Goal: Information Seeking & Learning: Learn about a topic

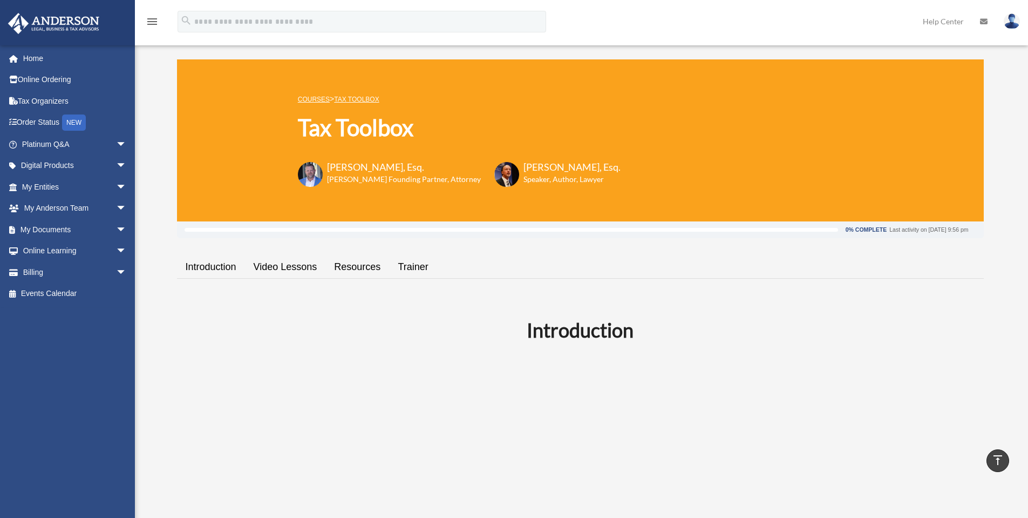
scroll to position [558, 0]
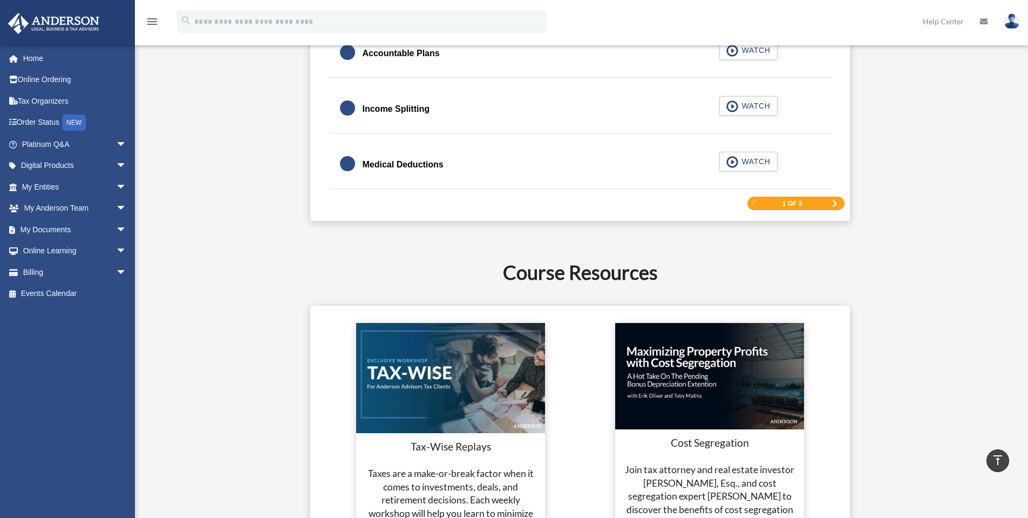
click at [834, 201] on span "Next Page" at bounding box center [835, 203] width 6 height 6
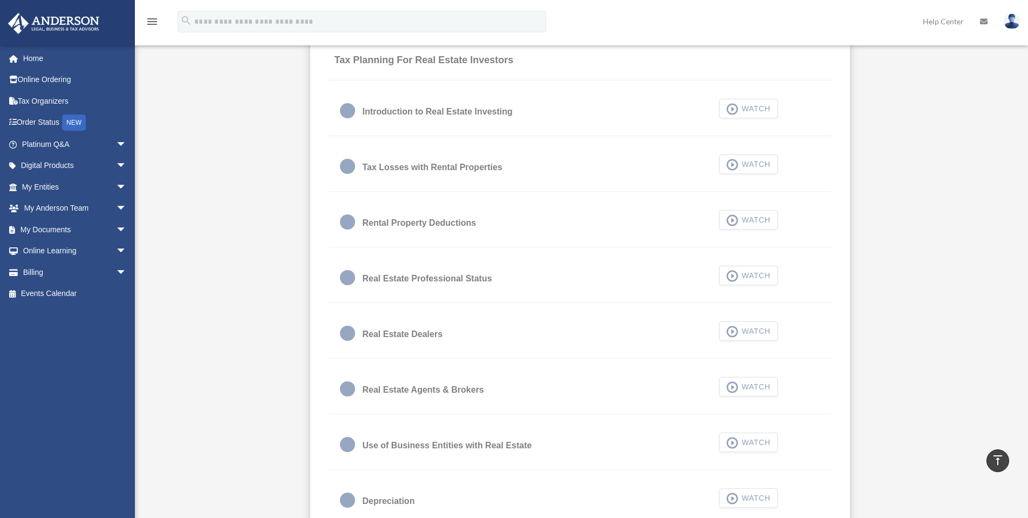
scroll to position [680, 0]
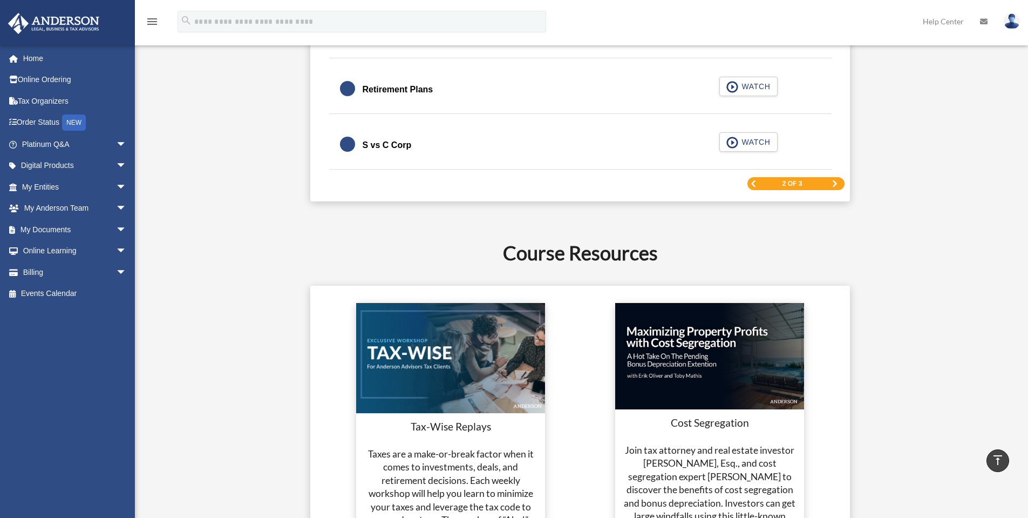
click at [835, 182] on span "Next Page" at bounding box center [835, 183] width 6 height 6
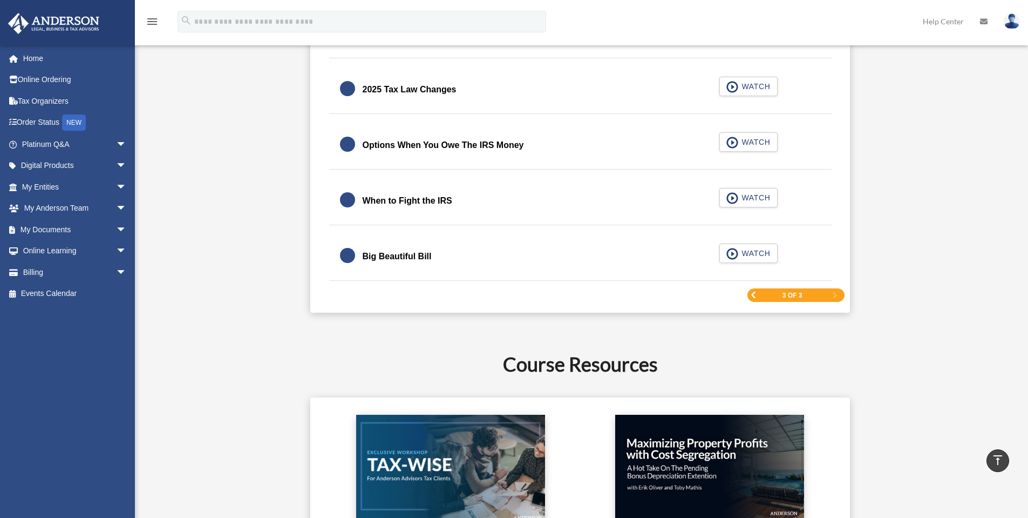
scroll to position [1436, 0]
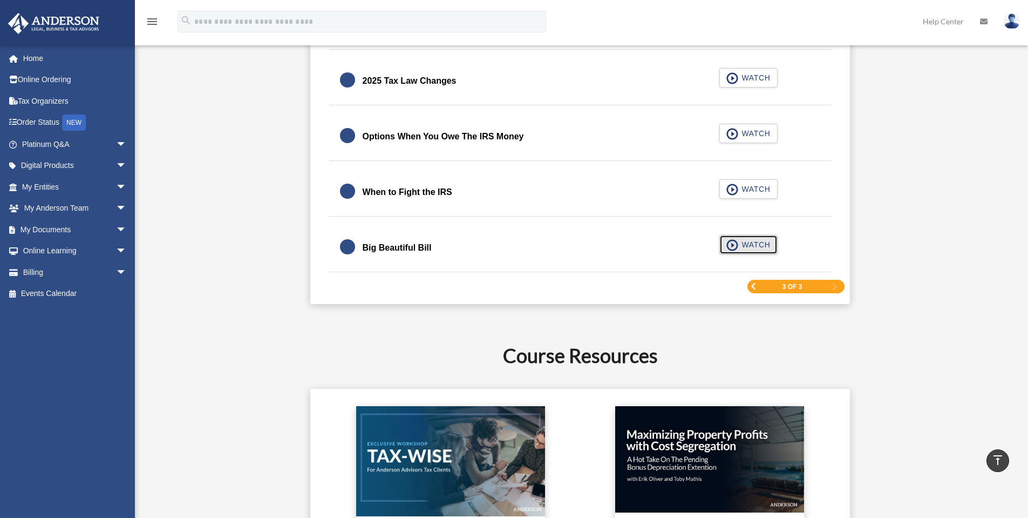
click at [746, 248] on span "WATCH" at bounding box center [755, 244] width 32 height 11
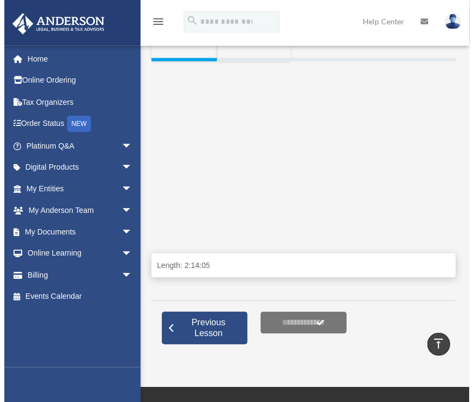
scroll to position [188, 0]
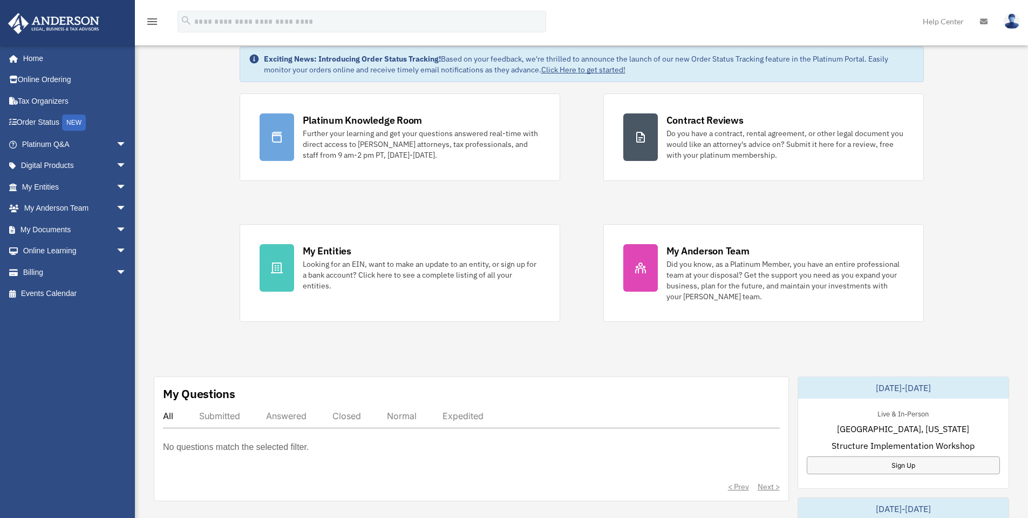
scroll to position [36, 0]
click at [116, 246] on span "arrow_drop_down" at bounding box center [127, 251] width 22 height 22
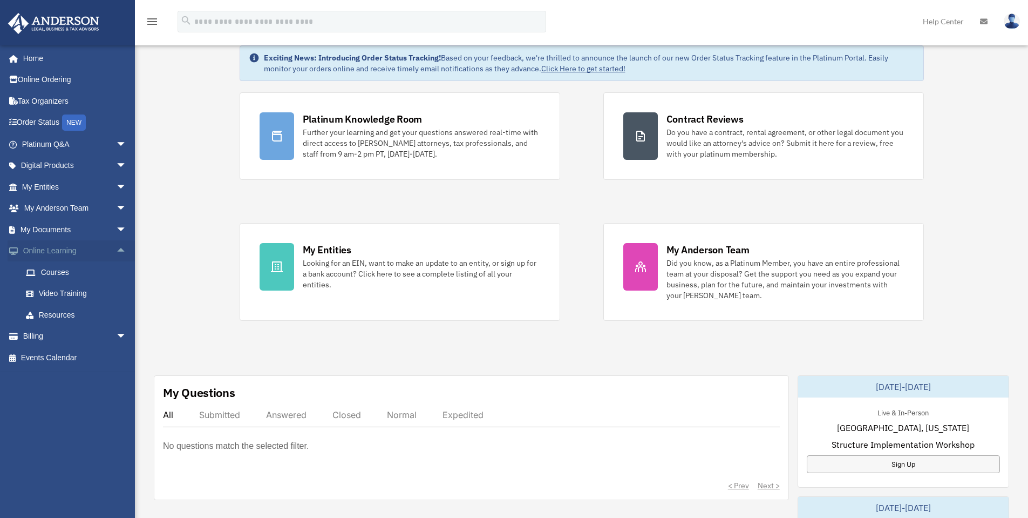
click at [116, 249] on span "arrow_drop_up" at bounding box center [127, 251] width 22 height 22
click at [116, 187] on span "arrow_drop_down" at bounding box center [127, 187] width 22 height 22
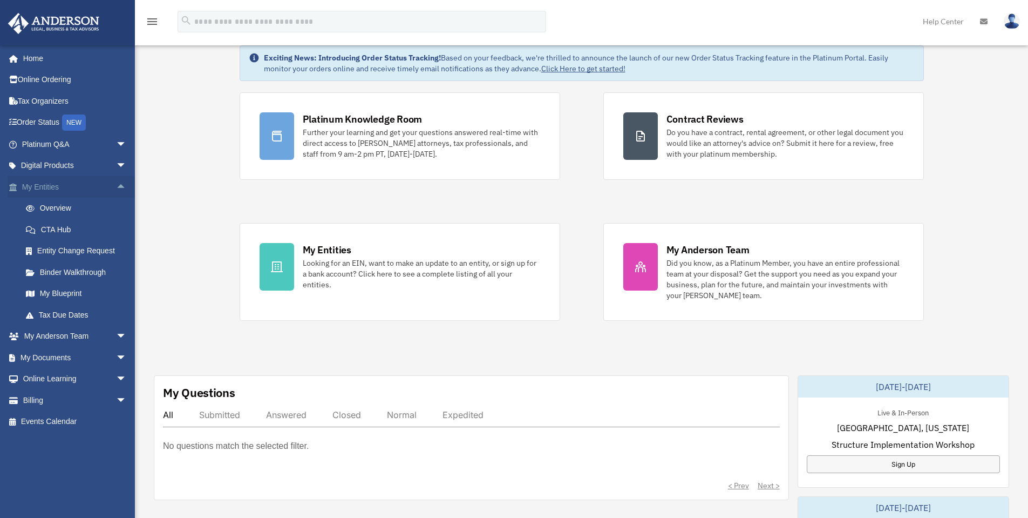
click at [116, 187] on span "arrow_drop_up" at bounding box center [127, 187] width 22 height 22
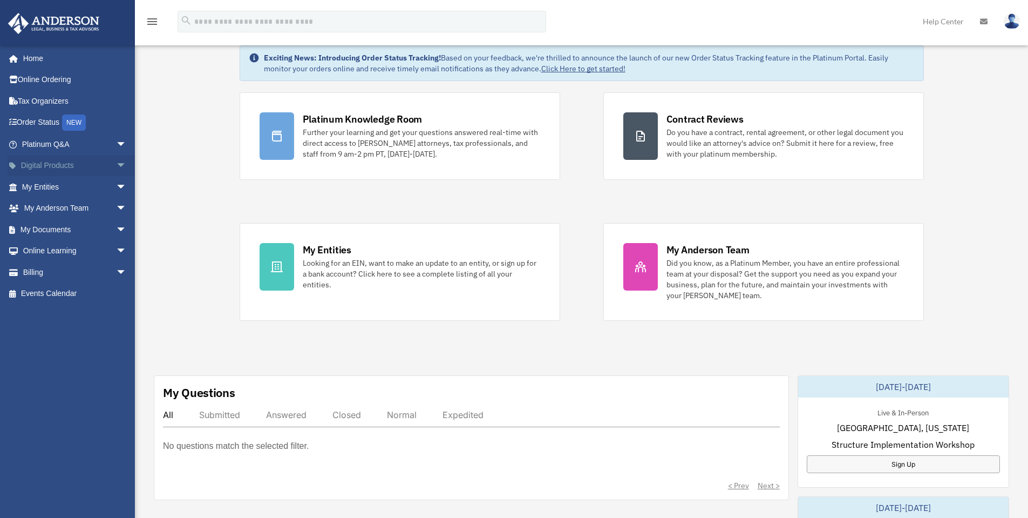
click at [116, 167] on span "arrow_drop_down" at bounding box center [127, 166] width 22 height 22
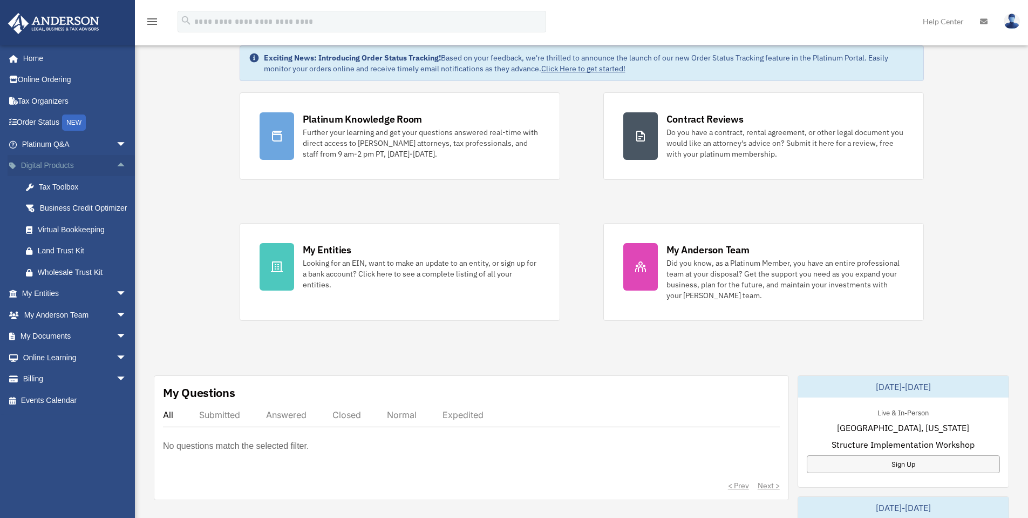
click at [116, 167] on span "arrow_drop_up" at bounding box center [127, 166] width 22 height 22
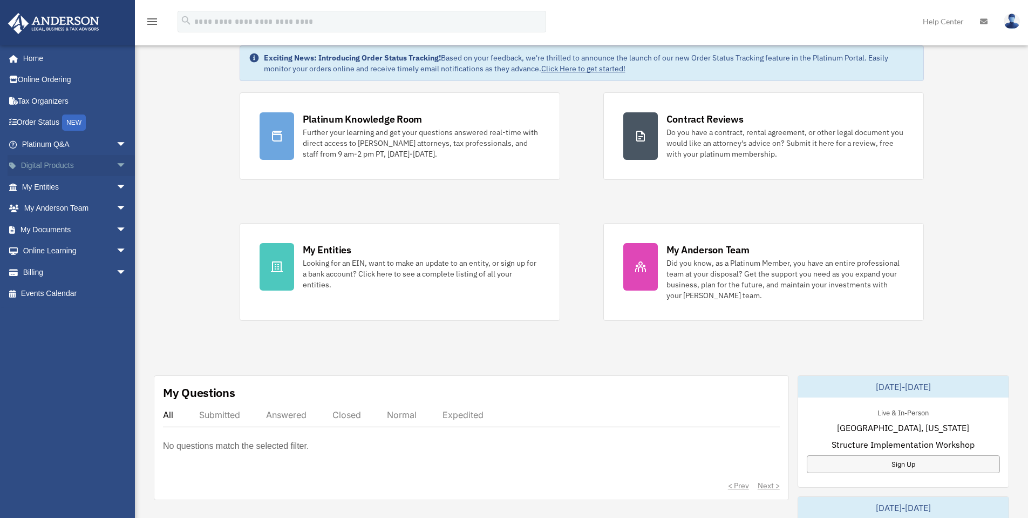
click at [116, 164] on span "arrow_drop_down" at bounding box center [127, 166] width 22 height 22
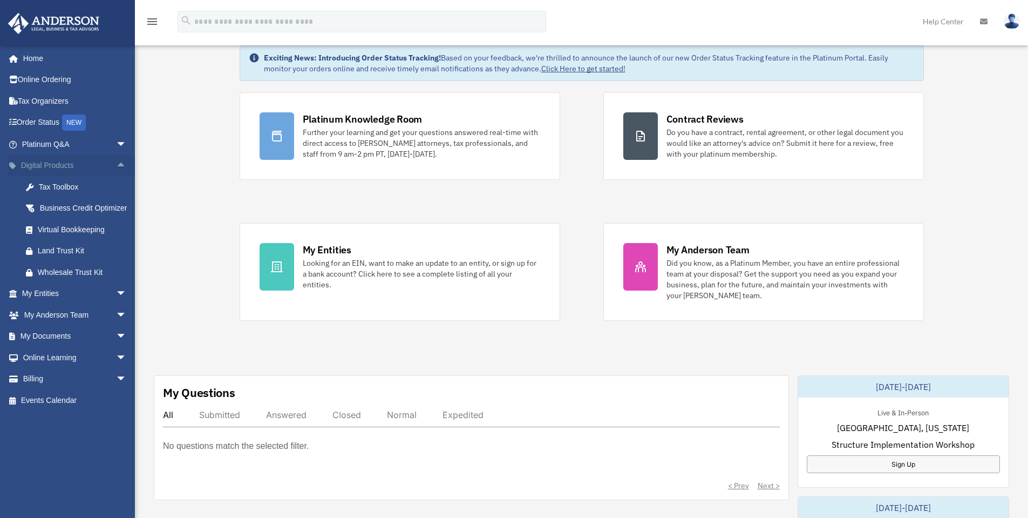
click at [116, 164] on span "arrow_drop_up" at bounding box center [127, 166] width 22 height 22
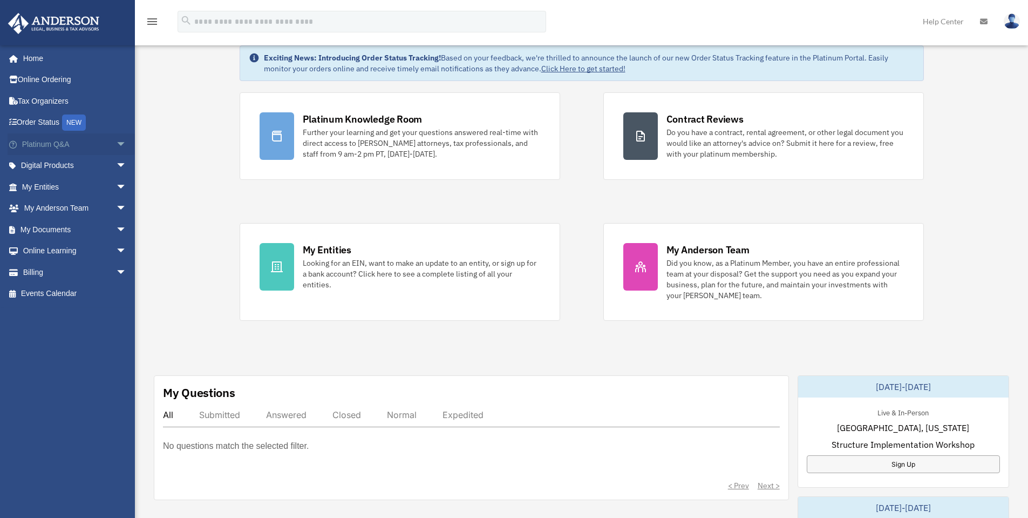
click at [116, 147] on span "arrow_drop_down" at bounding box center [127, 144] width 22 height 22
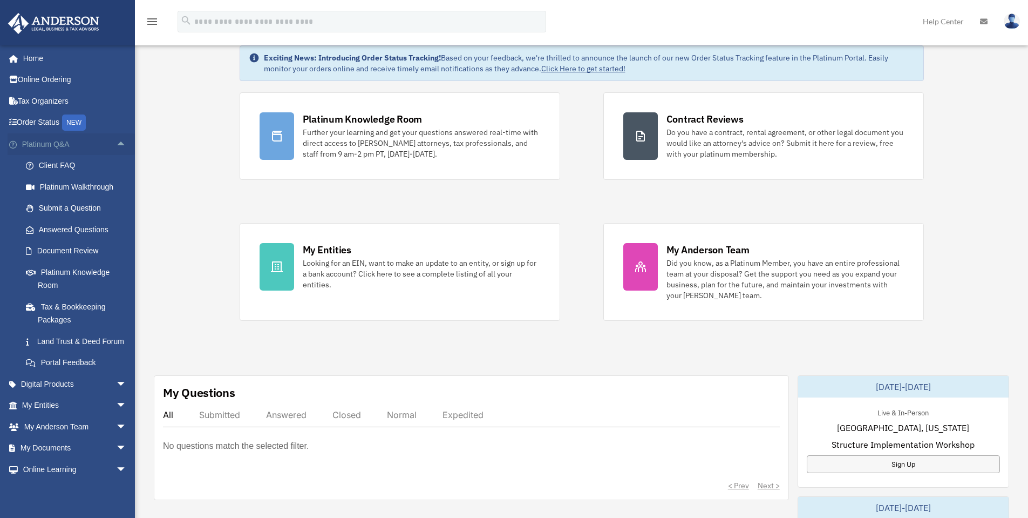
click at [116, 147] on span "arrow_drop_up" at bounding box center [127, 144] width 22 height 22
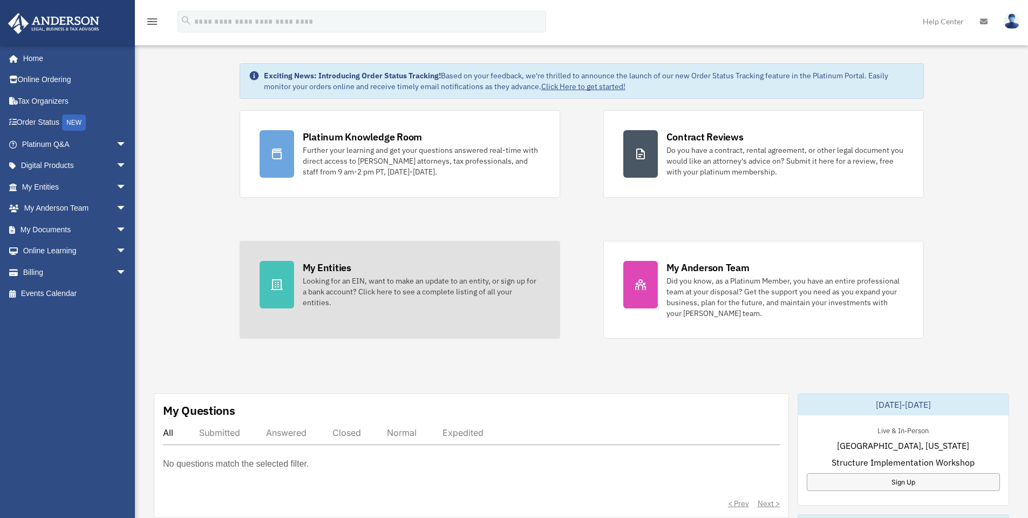
scroll to position [0, 0]
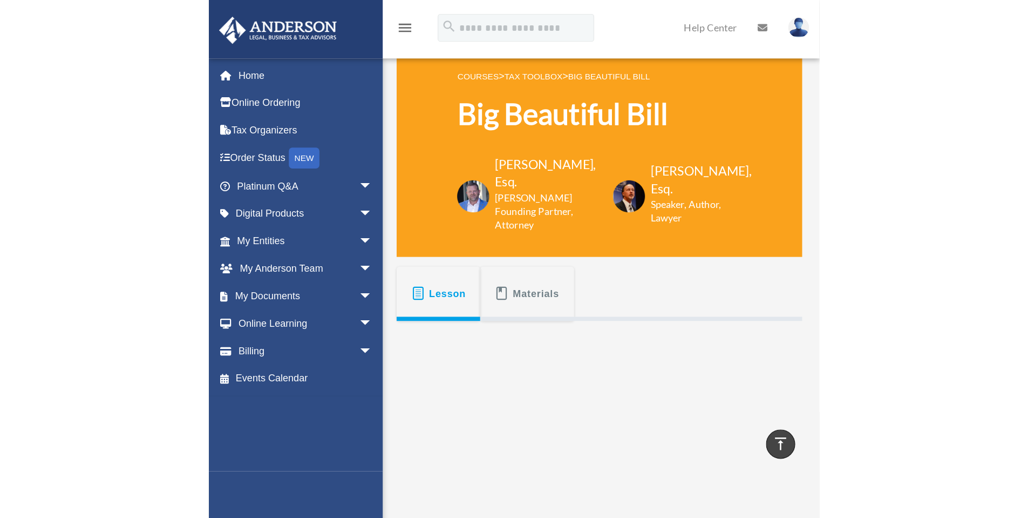
scroll to position [188, 0]
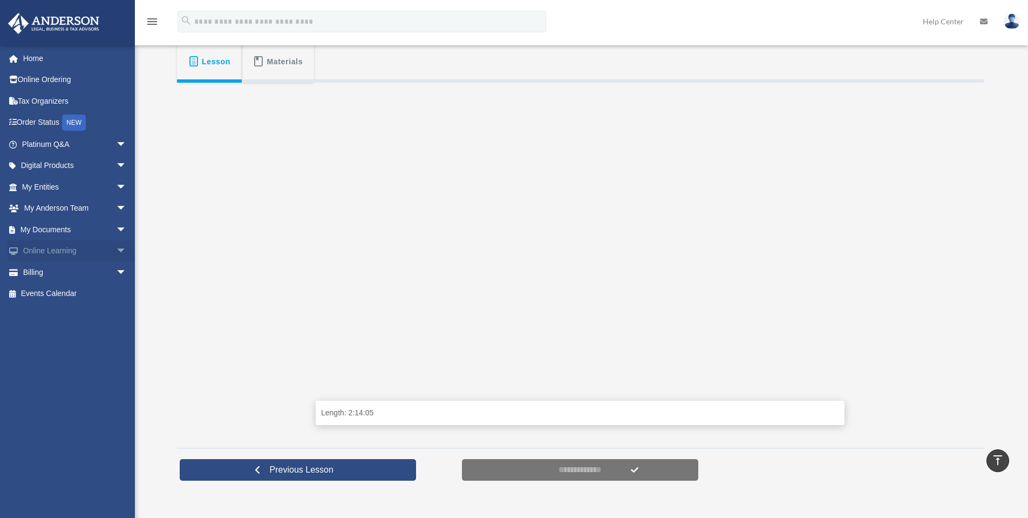
click at [116, 250] on span "arrow_drop_down" at bounding box center [127, 251] width 22 height 22
click at [117, 250] on span "arrow_drop_up" at bounding box center [127, 251] width 22 height 22
click at [116, 164] on span "arrow_drop_down" at bounding box center [127, 166] width 22 height 22
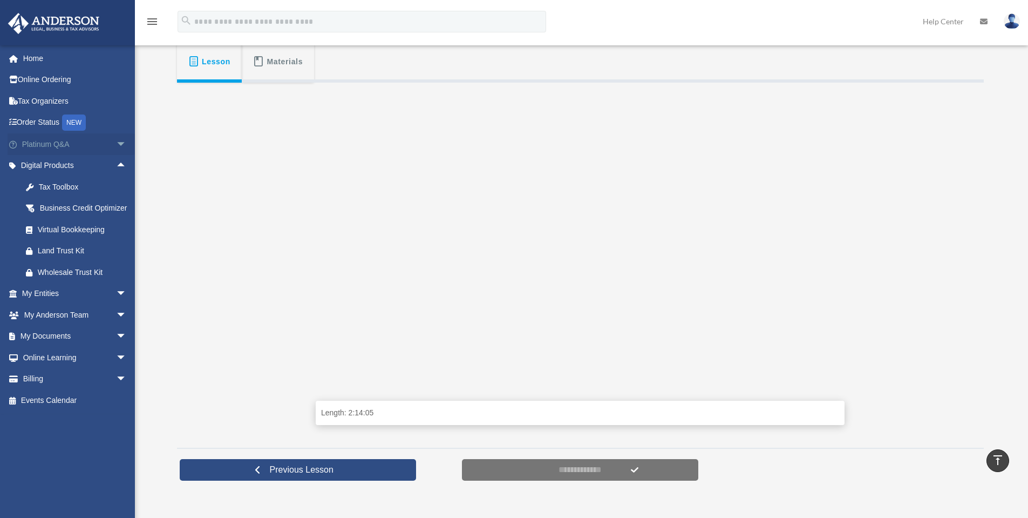
click at [116, 141] on span "arrow_drop_down" at bounding box center [127, 144] width 22 height 22
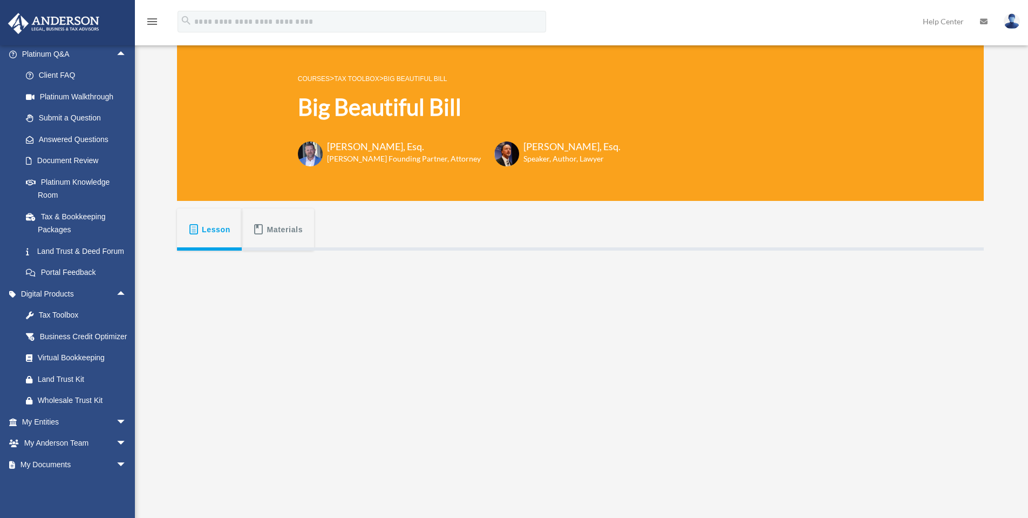
scroll to position [0, 0]
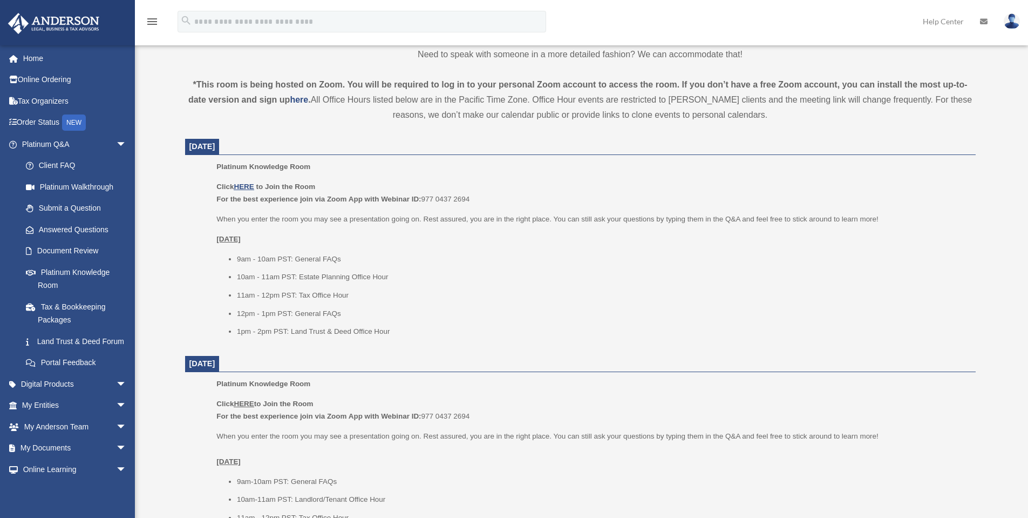
scroll to position [342, 0]
drag, startPoint x: 227, startPoint y: 308, endPoint x: 402, endPoint y: 331, distance: 176.4
click at [402, 331] on ul "9am - 10am PST: General FAQs 10am - 11am PST: Estate Planning Office Hour 11am …" at bounding box center [591, 294] width 751 height 85
click at [394, 332] on li "1pm - 2pm PST: Land Trust & Deed Office Hour" at bounding box center [603, 330] width 732 height 13
drag, startPoint x: 313, startPoint y: 332, endPoint x: 236, endPoint y: 331, distance: 77.2
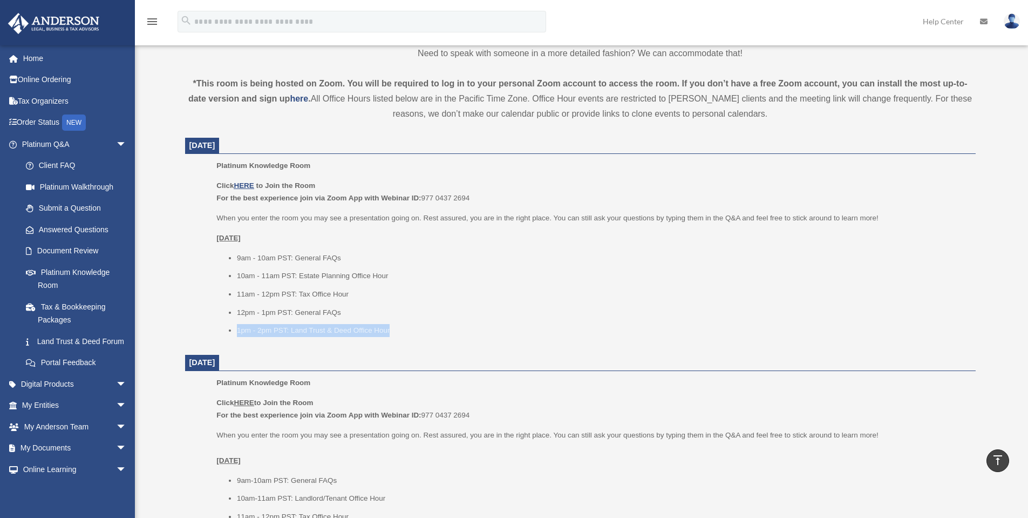
click at [236, 331] on ul "9am - 10am PST: General FAQs 10am - 11am PST: Estate Planning Office Hour 11am …" at bounding box center [591, 294] width 751 height 85
click at [354, 329] on li "1pm - 2pm PST: Land Trust & Deed Office Hour" at bounding box center [603, 330] width 732 height 13
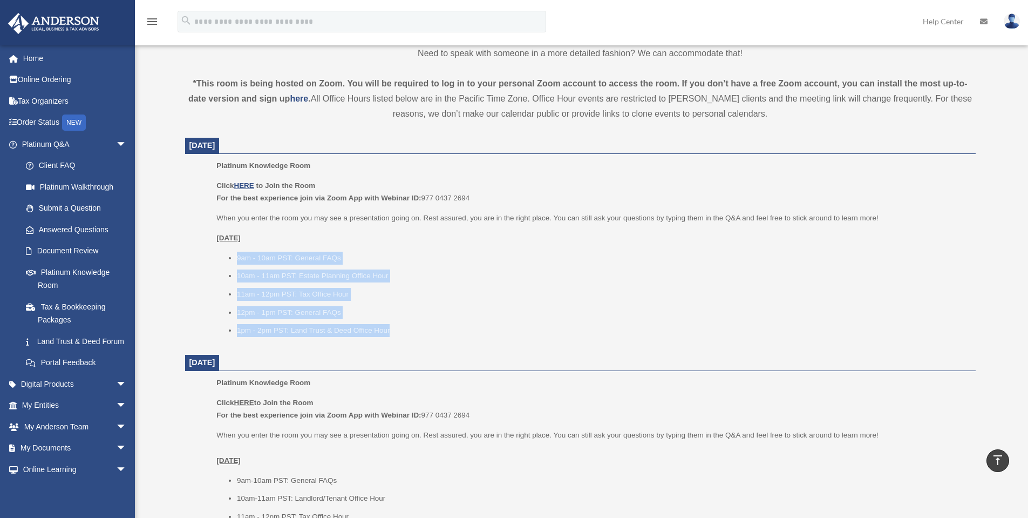
drag, startPoint x: 396, startPoint y: 331, endPoint x: 211, endPoint y: 257, distance: 199.4
click at [211, 257] on ul "Platinum Knowledge Room Click HERE to Join the Room For the best experience joi…" at bounding box center [581, 251] width 776 height 185
click at [316, 264] on li "9am - 10am PST: General FAQs" at bounding box center [603, 258] width 732 height 13
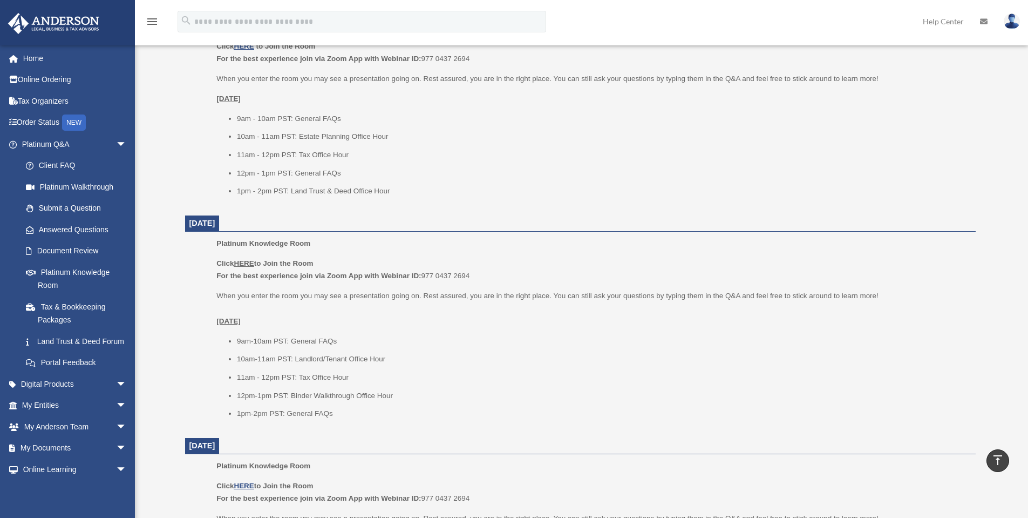
scroll to position [486, 0]
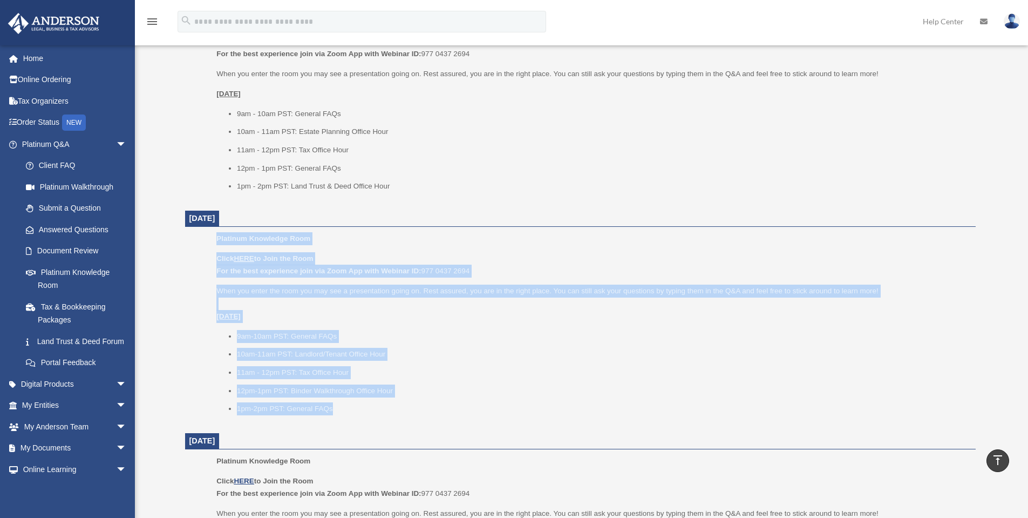
drag, startPoint x: 206, startPoint y: 236, endPoint x: 431, endPoint y: 400, distance: 278.7
click at [431, 400] on ul "Platinum Knowledge Room Click HERE to Join the Room For the best experience joi…" at bounding box center [581, 327] width 776 height 190
click at [431, 400] on ul "9am-10am PST: General FAQs 10am-11am PST: Landlord/Tenant Office Hour 11am - 12…" at bounding box center [591, 372] width 751 height 85
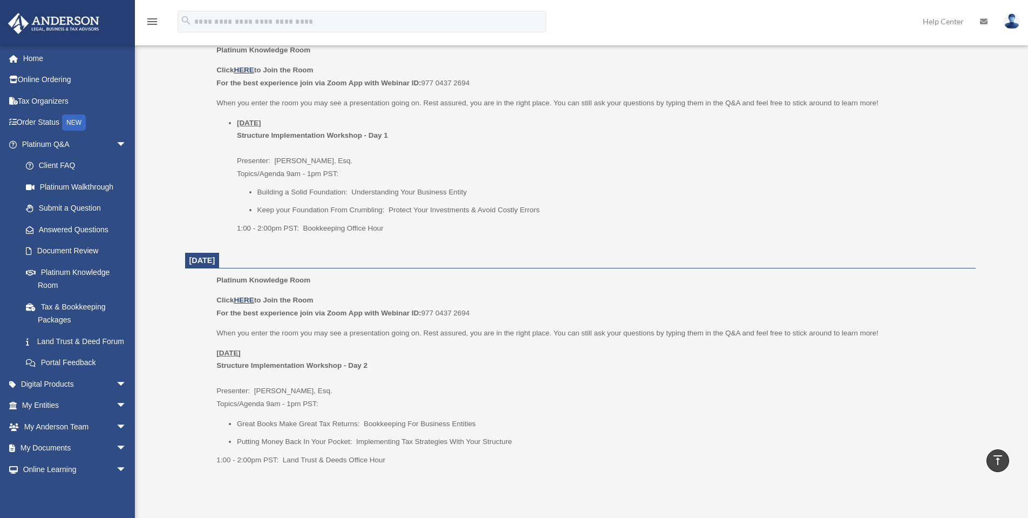
scroll to position [1116, 0]
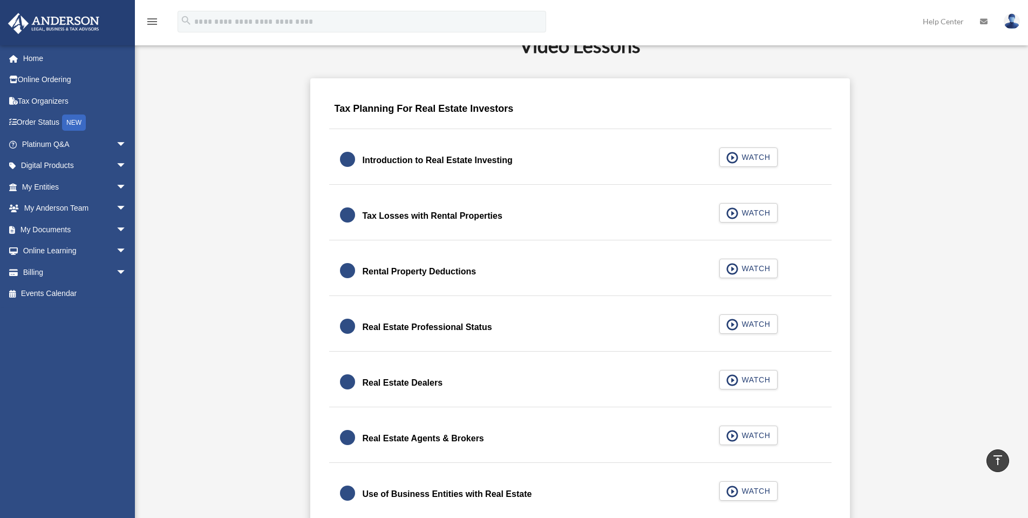
scroll to position [608, 0]
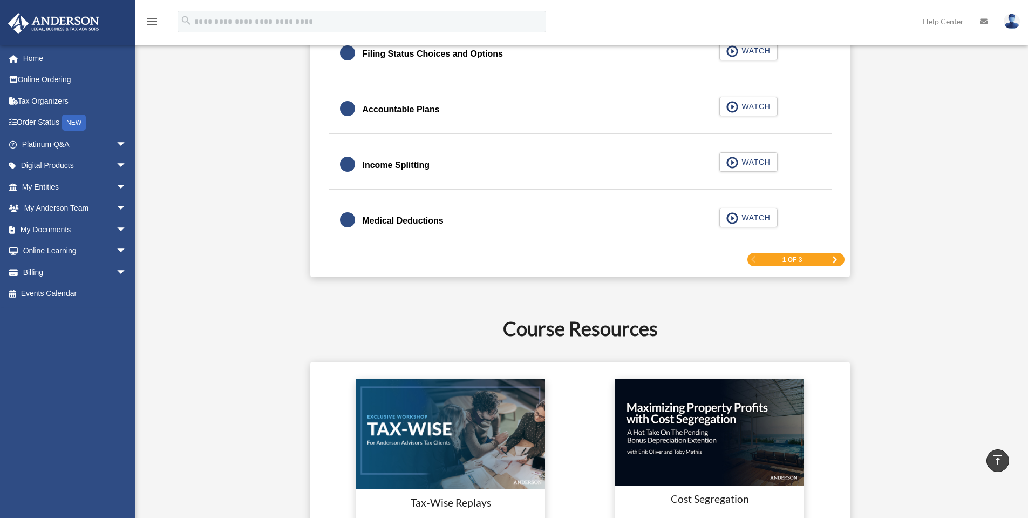
click at [835, 261] on span "Next Page" at bounding box center [835, 259] width 6 height 6
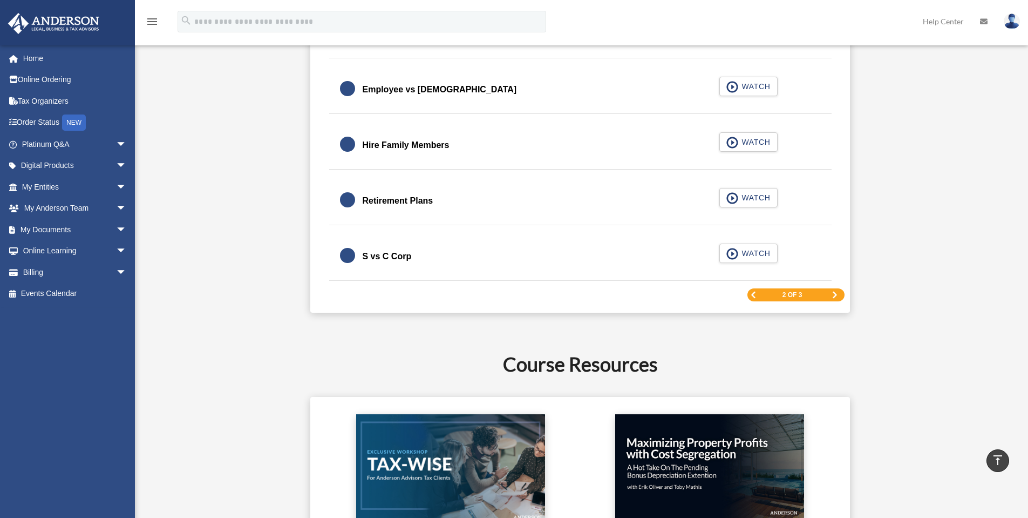
scroll to position [1615, 0]
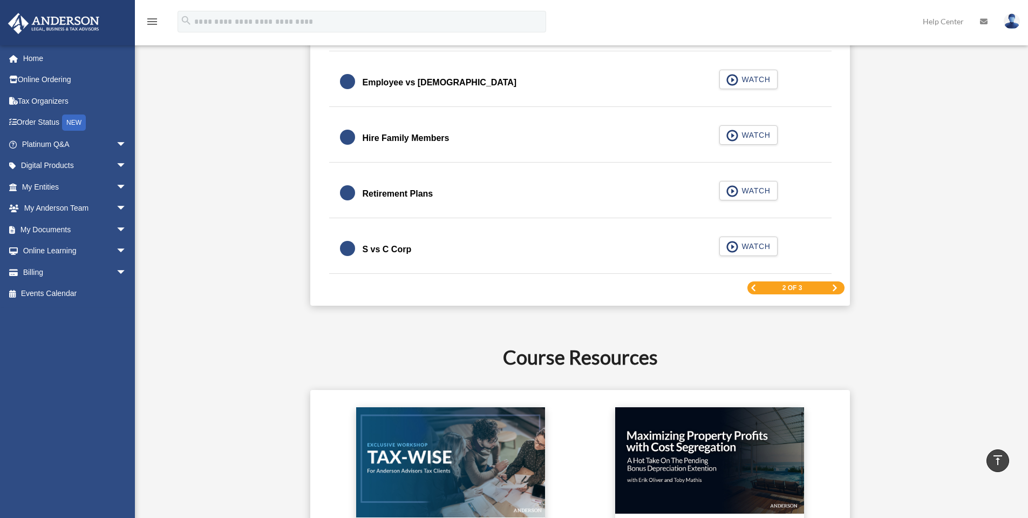
click at [838, 287] on div "2 of 3" at bounding box center [796, 287] width 97 height 13
click at [836, 287] on span "Next Page" at bounding box center [835, 288] width 6 height 6
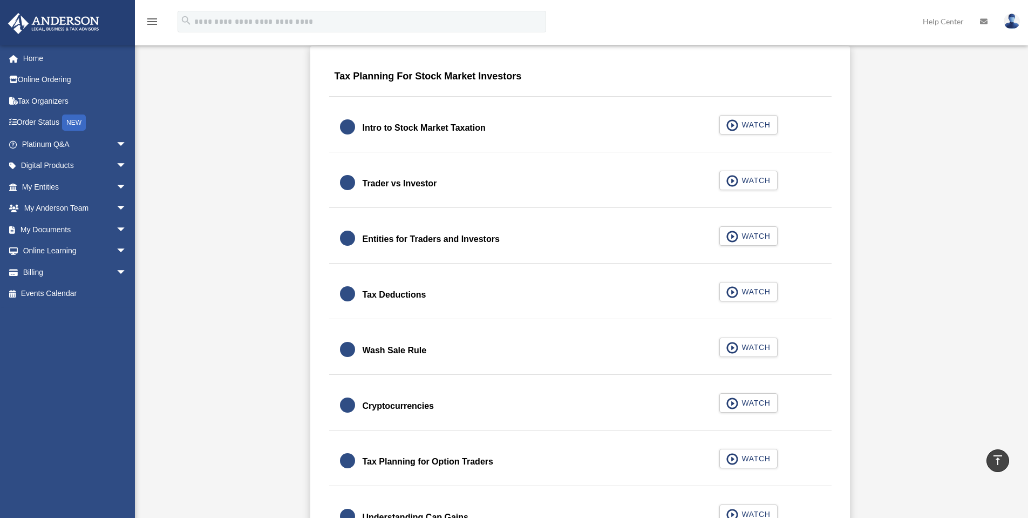
scroll to position [680, 0]
click at [546, 234] on link "Entities for Traders and Investors WATCH" at bounding box center [580, 240] width 481 height 26
click at [728, 240] on span "button" at bounding box center [733, 237] width 12 height 12
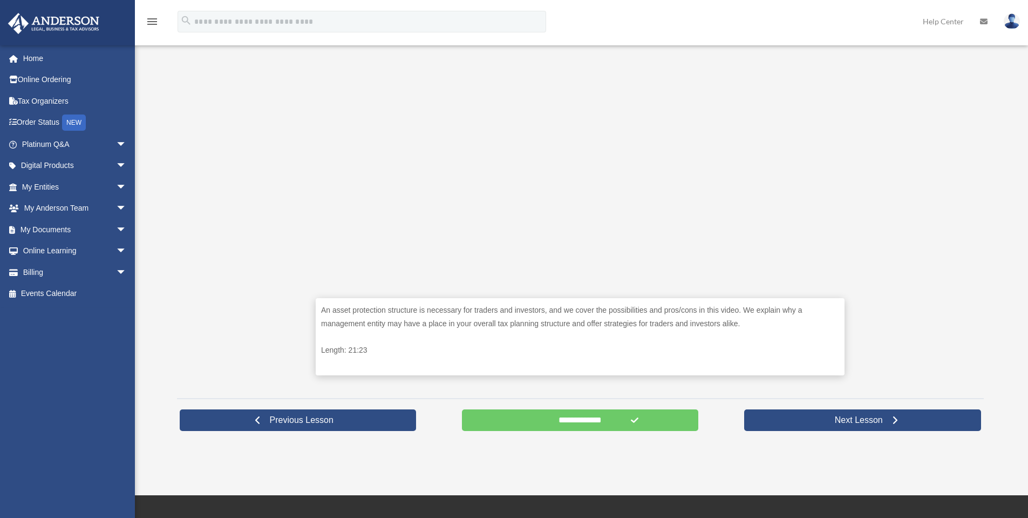
scroll to position [306, 0]
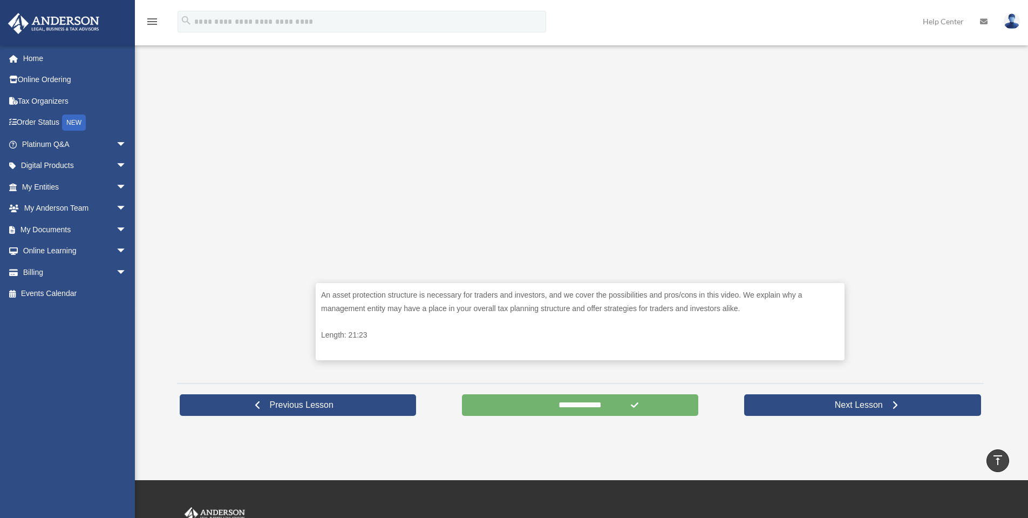
click at [495, 402] on input "**********" at bounding box center [580, 405] width 237 height 22
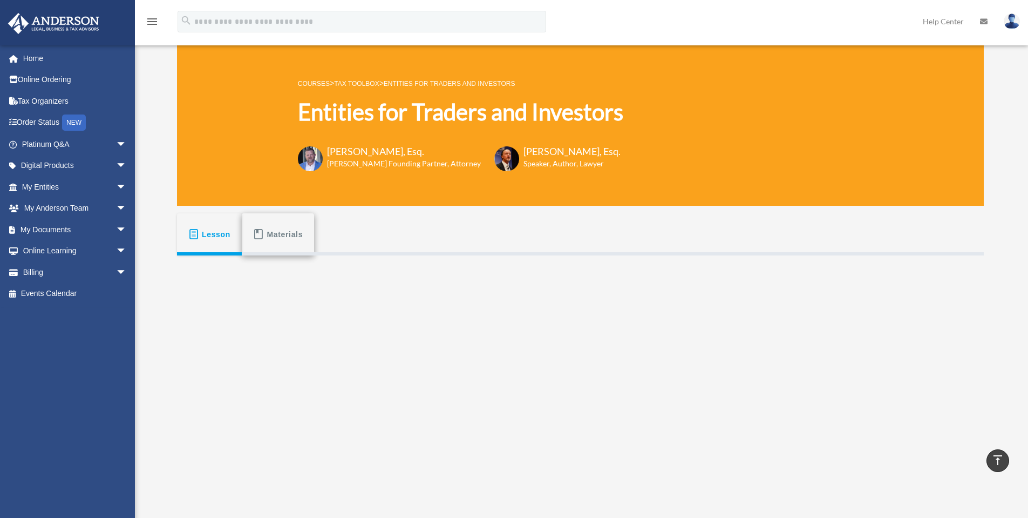
scroll to position [0, 0]
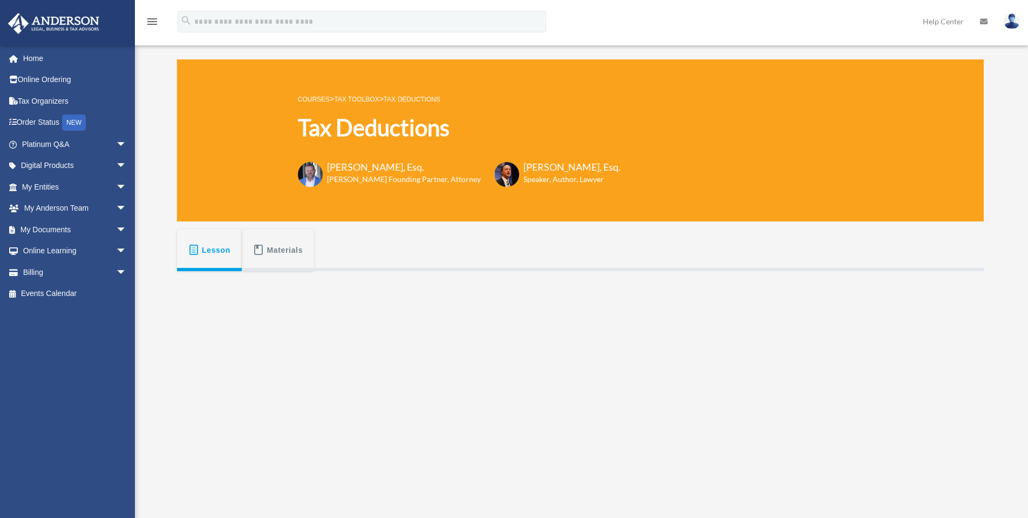
click at [270, 249] on span "Materials" at bounding box center [285, 249] width 36 height 19
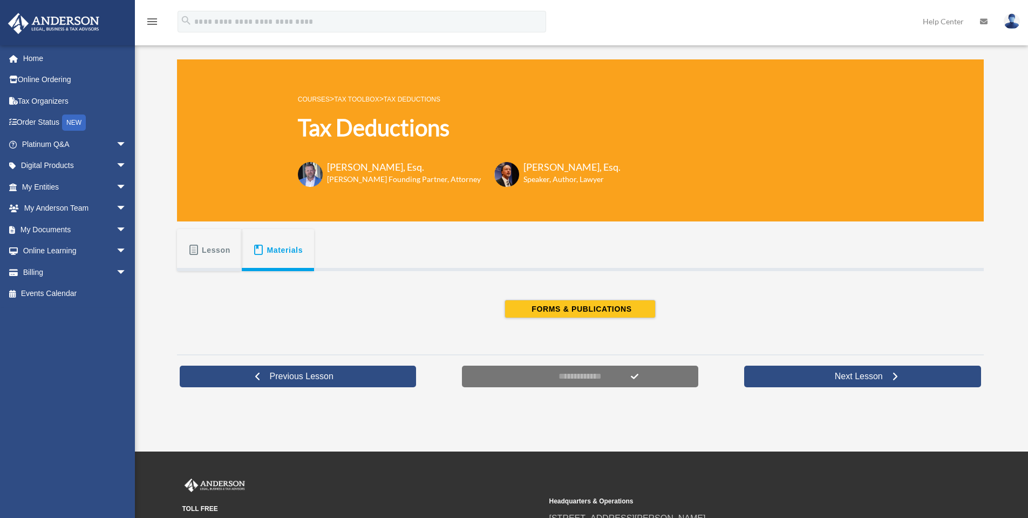
click at [375, 99] on link "Tax Toolbox" at bounding box center [356, 100] width 45 height 8
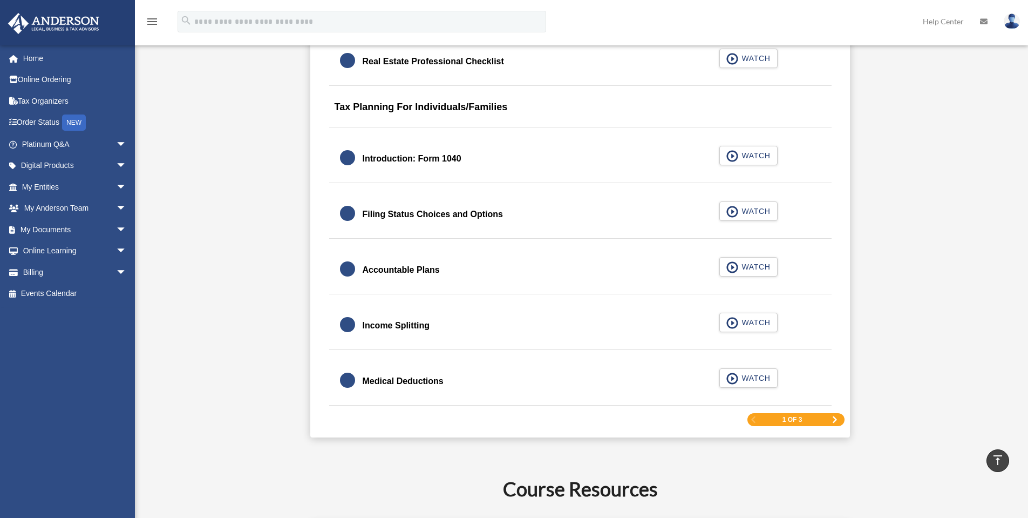
scroll to position [1566, 0]
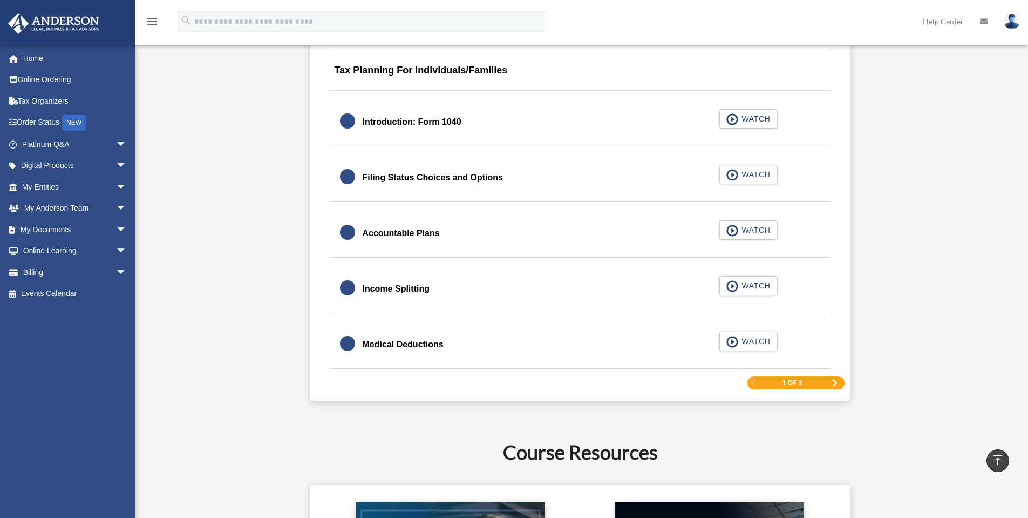
click at [833, 382] on span "Next Page" at bounding box center [835, 383] width 6 height 6
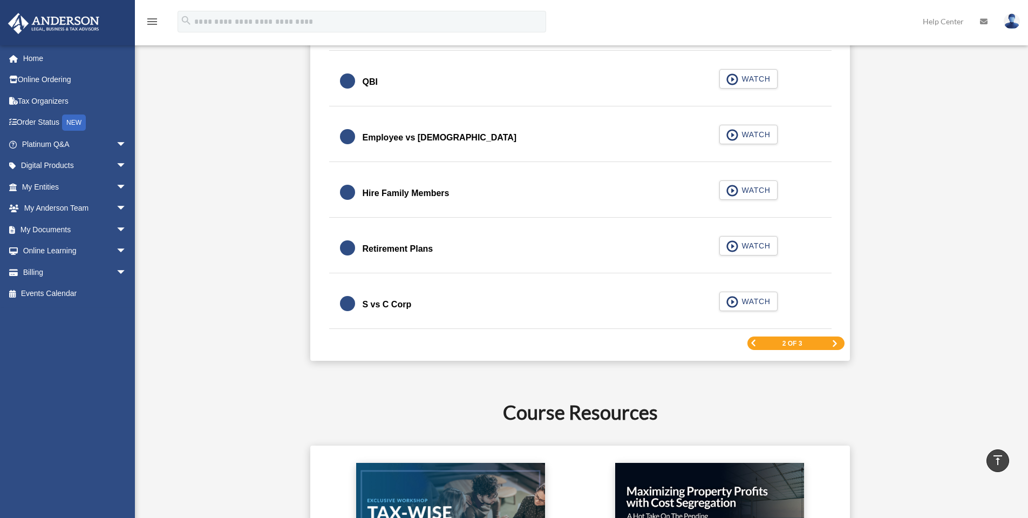
scroll to position [1565, 0]
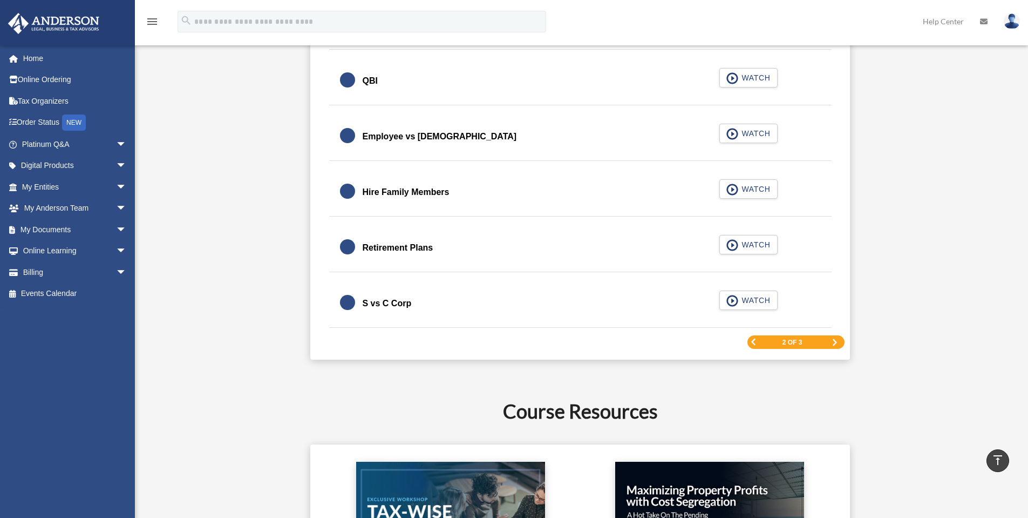
click at [837, 342] on span "Next Page" at bounding box center [835, 342] width 6 height 6
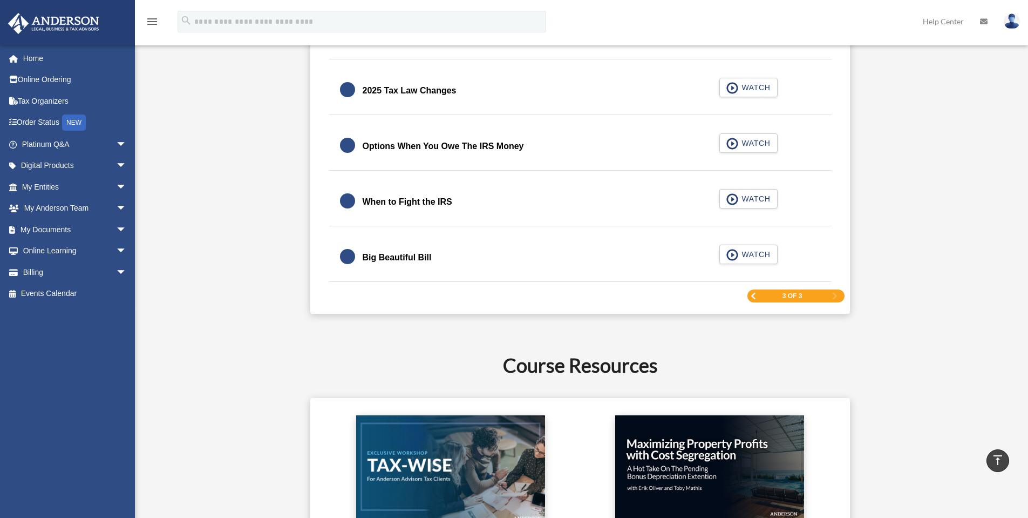
scroll to position [1427, 0]
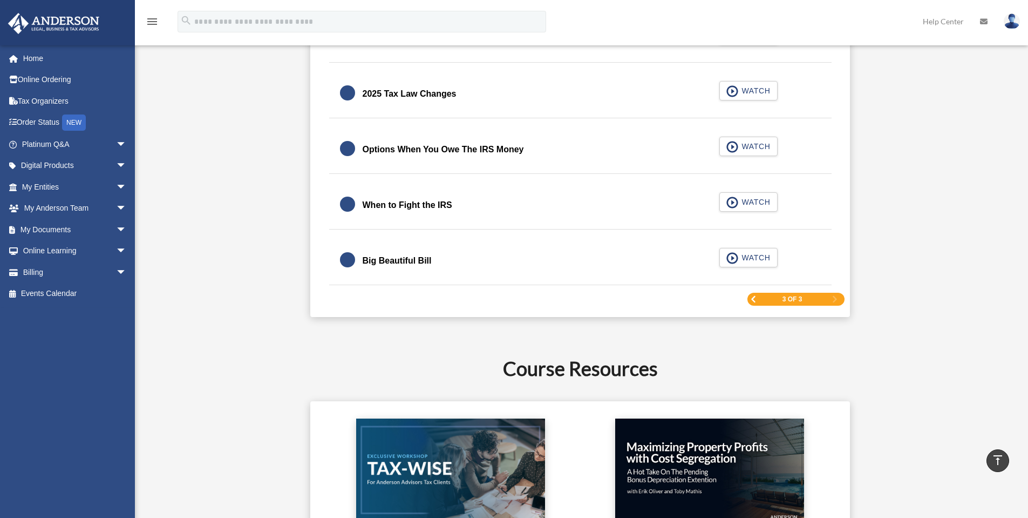
click at [348, 260] on div at bounding box center [347, 259] width 15 height 15
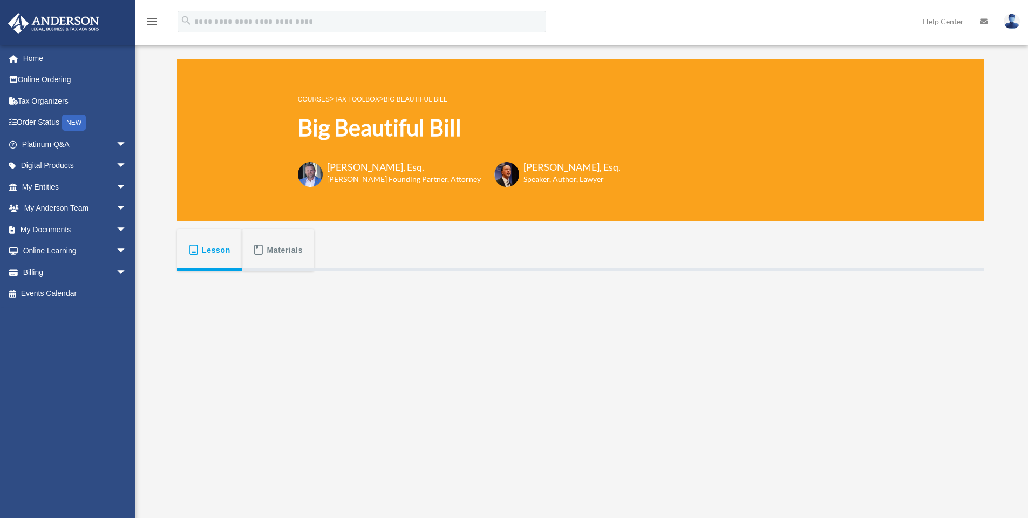
click at [420, 98] on link "Big Beautiful Bill" at bounding box center [416, 100] width 64 height 8
click at [376, 100] on link "Tax Toolbox" at bounding box center [356, 100] width 45 height 8
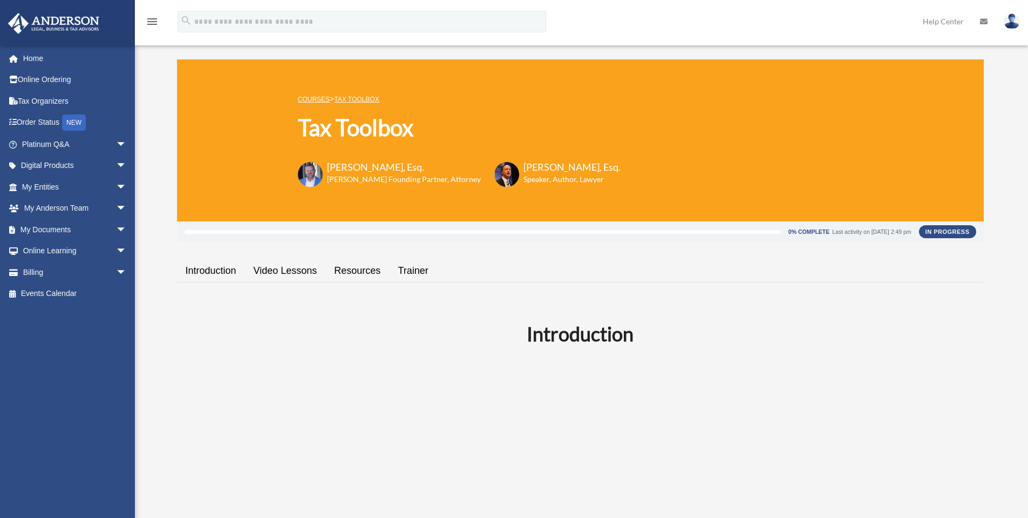
click at [297, 266] on link "Video Lessons" at bounding box center [285, 270] width 81 height 31
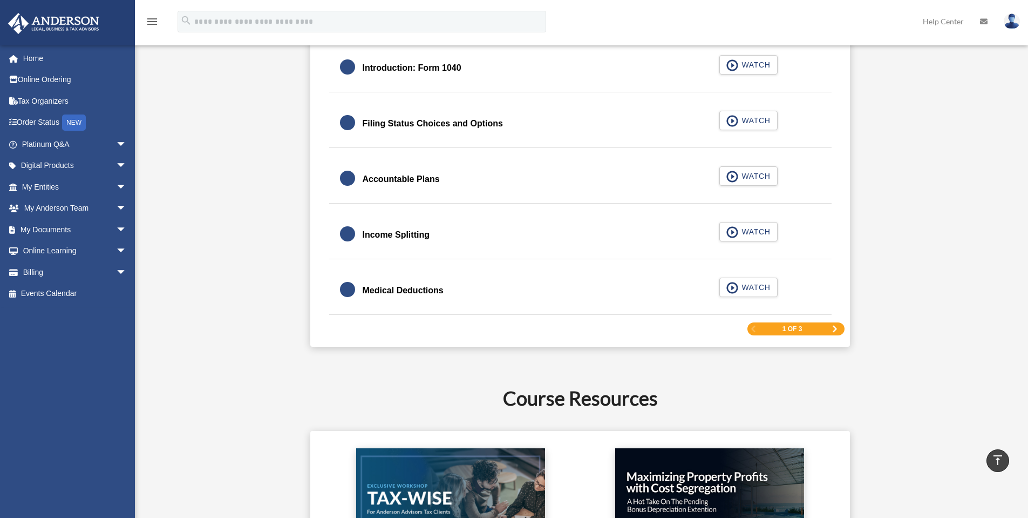
scroll to position [1671, 0]
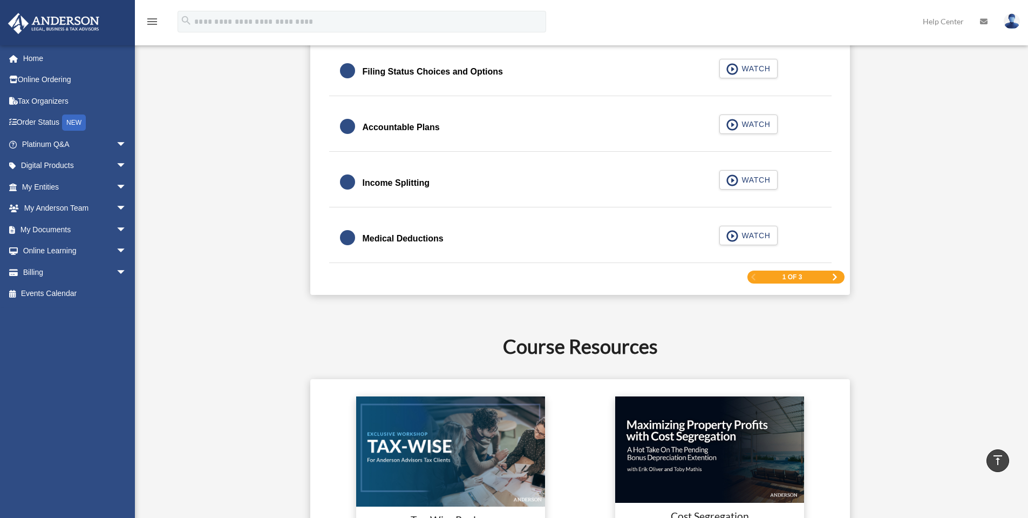
click at [835, 274] on span "Next Page" at bounding box center [835, 277] width 6 height 6
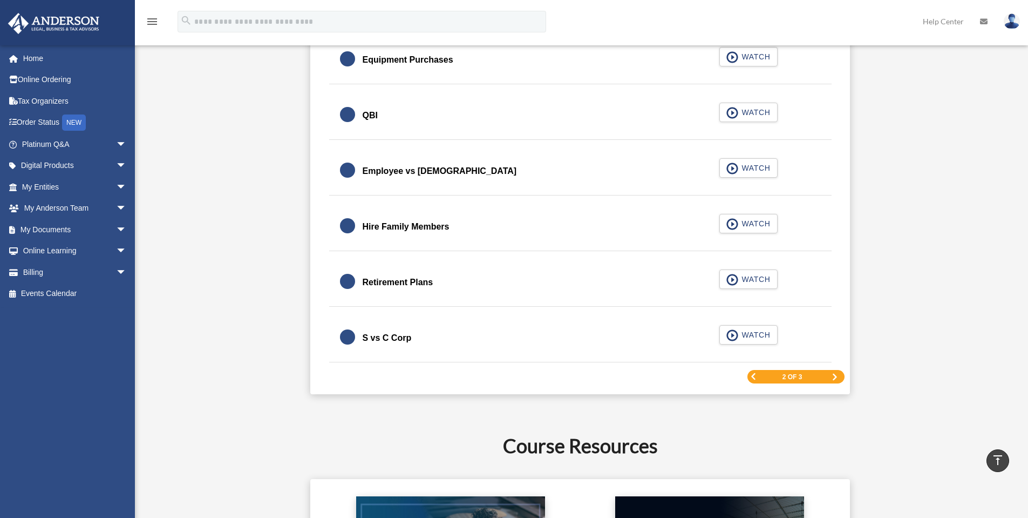
scroll to position [1583, 0]
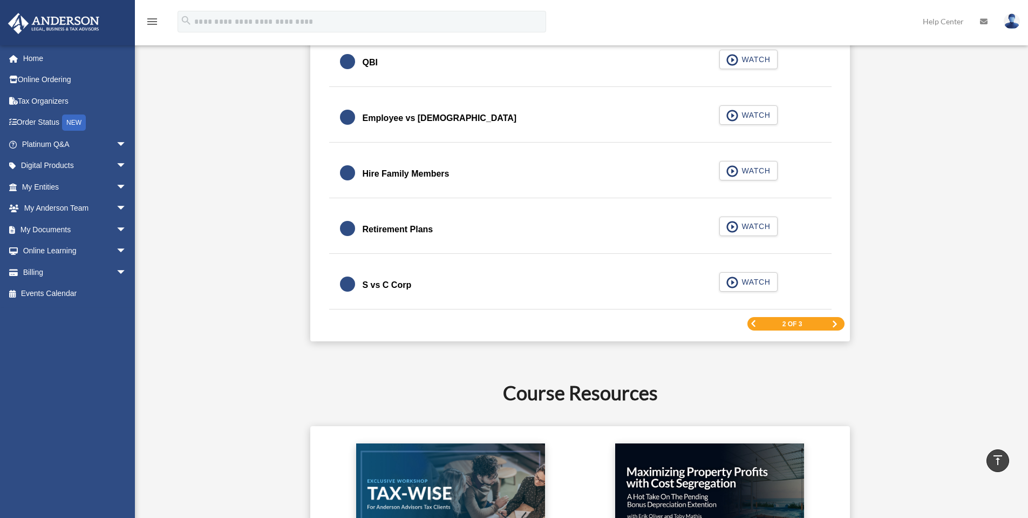
click at [835, 326] on span "Next Page" at bounding box center [835, 324] width 6 height 6
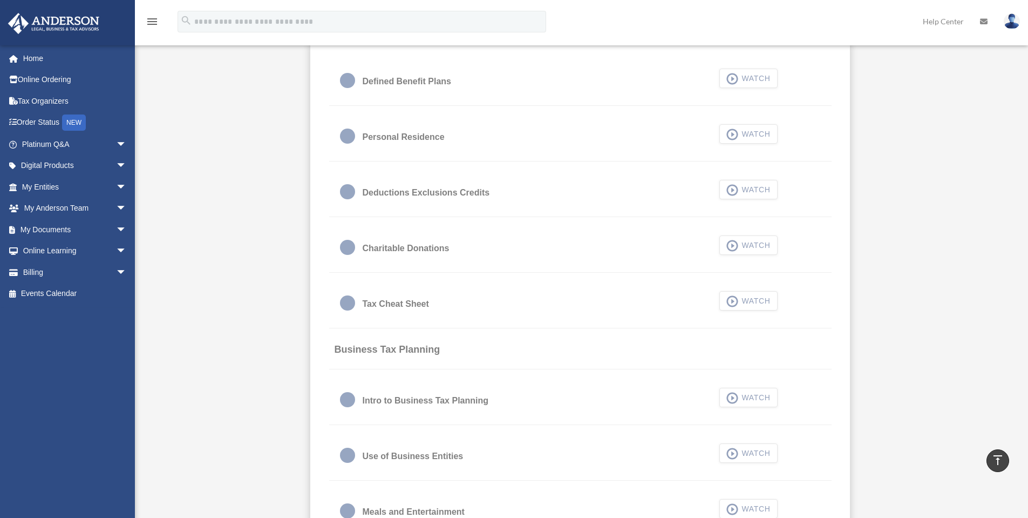
scroll to position [683, 0]
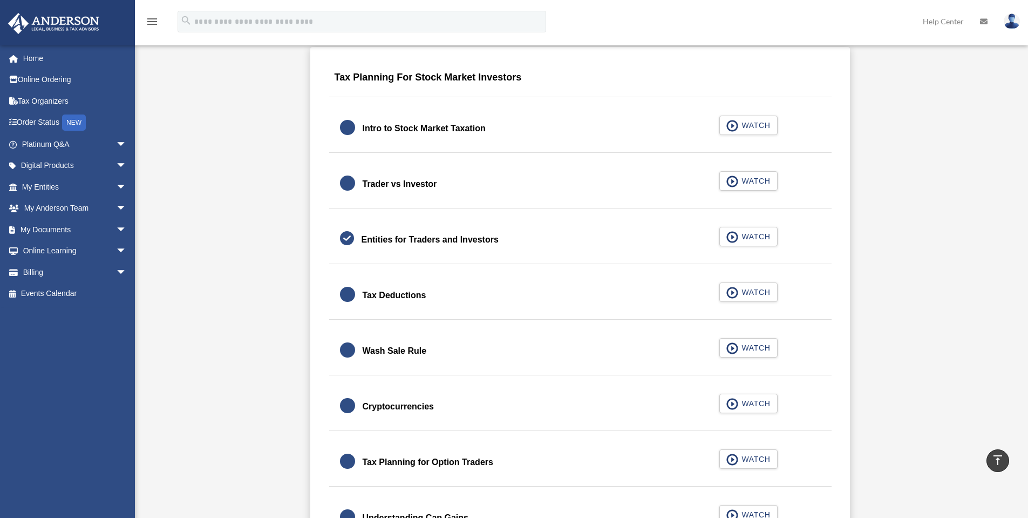
click at [400, 185] on div "Trader vs Investor" at bounding box center [400, 184] width 75 height 15
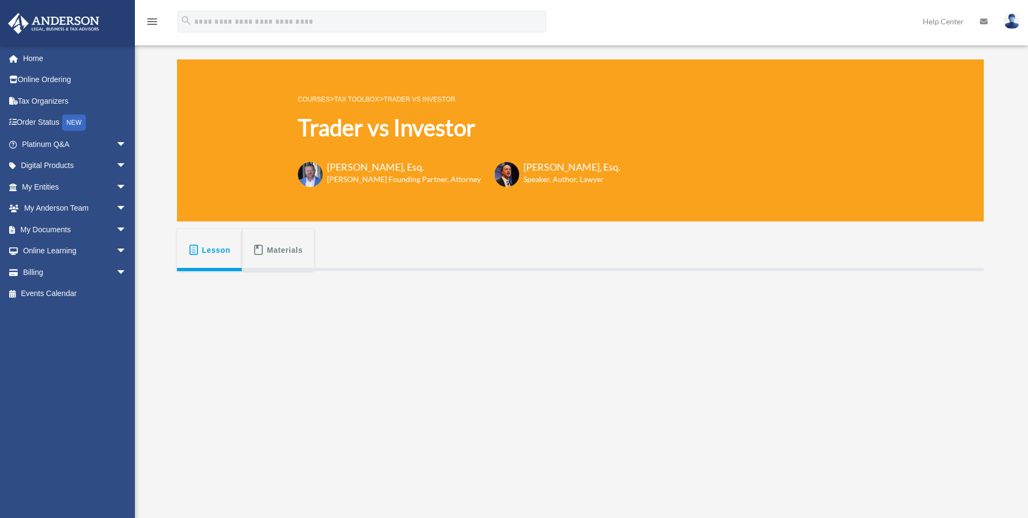
click at [360, 98] on link "Tax Toolbox" at bounding box center [356, 100] width 45 height 8
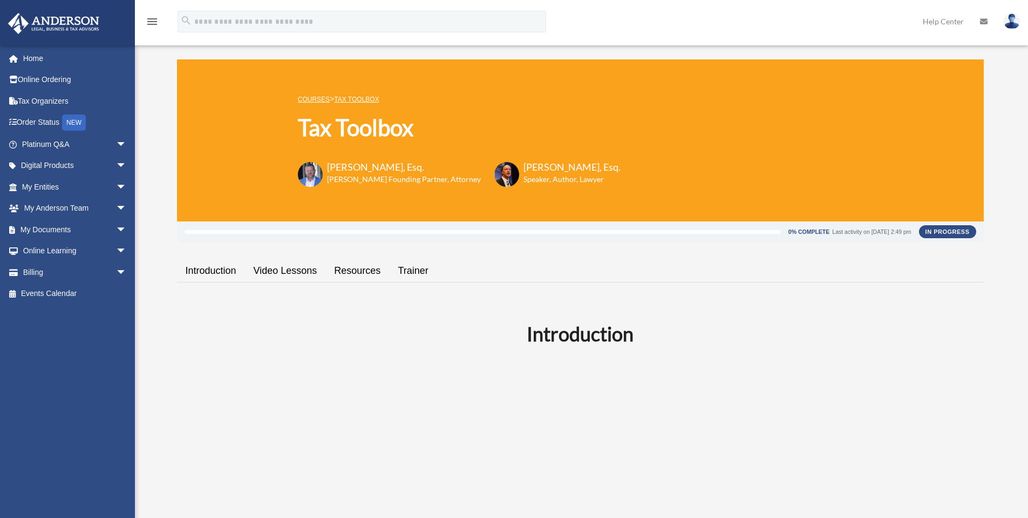
click at [290, 266] on link "Video Lessons" at bounding box center [285, 270] width 81 height 31
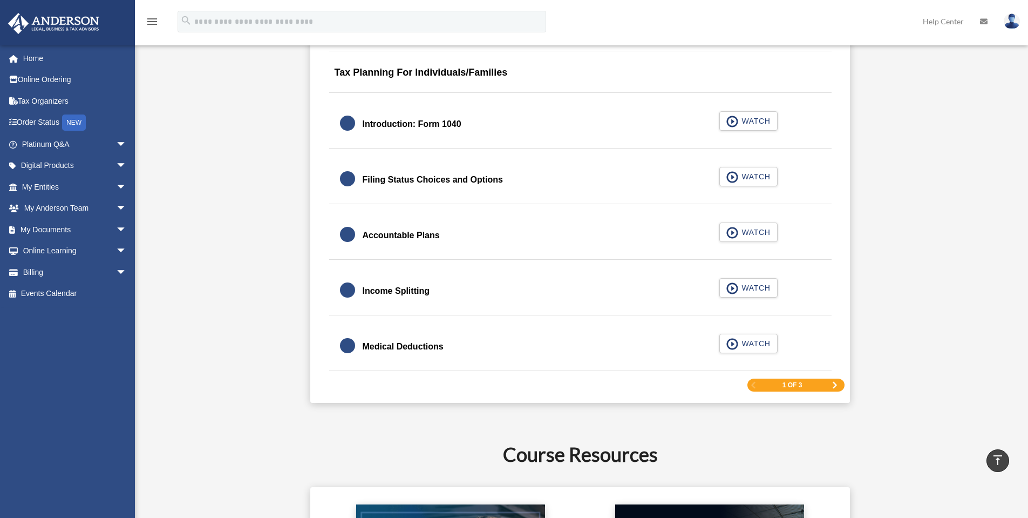
scroll to position [1708, 0]
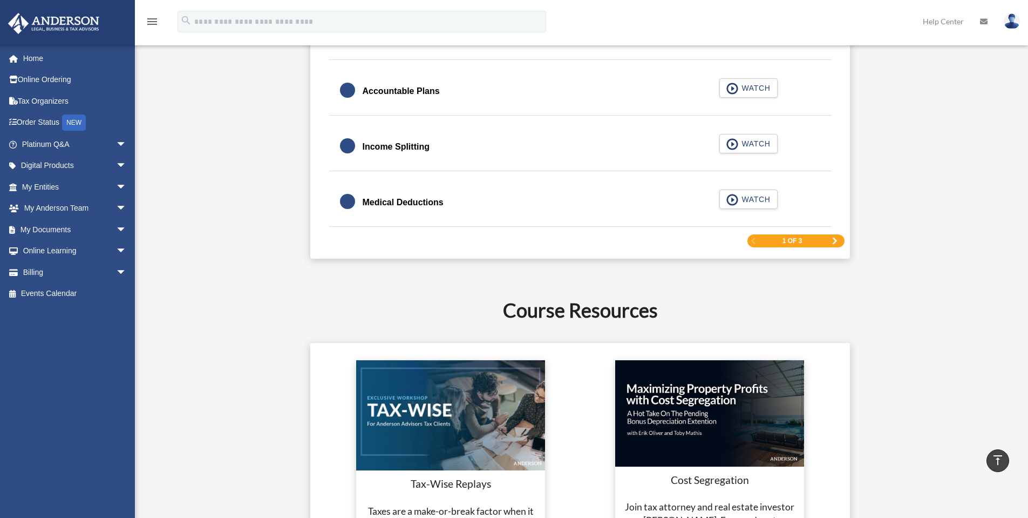
click at [836, 241] on span "Next Page" at bounding box center [835, 241] width 6 height 6
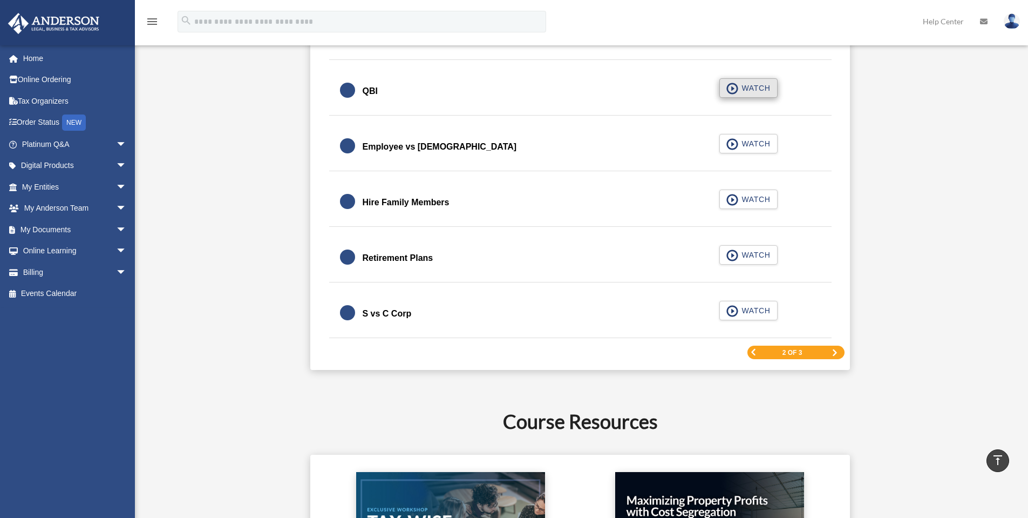
scroll to position [1583, 0]
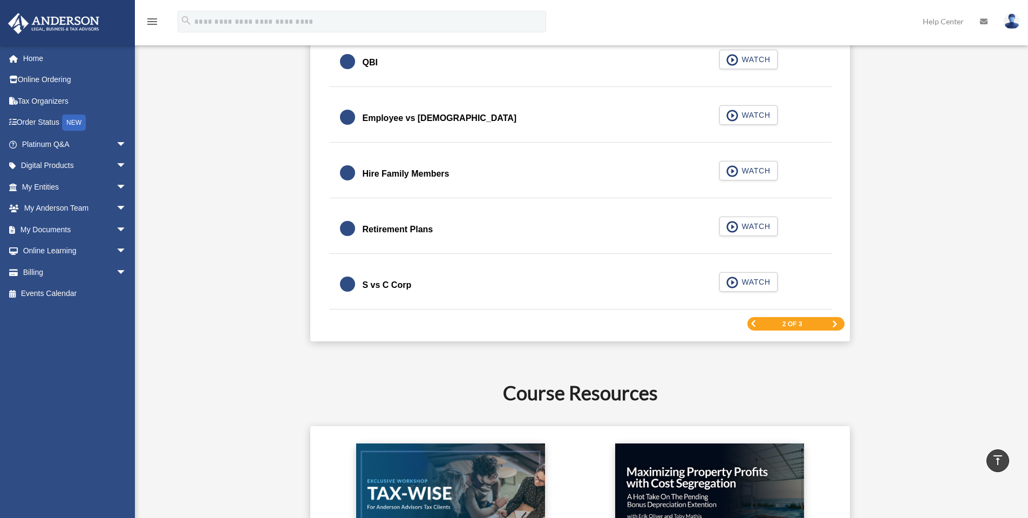
click at [836, 322] on span "Next Page" at bounding box center [835, 324] width 6 height 6
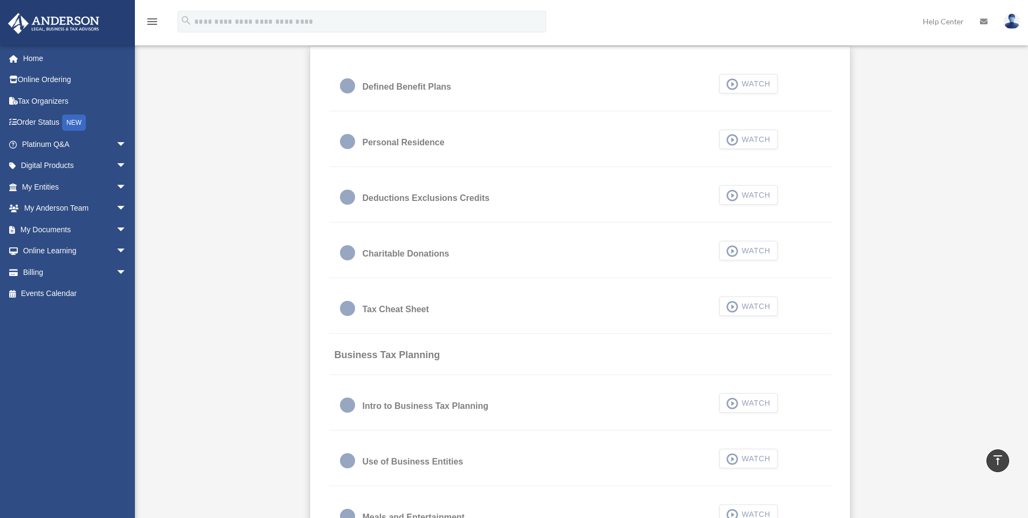
scroll to position [683, 0]
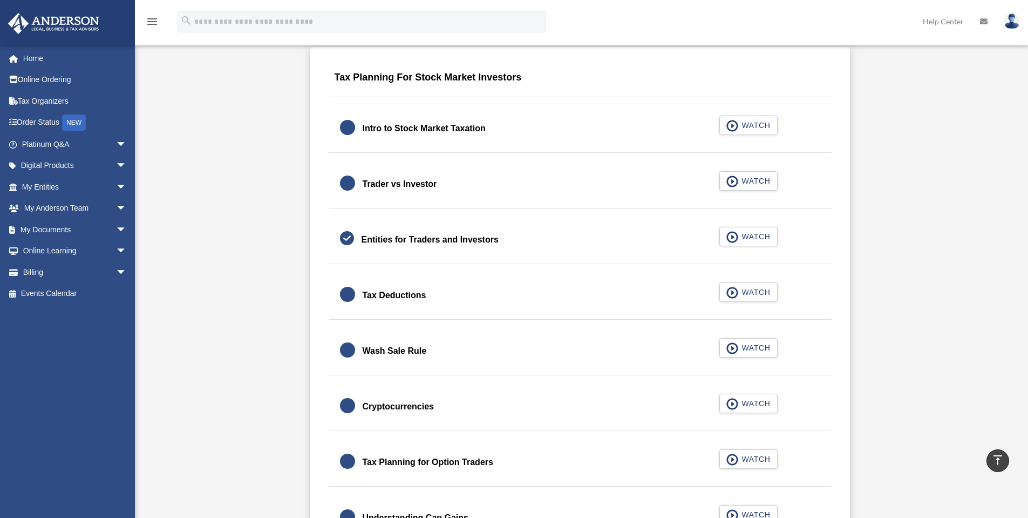
click at [412, 127] on div "Intro to Stock Market Taxation" at bounding box center [424, 128] width 123 height 15
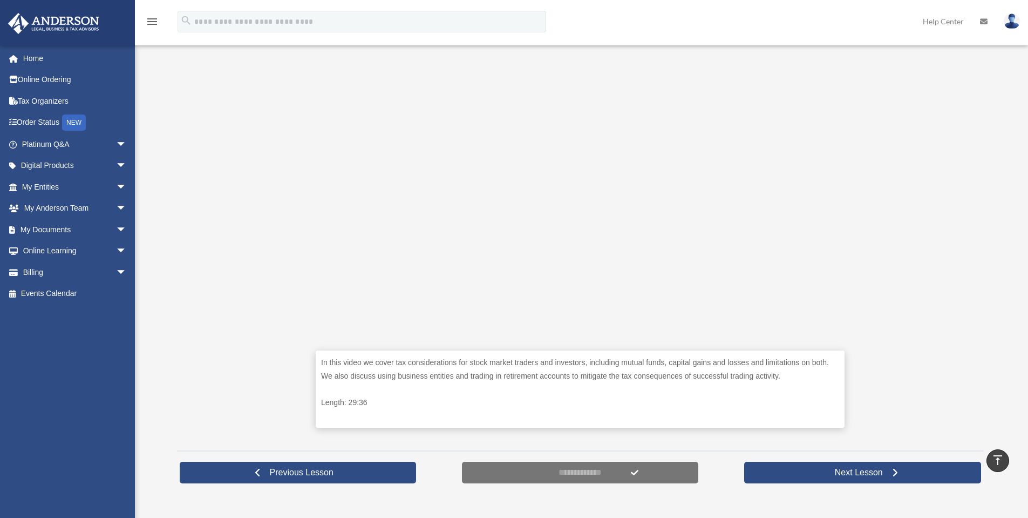
scroll to position [234, 0]
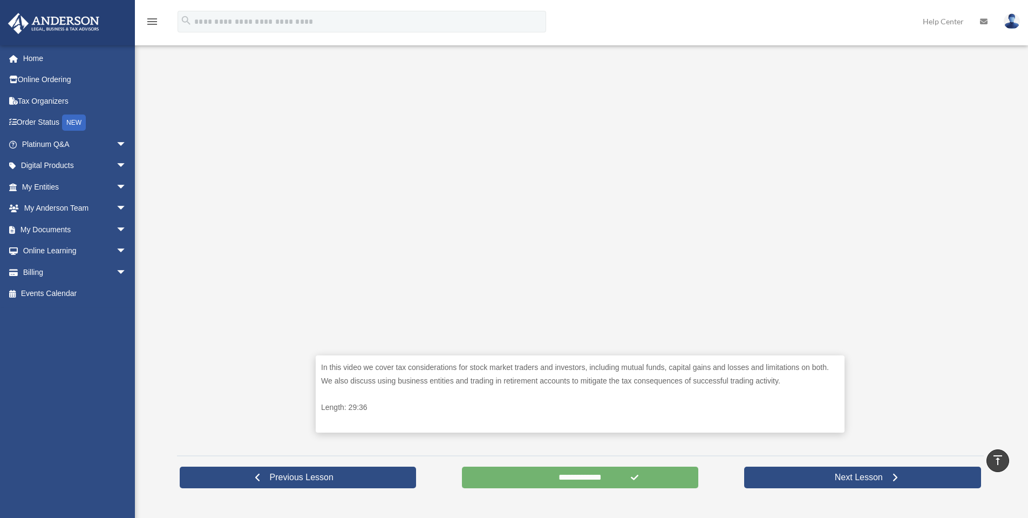
click at [604, 482] on input "**********" at bounding box center [580, 477] width 237 height 22
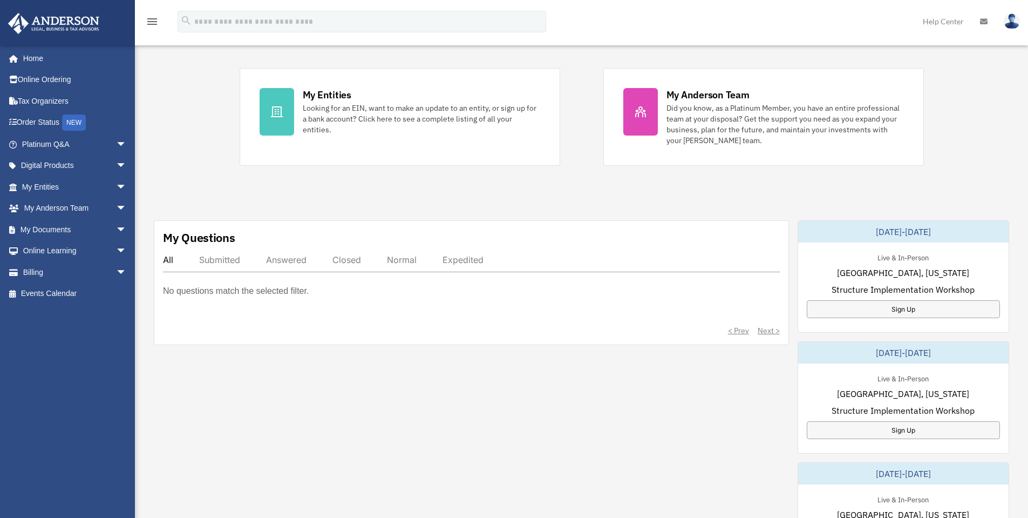
scroll to position [198, 0]
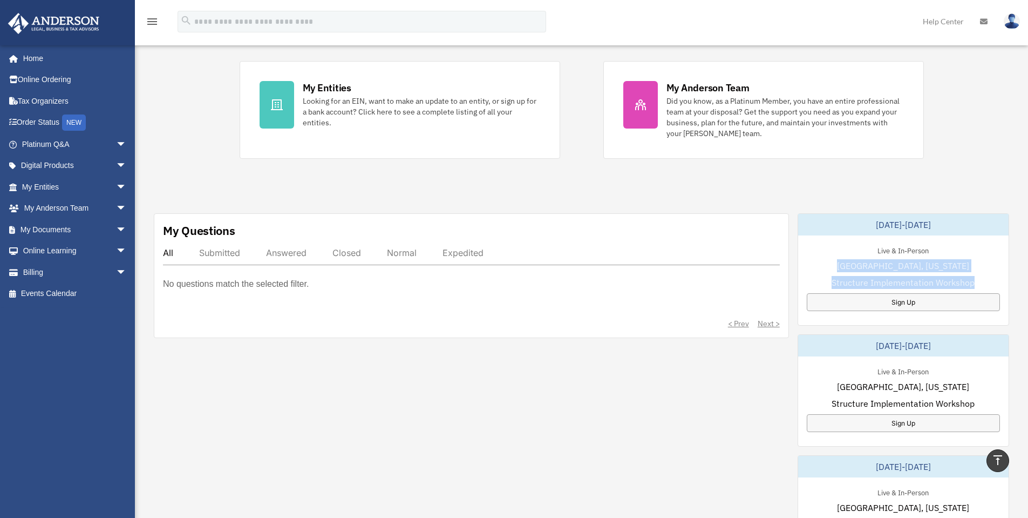
drag, startPoint x: 862, startPoint y: 263, endPoint x: 978, endPoint y: 280, distance: 117.3
click at [978, 280] on div "Live & In-Person Las Vegas, Nevada Structure Implementation Workshop Sign Up" at bounding box center [903, 277] width 211 height 84
click at [959, 280] on span "Structure Implementation Workshop" at bounding box center [903, 282] width 143 height 13
drag, startPoint x: 847, startPoint y: 225, endPoint x: 973, endPoint y: 225, distance: 125.8
click at [973, 225] on div "December 11-12, 2025" at bounding box center [903, 225] width 211 height 22
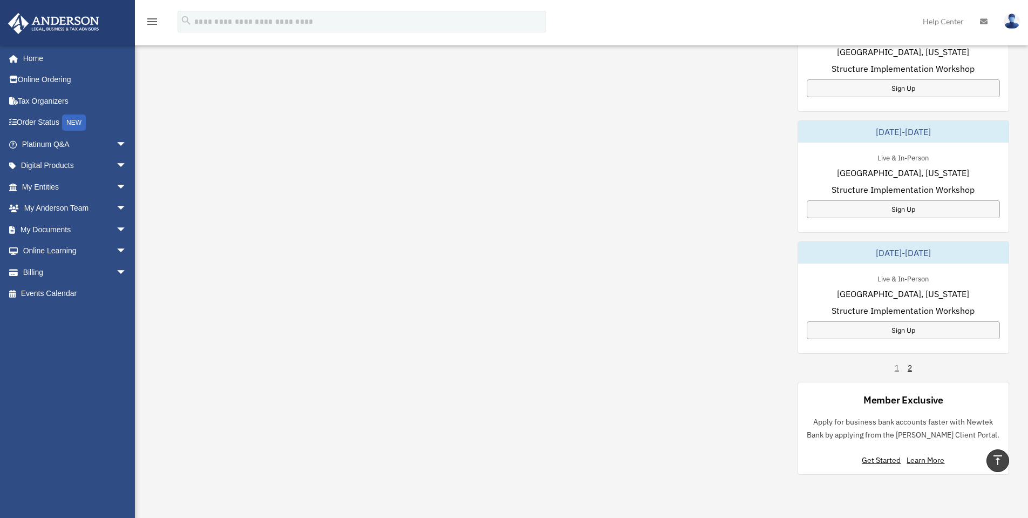
scroll to position [561, 0]
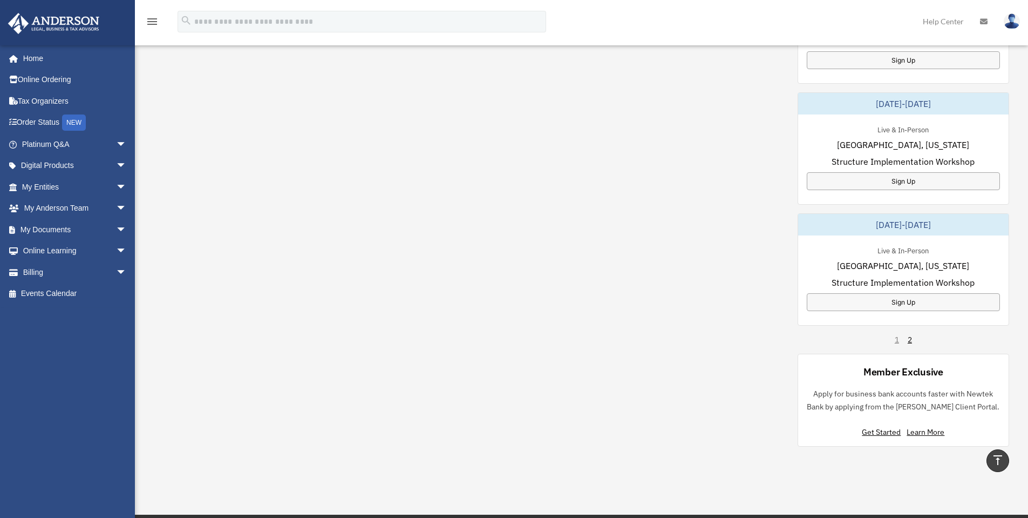
click at [908, 345] on div "December 11-12, 2025 Live & In-Person Las Vegas, Nevada Structure Implementatio…" at bounding box center [904, 148] width 212 height 597
click at [913, 341] on div "December 11-12, 2025 Live & In-Person Las Vegas, Nevada Structure Implementatio…" at bounding box center [904, 148] width 212 height 597
click at [911, 341] on link "2" at bounding box center [910, 339] width 4 height 11
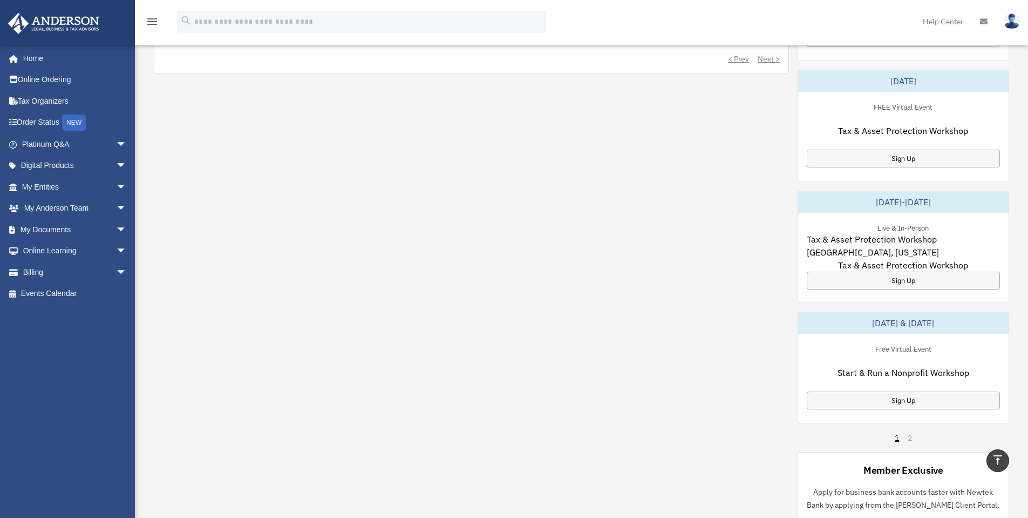
scroll to position [471, 0]
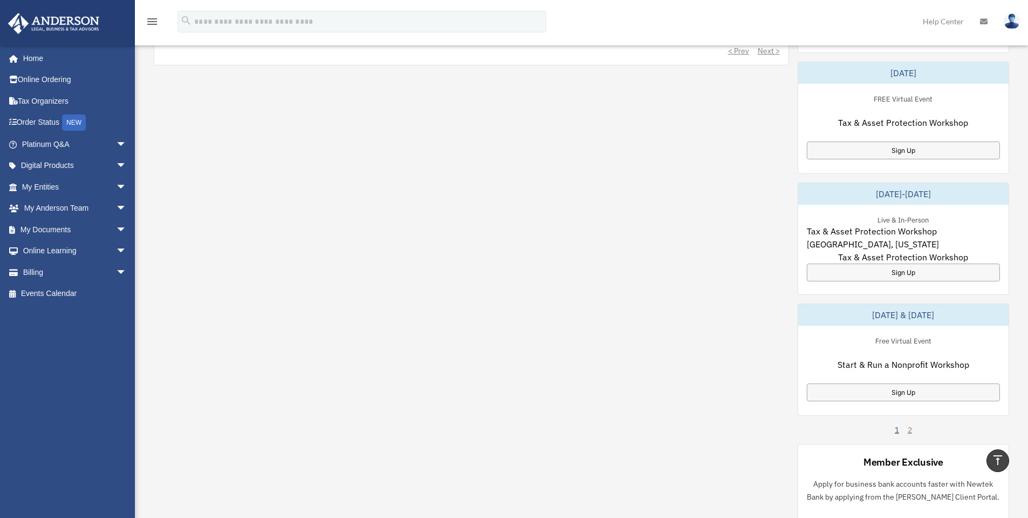
click at [896, 432] on link "1" at bounding box center [897, 429] width 4 height 11
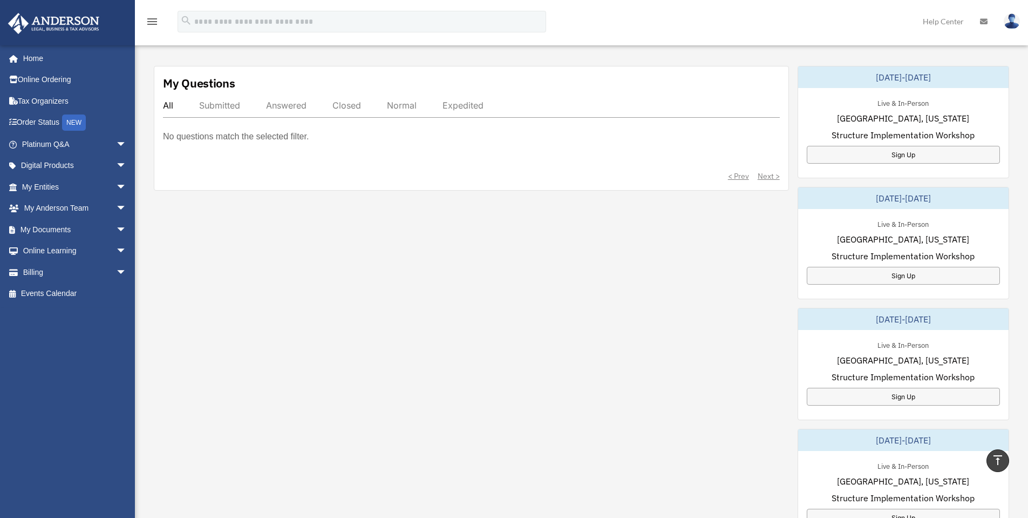
scroll to position [345, 0]
drag, startPoint x: 838, startPoint y: 75, endPoint x: 957, endPoint y: 74, distance: 118.8
click at [957, 74] on div "December 11-12, 2025" at bounding box center [903, 78] width 211 height 22
drag, startPoint x: 872, startPoint y: 104, endPoint x: 980, endPoint y: 131, distance: 111.8
click at [980, 131] on div "Live & In-Person Las Vegas, Nevada Structure Implementation Workshop Sign Up" at bounding box center [903, 131] width 211 height 84
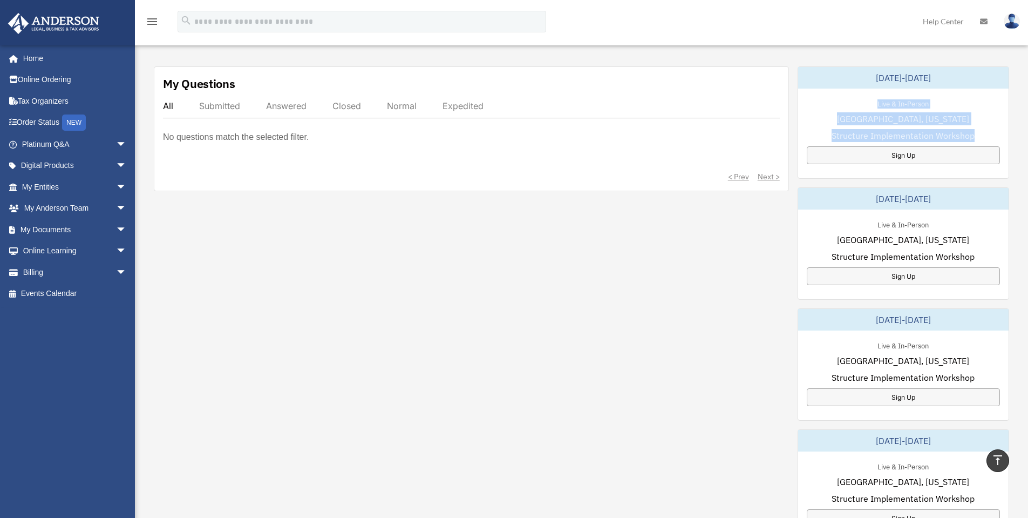
click at [976, 132] on div "Live & In-Person Las Vegas, Nevada Structure Implementation Workshop Sign Up" at bounding box center [903, 131] width 211 height 84
drag, startPoint x: 975, startPoint y: 134, endPoint x: 822, endPoint y: 125, distance: 153.1
click at [822, 125] on div "Live & In-Person Las Vegas, Nevada Structure Implementation Workshop Sign Up" at bounding box center [903, 131] width 211 height 84
drag, startPoint x: 851, startPoint y: 75, endPoint x: 990, endPoint y: 124, distance: 147.2
click at [990, 124] on div "December 11-12, 2025 Live & In-Person Las Vegas, Nevada Structure Implementatio…" at bounding box center [904, 122] width 212 height 112
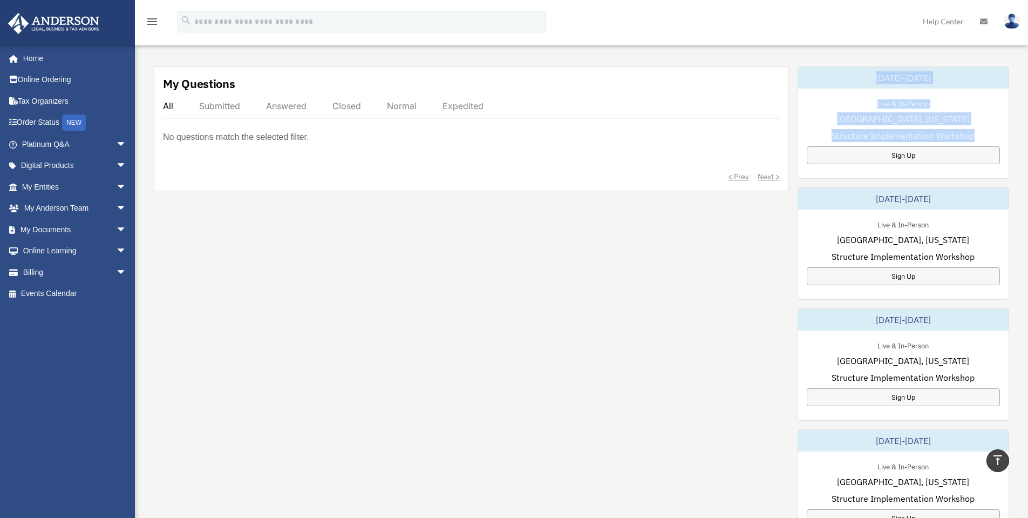
click at [981, 117] on div "Live & In-Person Las Vegas, Nevada Structure Implementation Workshop Sign Up" at bounding box center [903, 131] width 211 height 84
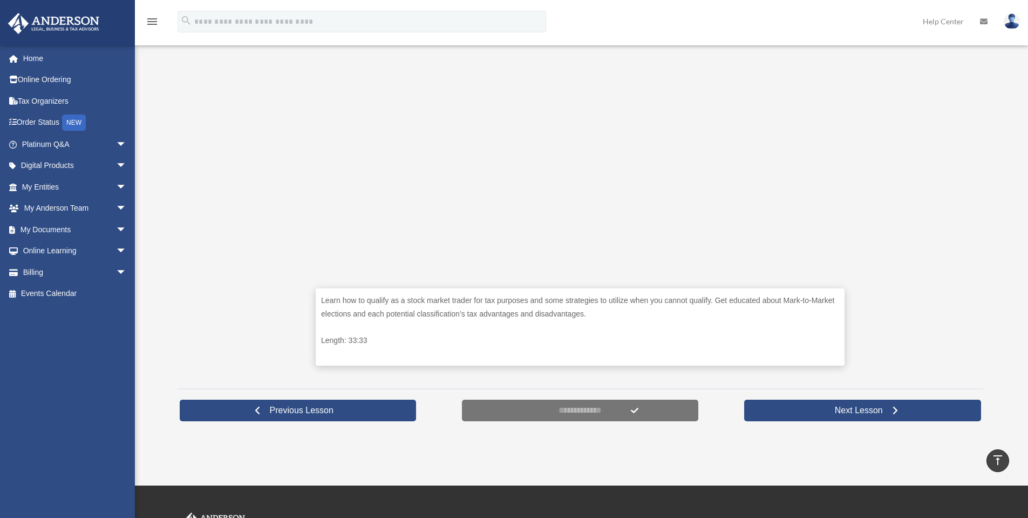
scroll to position [291, 0]
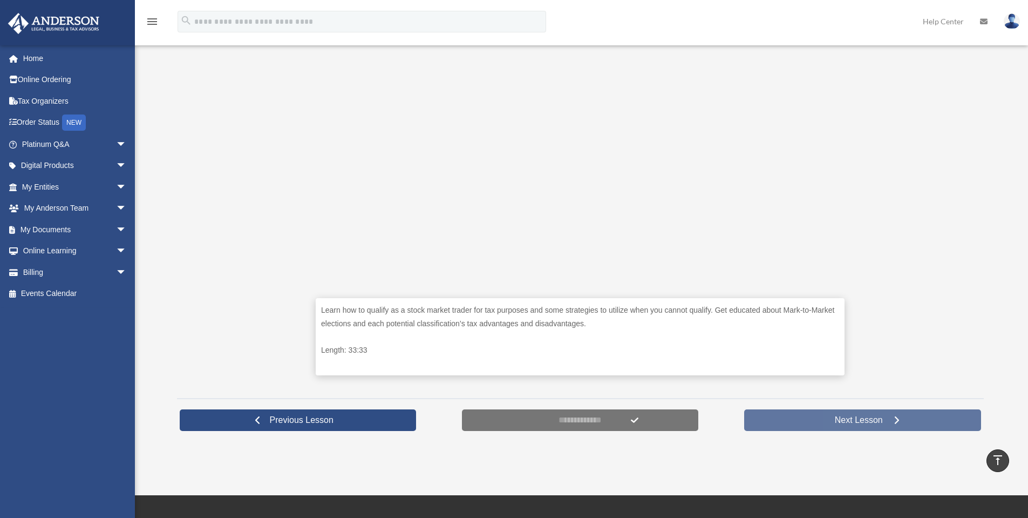
click at [807, 424] on link "Next Lesson" at bounding box center [862, 420] width 237 height 22
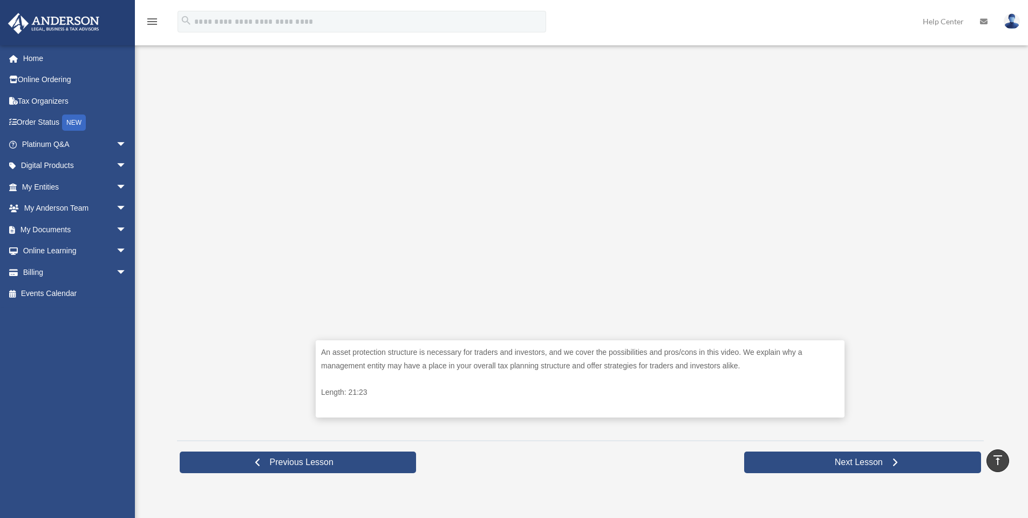
scroll to position [324, 0]
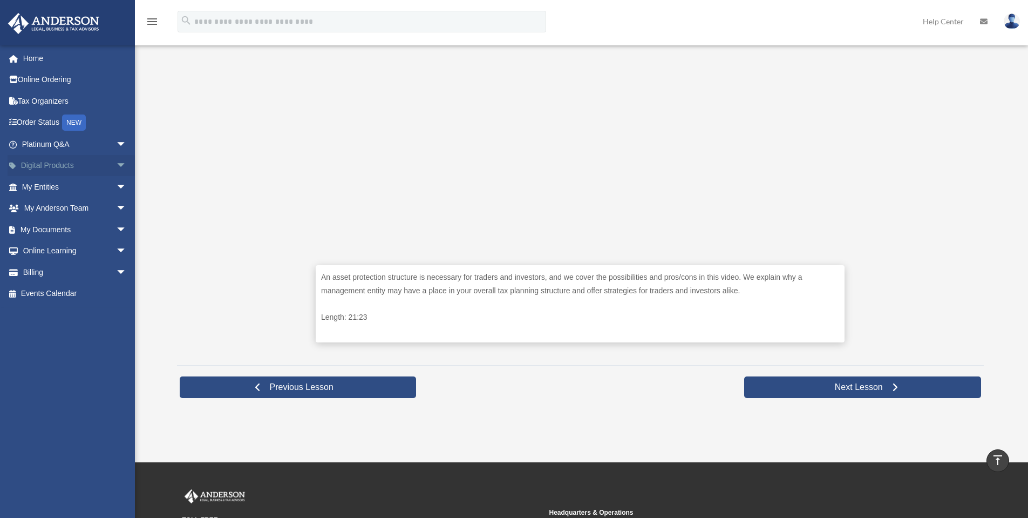
click at [116, 164] on span "arrow_drop_down" at bounding box center [127, 166] width 22 height 22
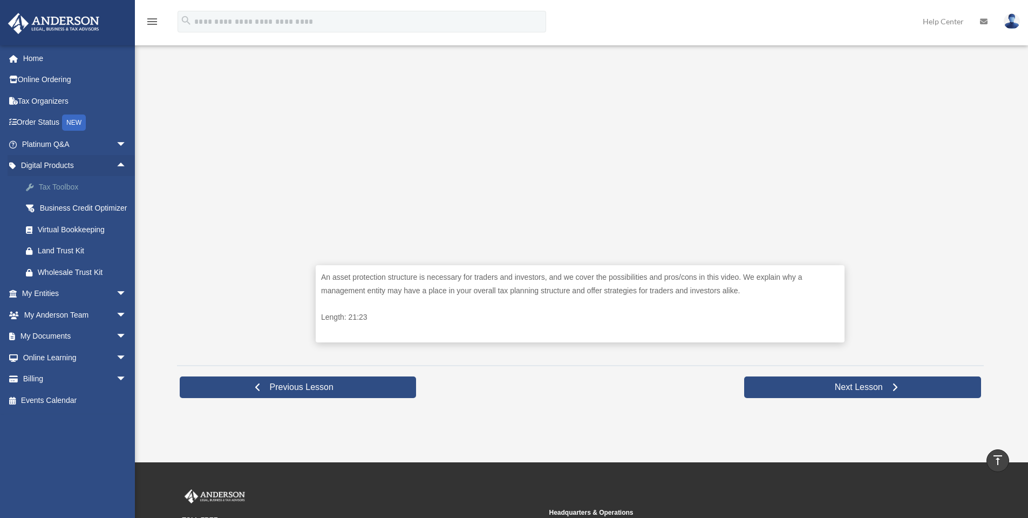
click at [64, 191] on div "Tax Toolbox" at bounding box center [84, 186] width 92 height 13
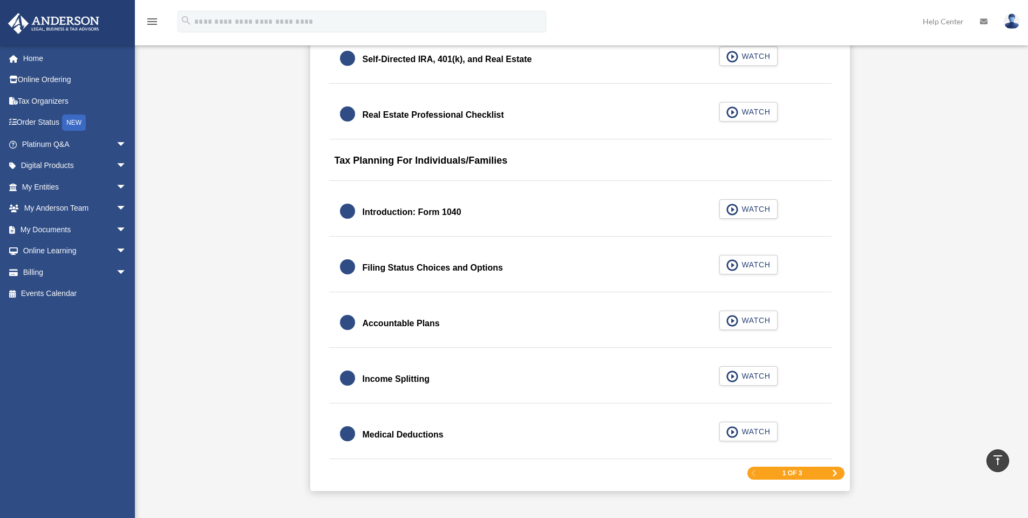
scroll to position [1458, 0]
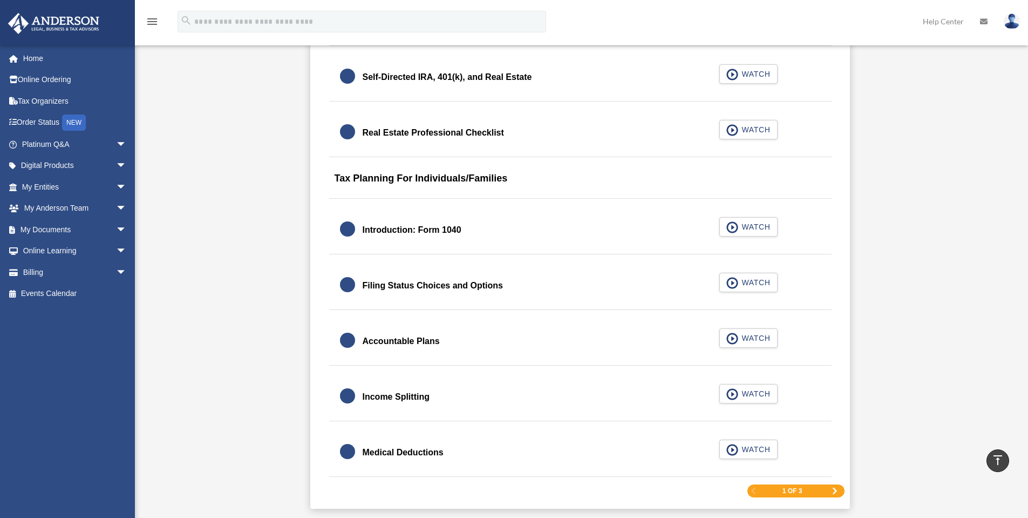
click at [836, 490] on span "Next Page" at bounding box center [835, 490] width 6 height 6
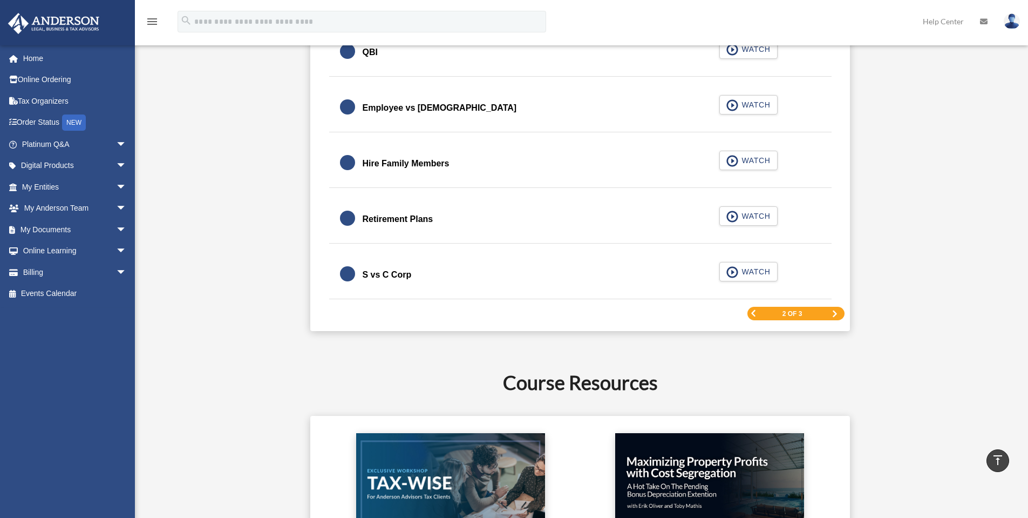
scroll to position [1620, 0]
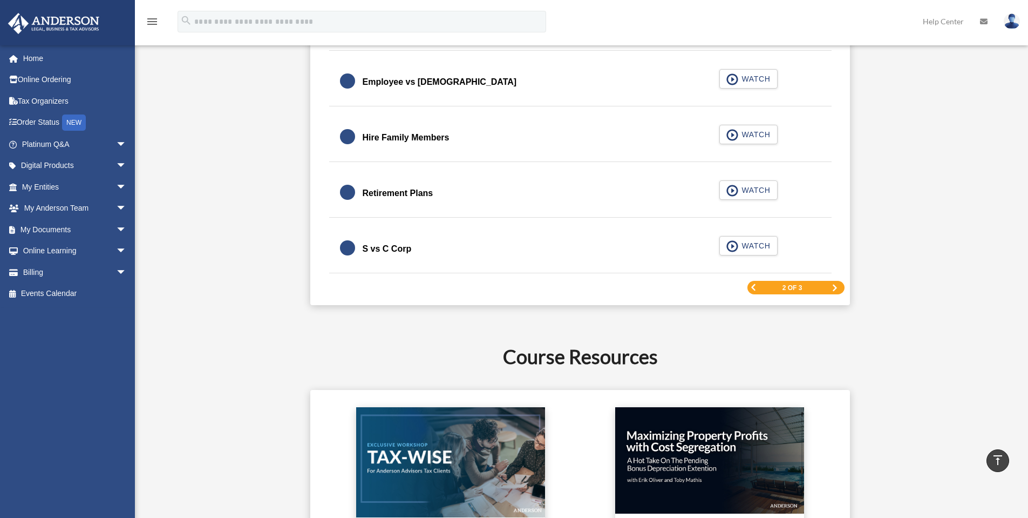
click at [829, 286] on div "2 of 3" at bounding box center [796, 287] width 97 height 13
click at [832, 286] on span "Next Page" at bounding box center [835, 288] width 6 height 6
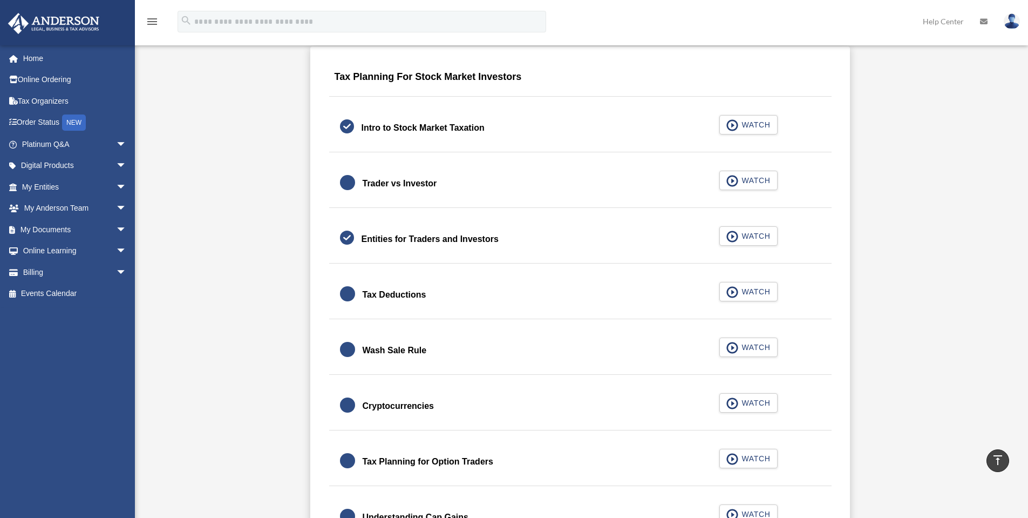
scroll to position [683, 0]
click at [734, 179] on span "button" at bounding box center [733, 181] width 12 height 12
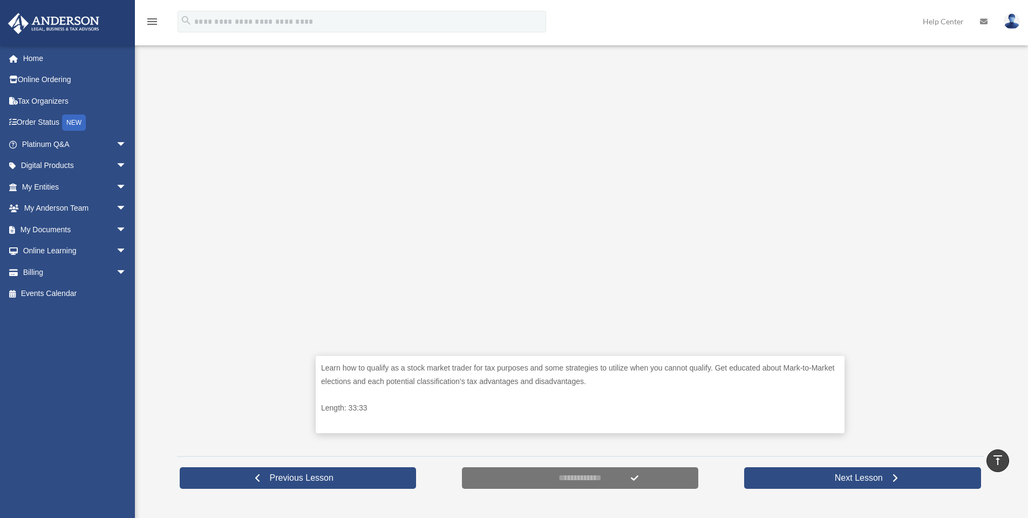
scroll to position [234, 0]
click at [116, 164] on span "arrow_drop_down" at bounding box center [127, 166] width 22 height 22
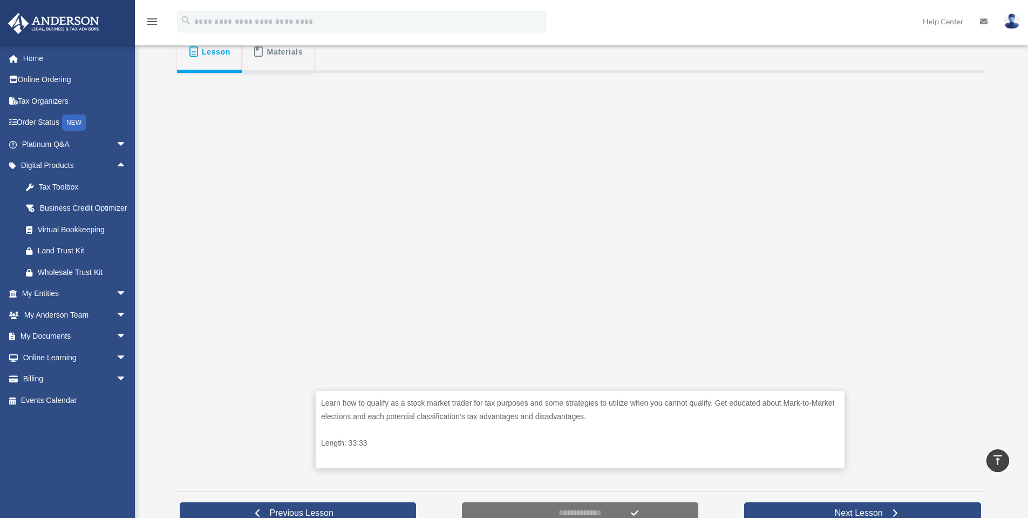
scroll to position [216, 0]
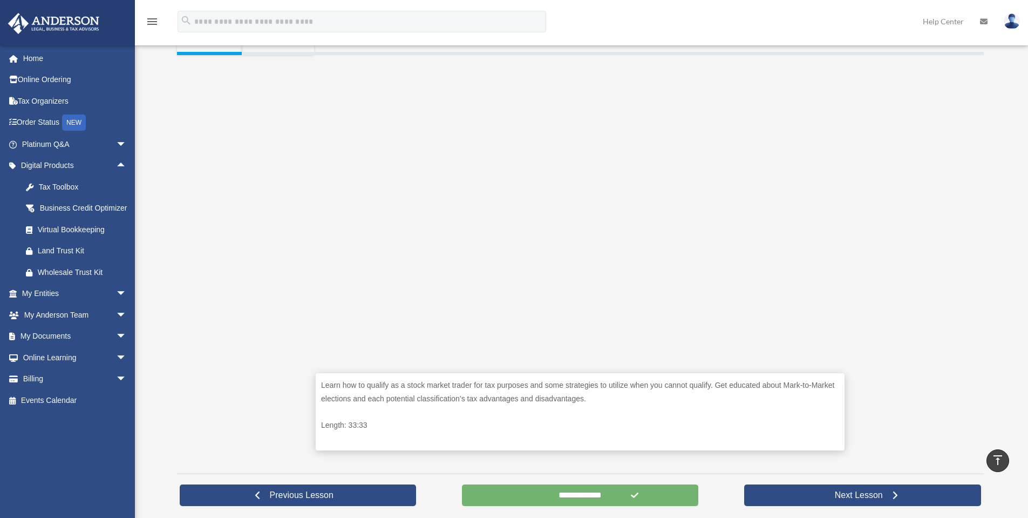
click at [556, 493] on input "**********" at bounding box center [580, 495] width 237 height 22
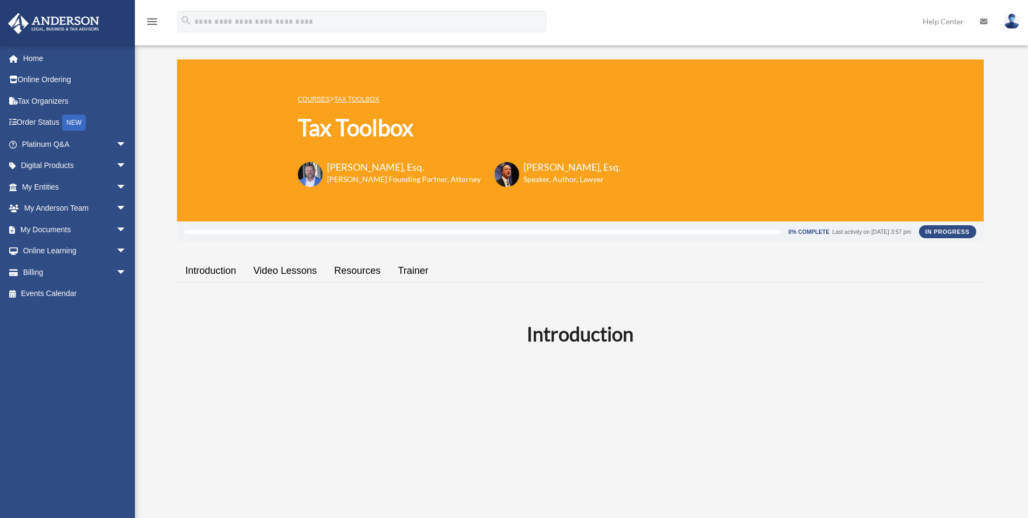
click at [280, 270] on link "Video Lessons" at bounding box center [285, 270] width 81 height 31
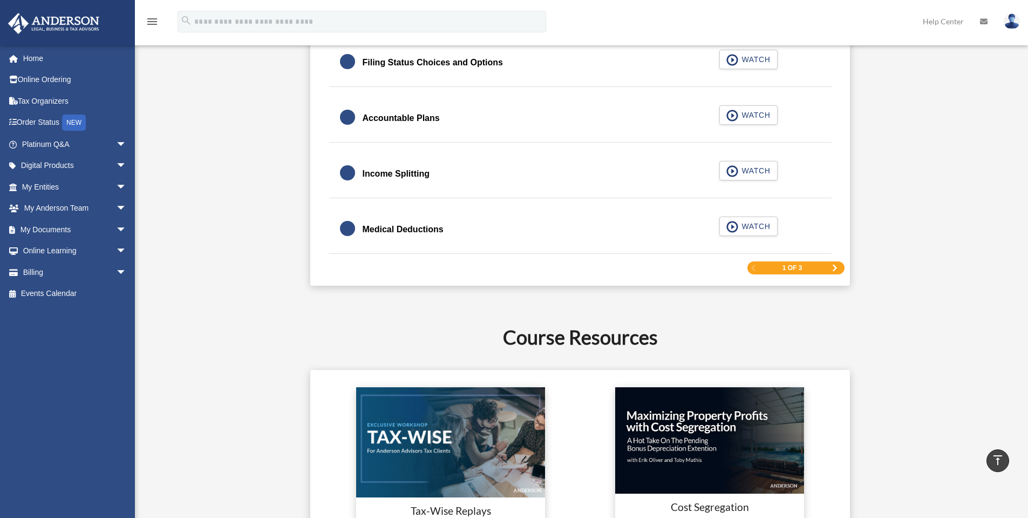
scroll to position [1798, 0]
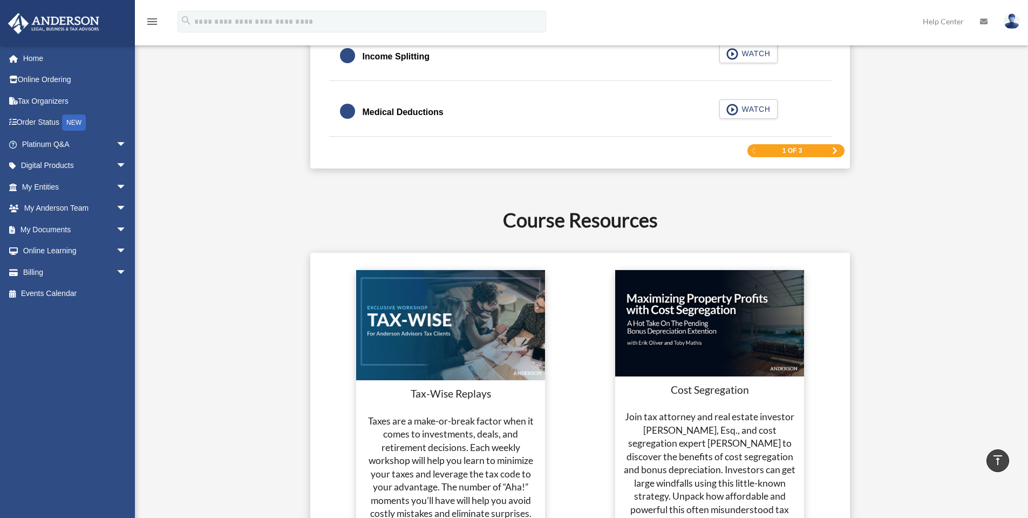
click at [834, 148] on span "Next Page" at bounding box center [835, 150] width 6 height 6
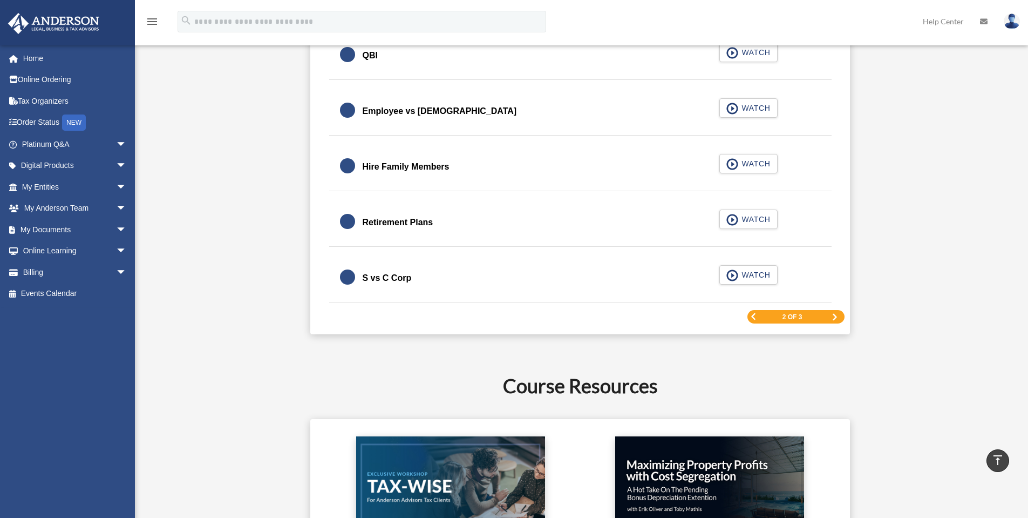
scroll to position [1637, 0]
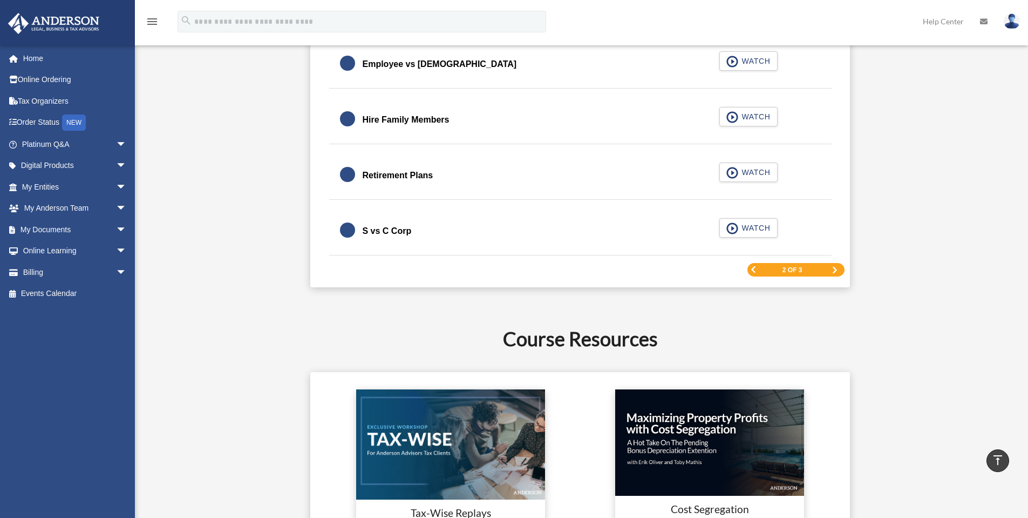
click at [834, 269] on span "Next Page" at bounding box center [835, 270] width 6 height 6
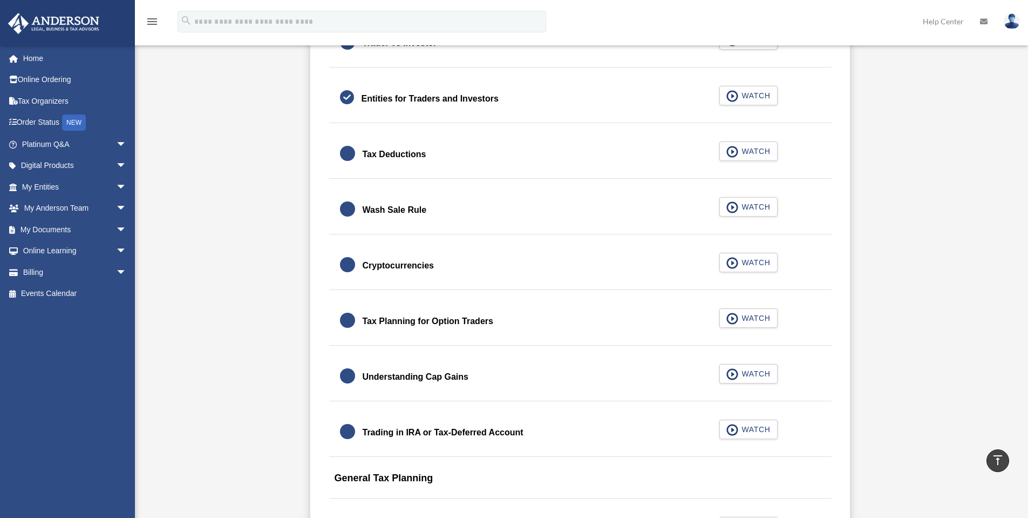
scroll to position [828, 0]
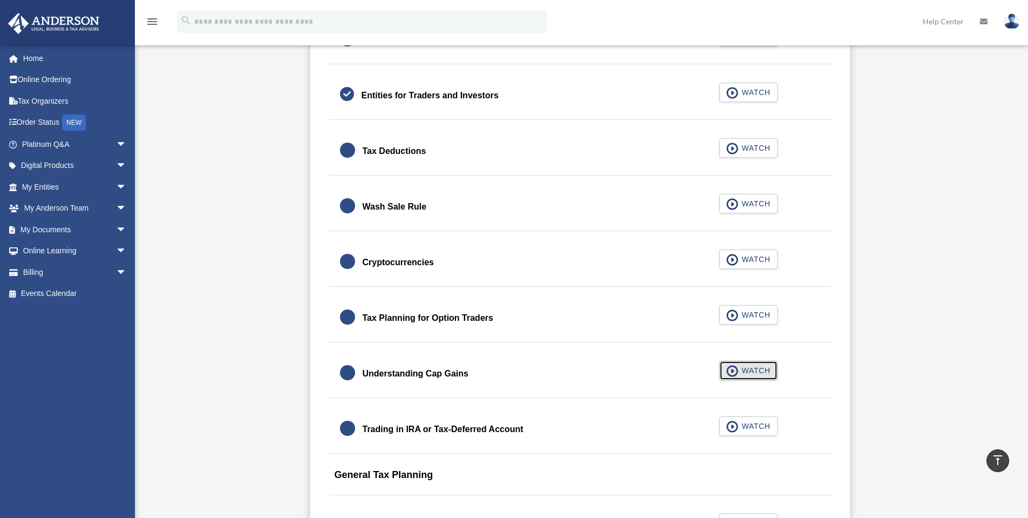
click at [739, 371] on span "WATCH" at bounding box center [755, 370] width 32 height 11
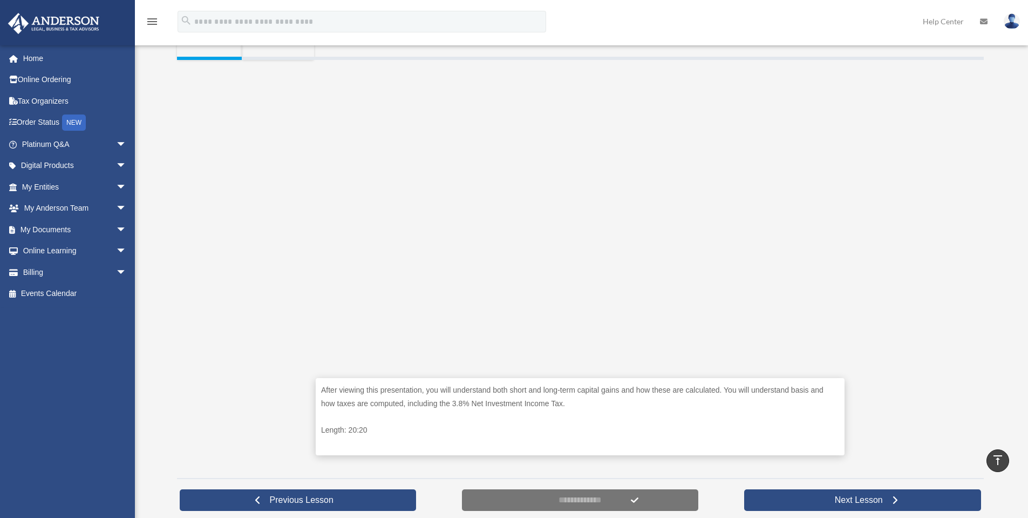
scroll to position [216, 0]
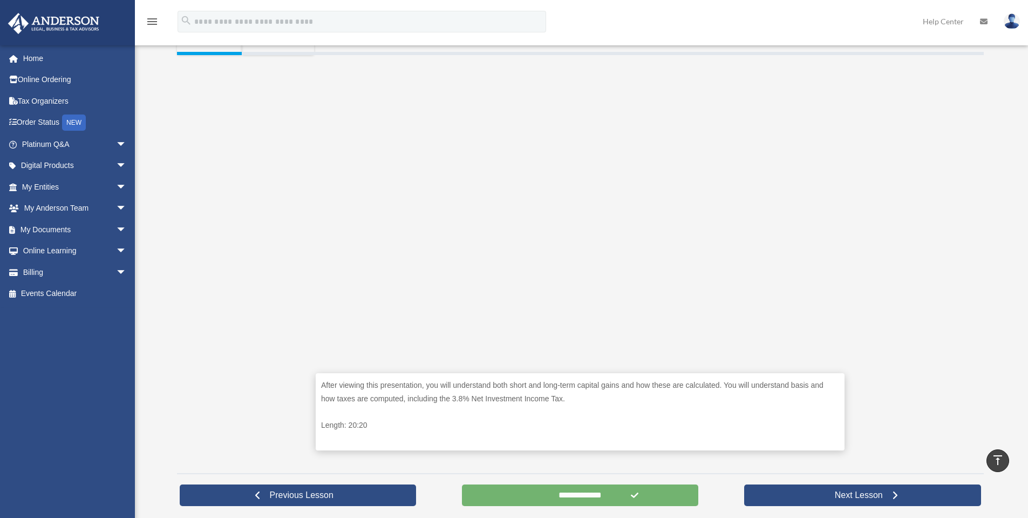
click at [574, 491] on input "**********" at bounding box center [580, 495] width 237 height 22
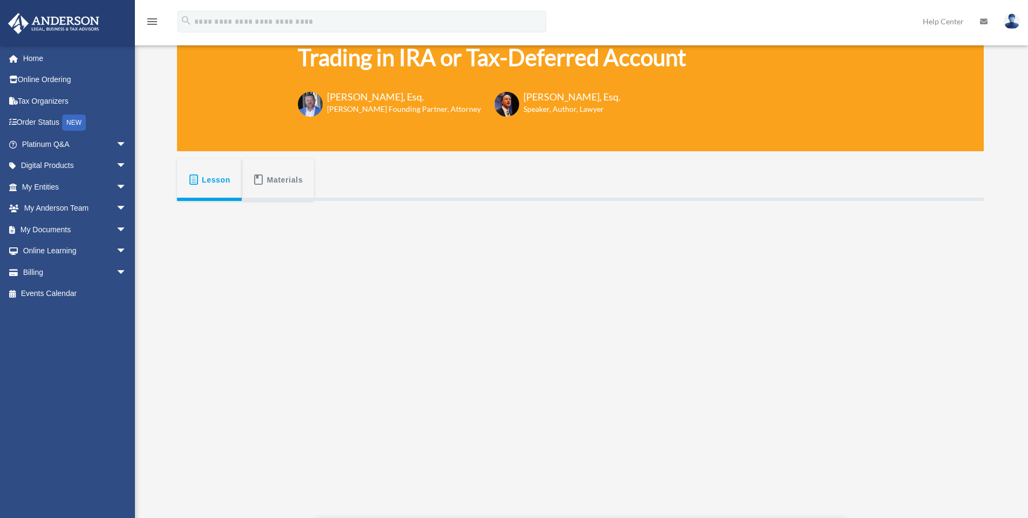
scroll to position [72, 0]
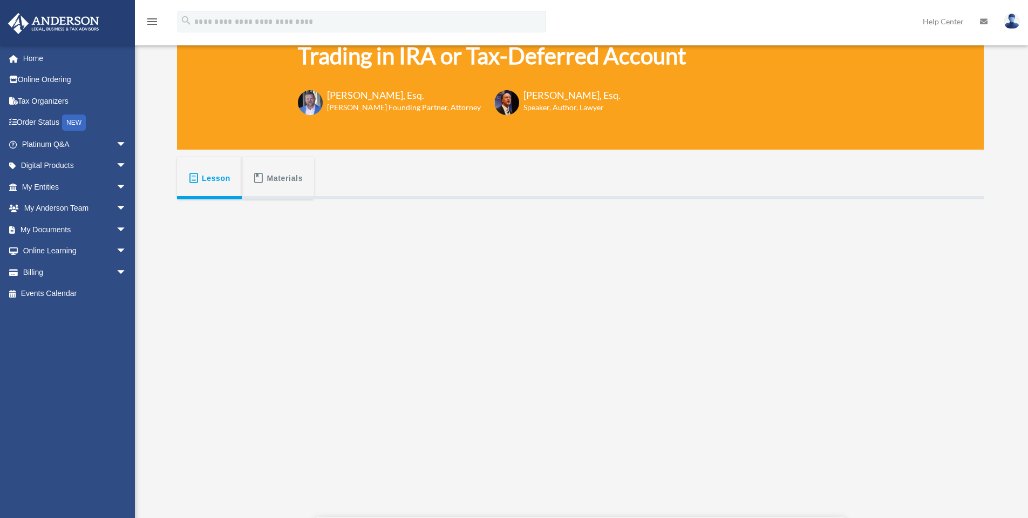
click at [280, 171] on span "Materials" at bounding box center [285, 177] width 36 height 19
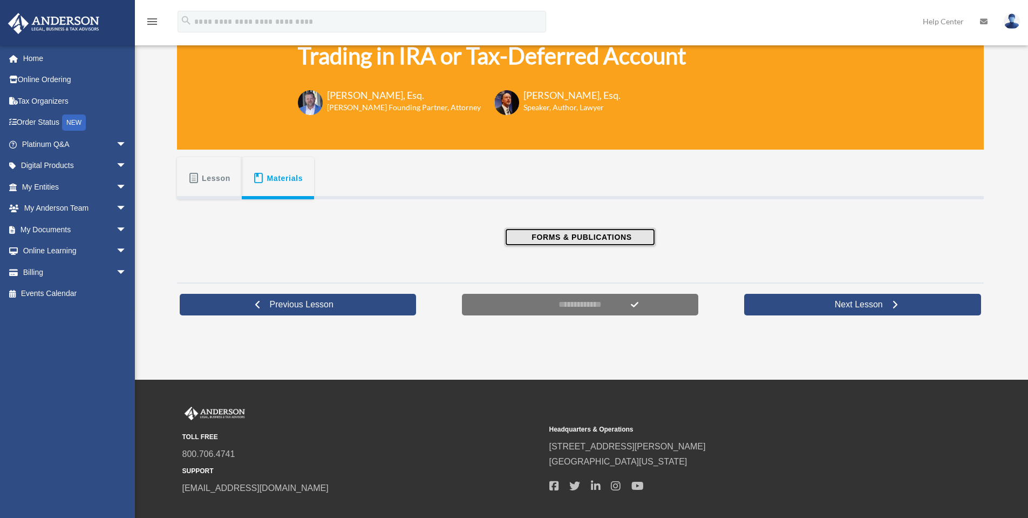
click at [560, 243] on button "FORMS & PUBLICATIONS" at bounding box center [580, 237] width 151 height 18
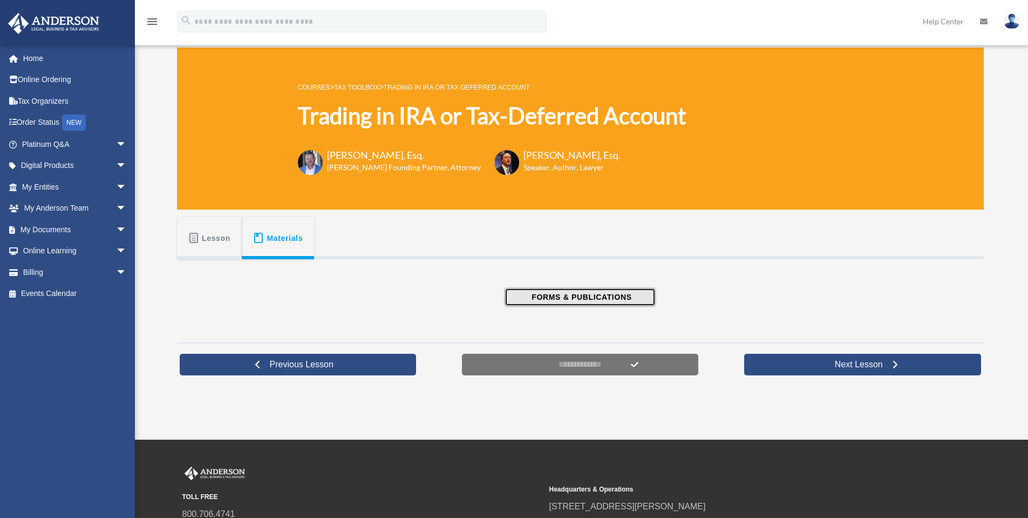
scroll to position [0, 0]
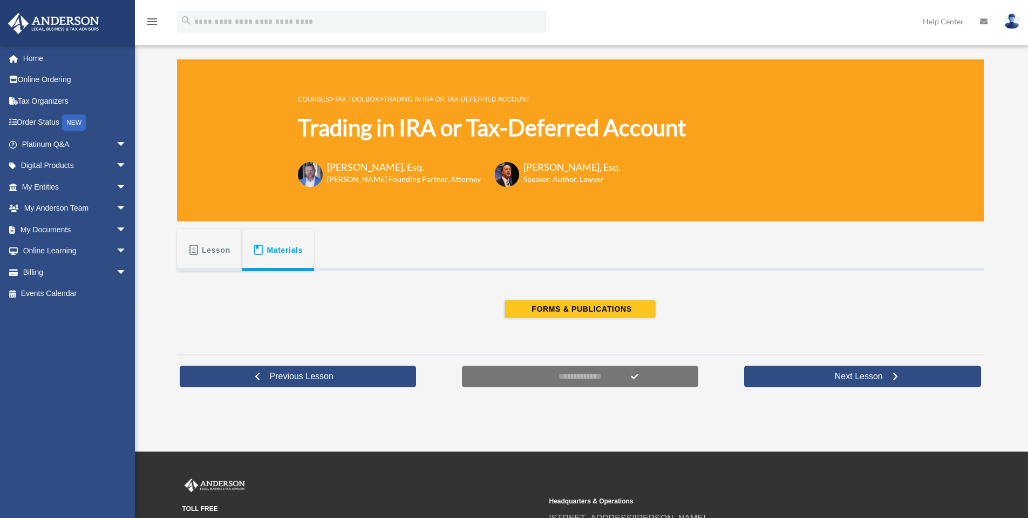
click at [185, 255] on button "Lesson" at bounding box center [209, 250] width 65 height 42
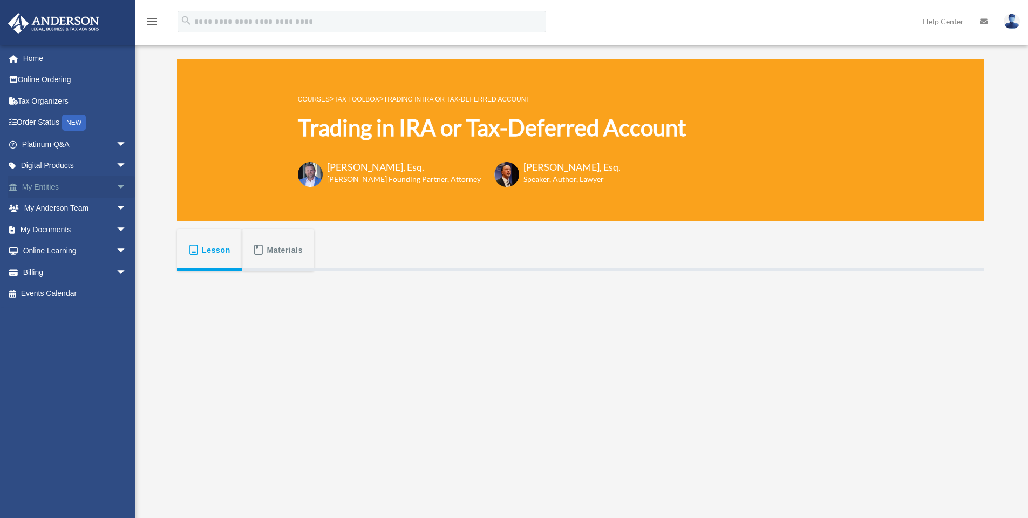
click at [116, 190] on span "arrow_drop_down" at bounding box center [127, 187] width 22 height 22
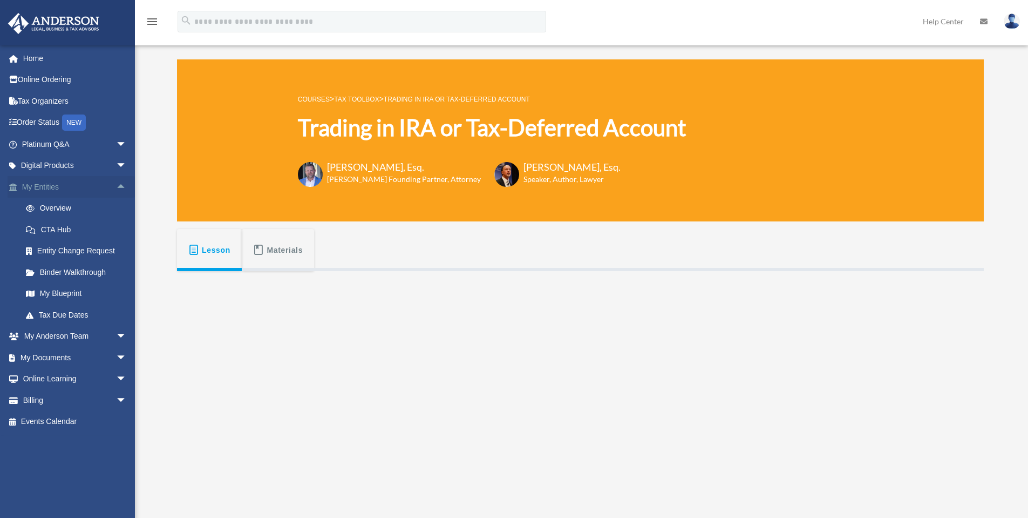
click at [116, 188] on span "arrow_drop_up" at bounding box center [127, 187] width 22 height 22
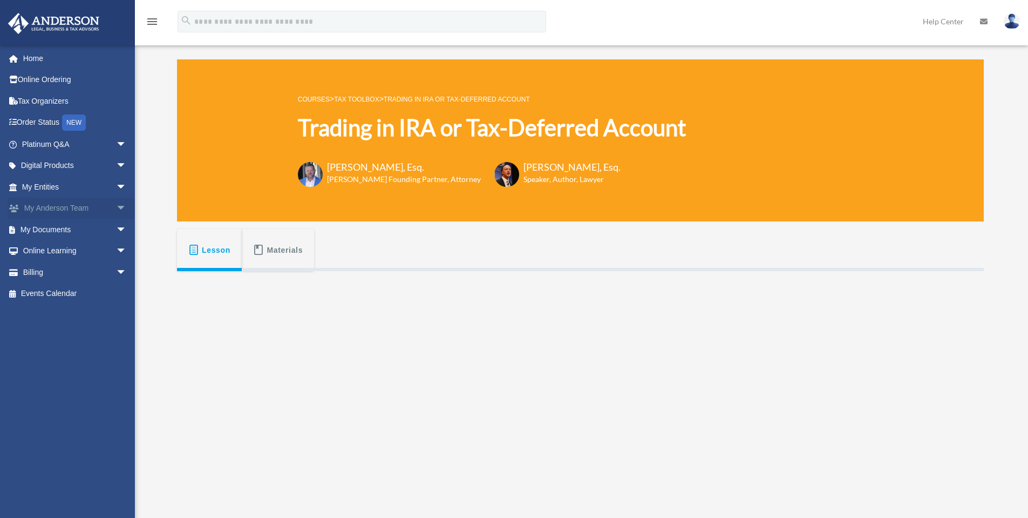
click at [116, 209] on span "arrow_drop_down" at bounding box center [127, 209] width 22 height 22
click at [116, 208] on span "arrow_drop_up" at bounding box center [127, 209] width 22 height 22
click at [116, 227] on span "arrow_drop_down" at bounding box center [127, 230] width 22 height 22
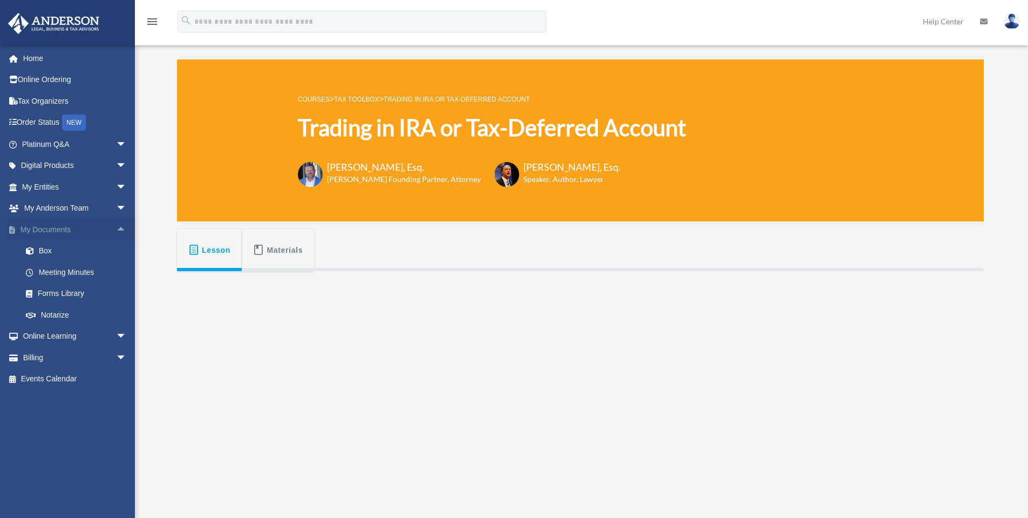
click at [116, 229] on span "arrow_drop_up" at bounding box center [127, 230] width 22 height 22
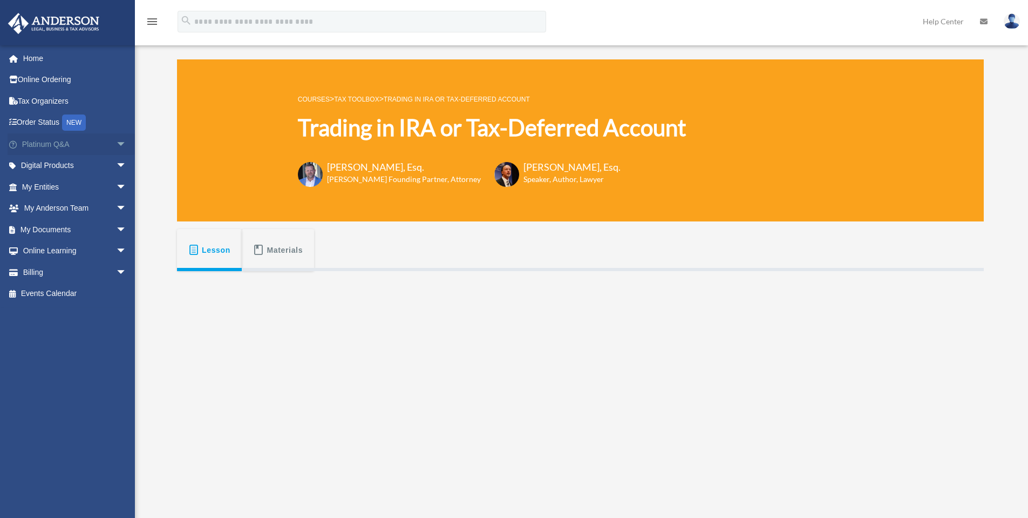
click at [116, 137] on span "arrow_drop_down" at bounding box center [127, 144] width 22 height 22
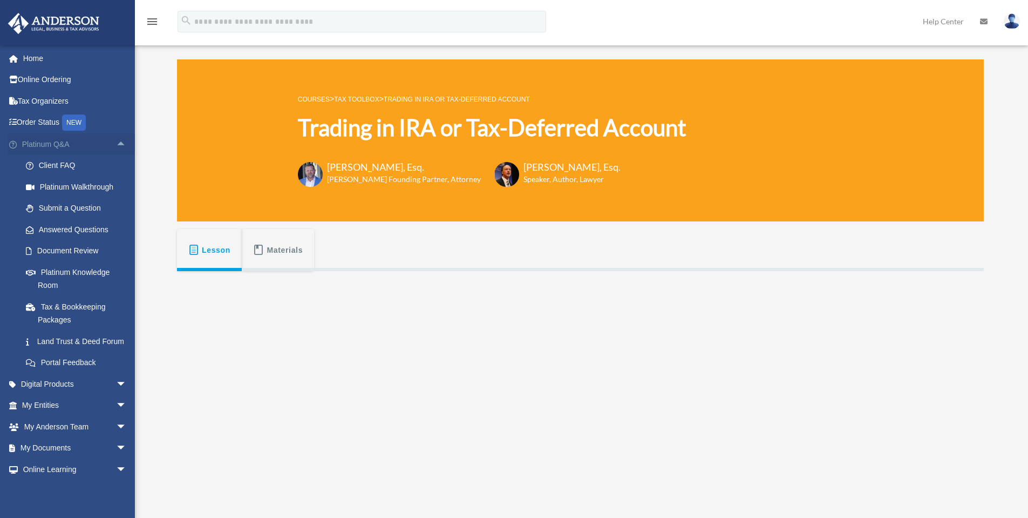
click at [116, 141] on span "arrow_drop_up" at bounding box center [127, 144] width 22 height 22
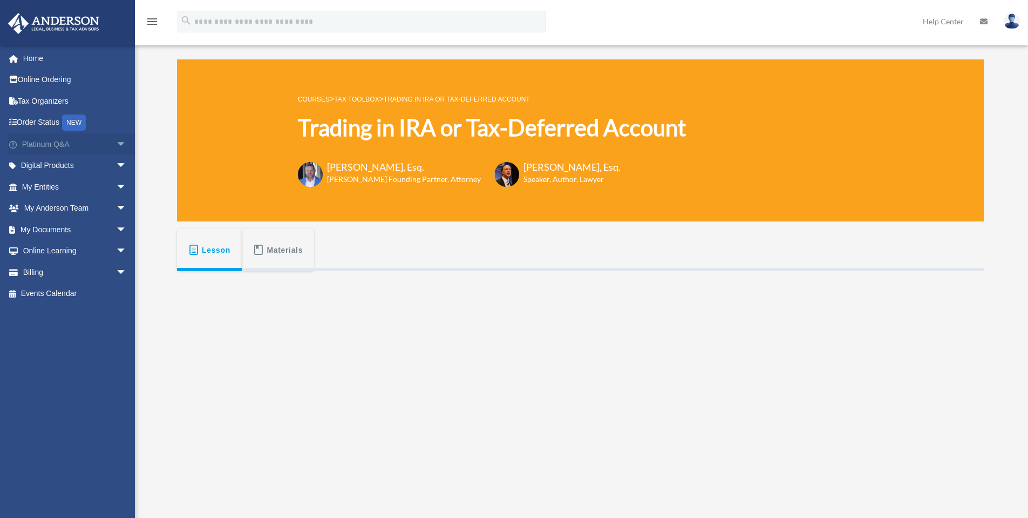
click at [116, 138] on span "arrow_drop_down" at bounding box center [127, 144] width 22 height 22
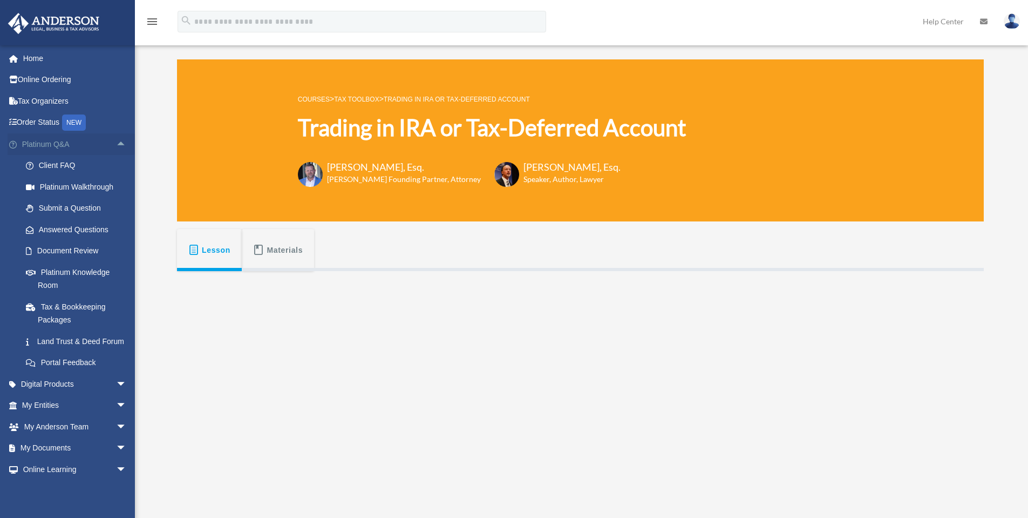
click at [116, 138] on span "arrow_drop_up" at bounding box center [127, 144] width 22 height 22
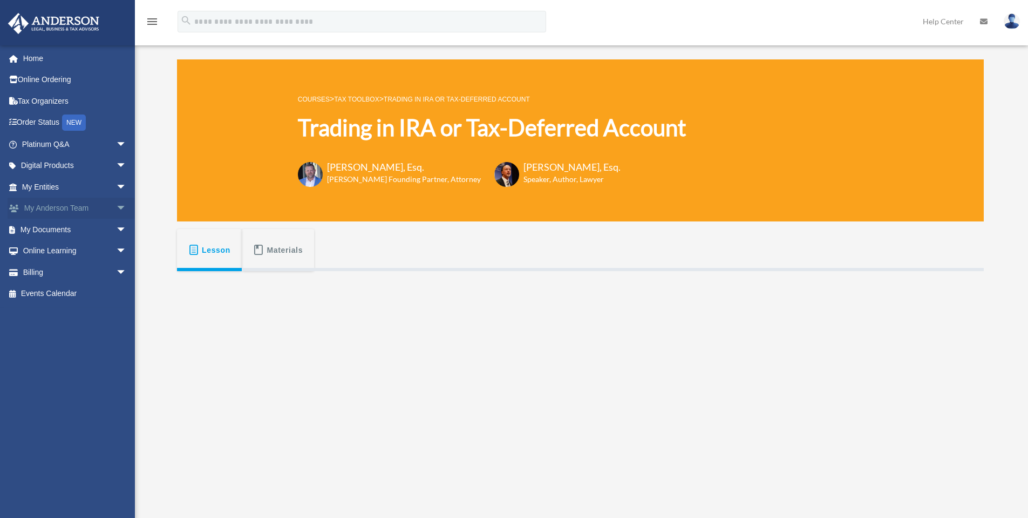
click at [116, 207] on span "arrow_drop_down" at bounding box center [127, 209] width 22 height 22
click at [116, 206] on span "arrow_drop_up" at bounding box center [127, 209] width 22 height 22
click at [116, 190] on span "arrow_drop_down" at bounding box center [127, 187] width 22 height 22
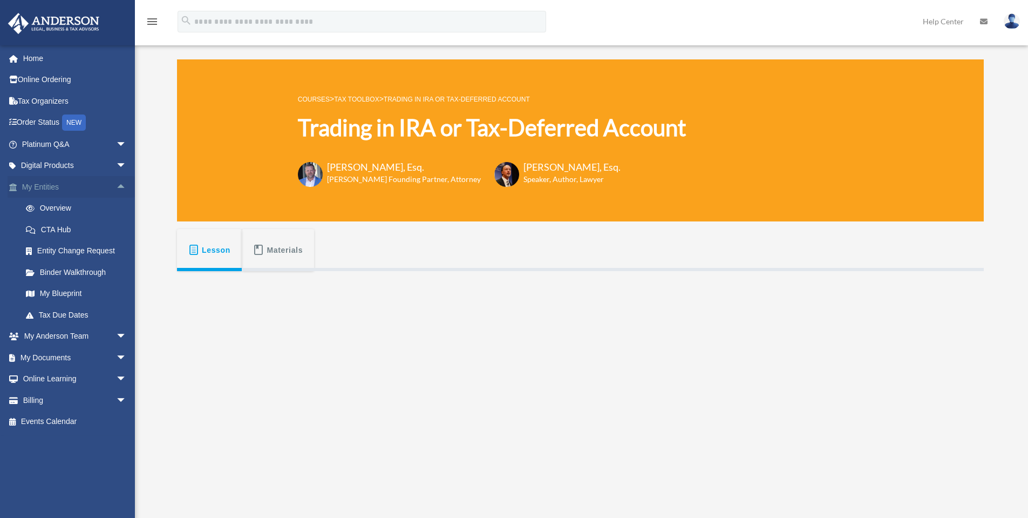
click at [116, 189] on span "arrow_drop_up" at bounding box center [127, 187] width 22 height 22
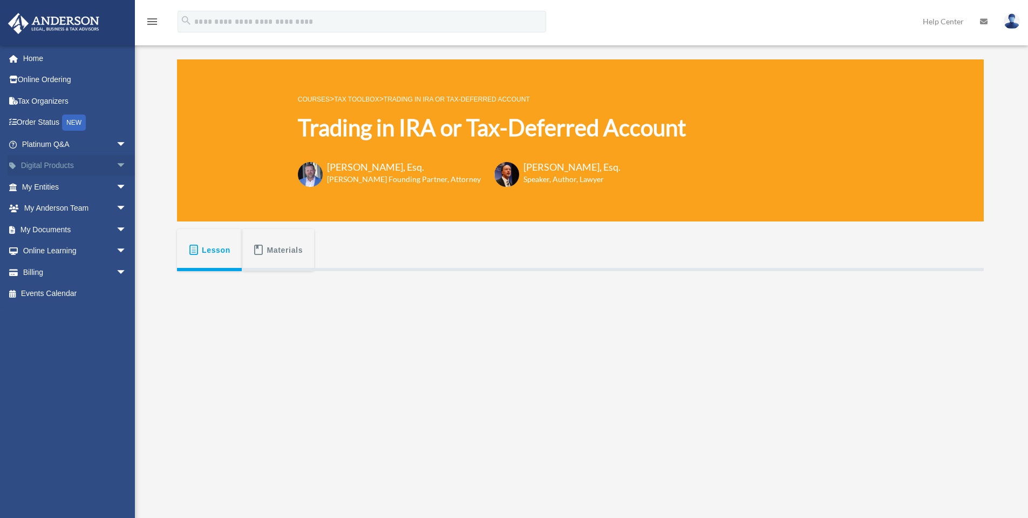
click at [116, 167] on span "arrow_drop_down" at bounding box center [127, 166] width 22 height 22
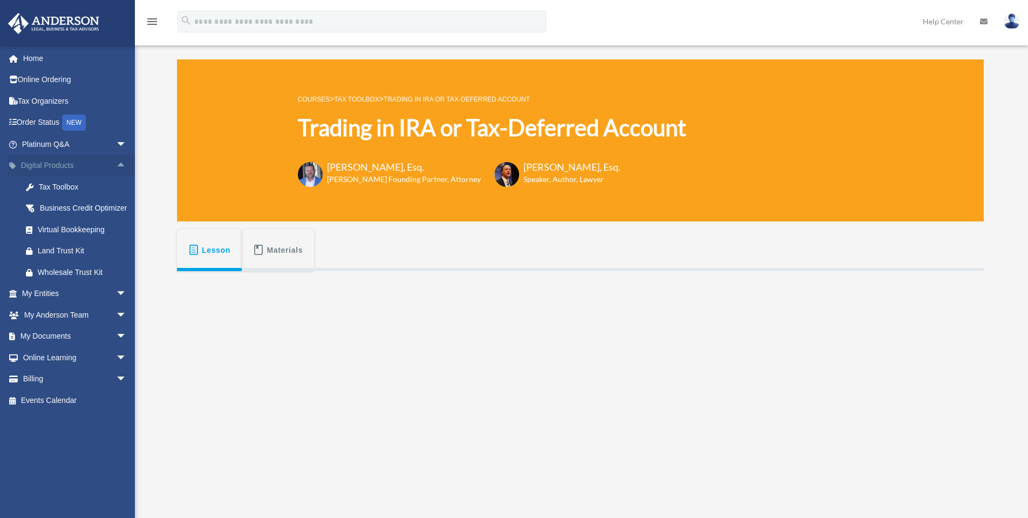
click at [116, 166] on span "arrow_drop_up" at bounding box center [127, 166] width 22 height 22
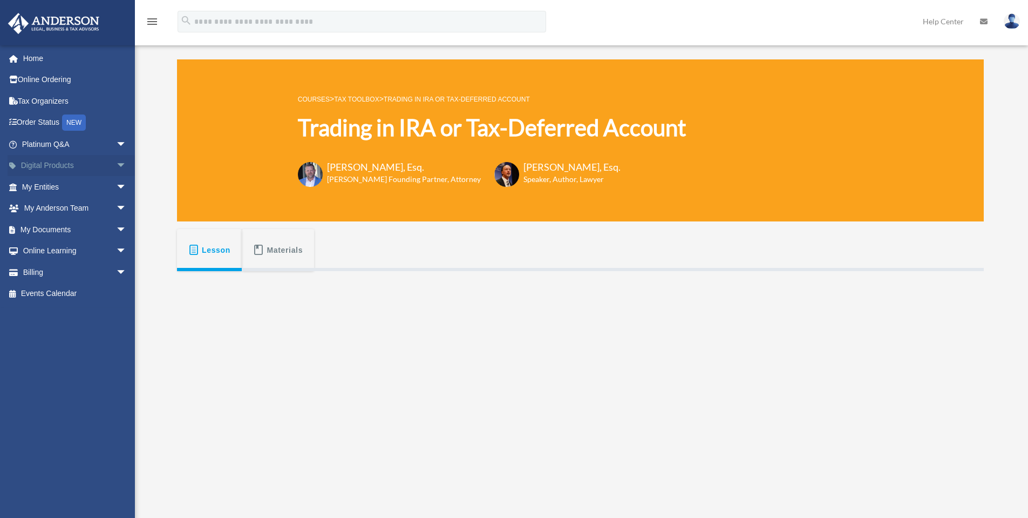
click at [116, 166] on span "arrow_drop_down" at bounding box center [127, 166] width 22 height 22
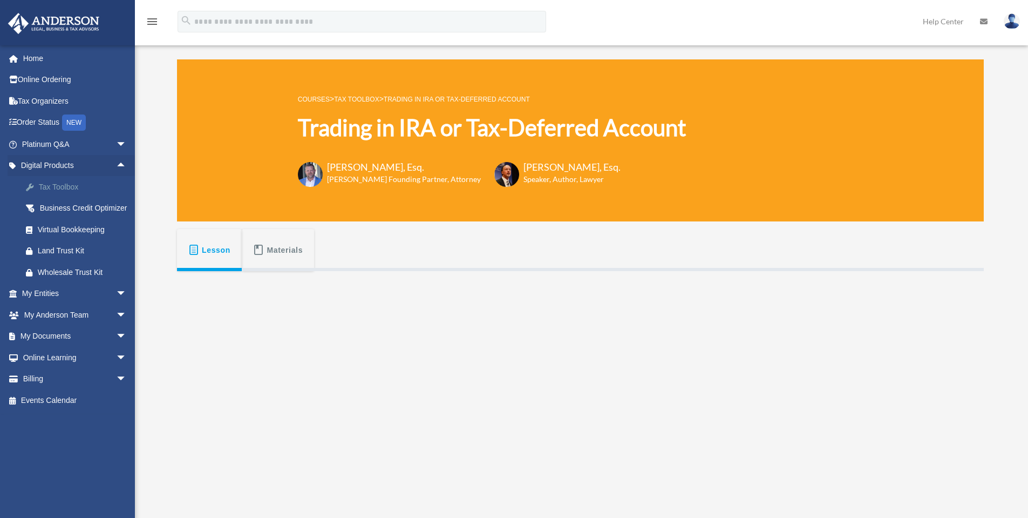
click at [66, 184] on div "Tax Toolbox" at bounding box center [84, 186] width 92 height 13
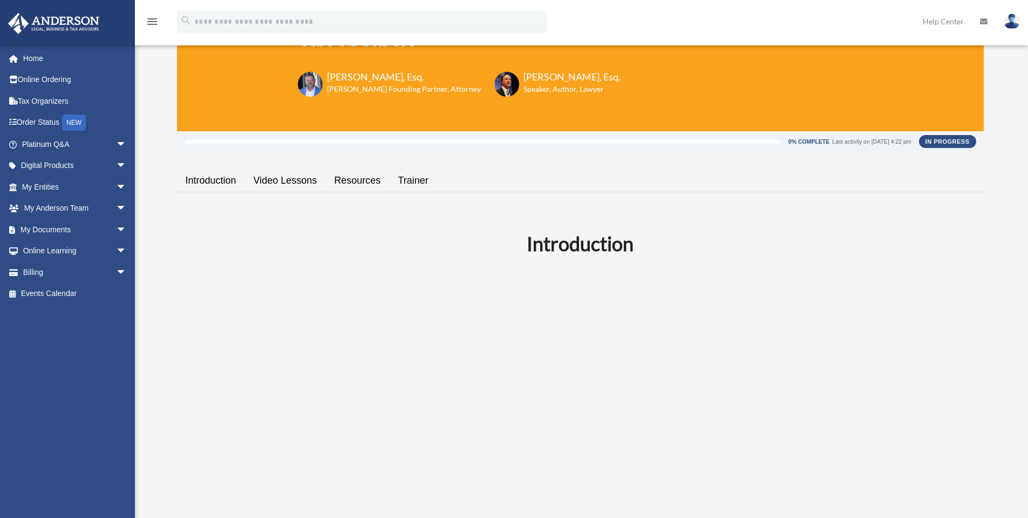
scroll to position [108, 0]
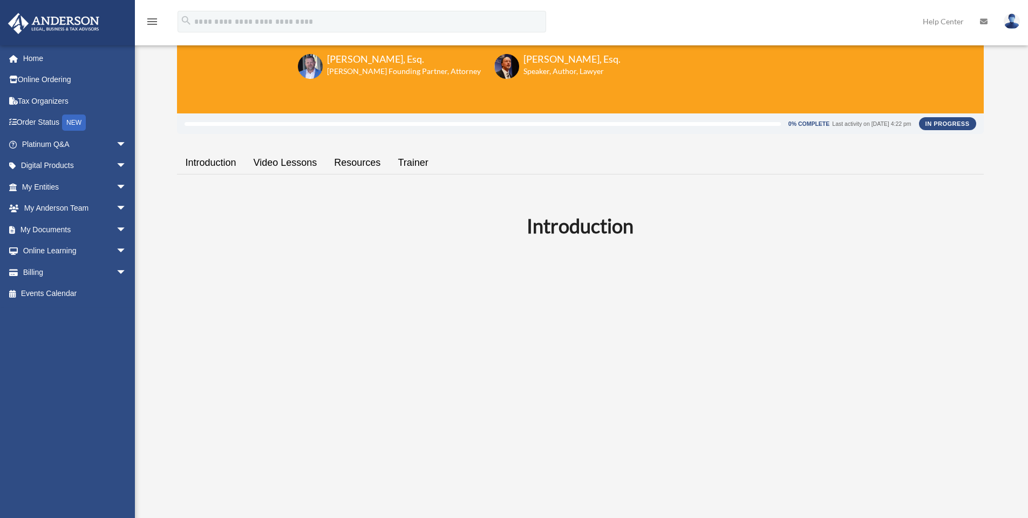
click at [300, 165] on link "Video Lessons" at bounding box center [285, 162] width 81 height 31
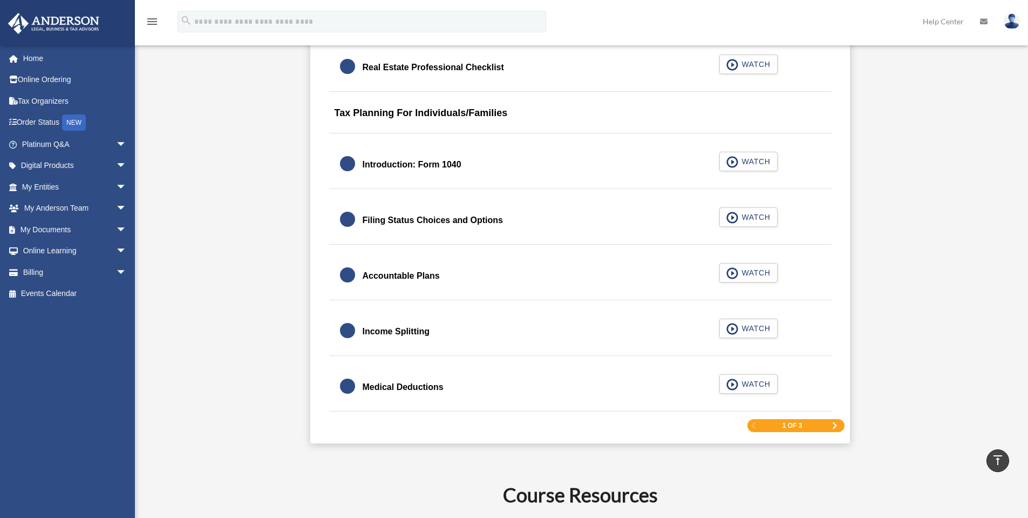
scroll to position [1528, 0]
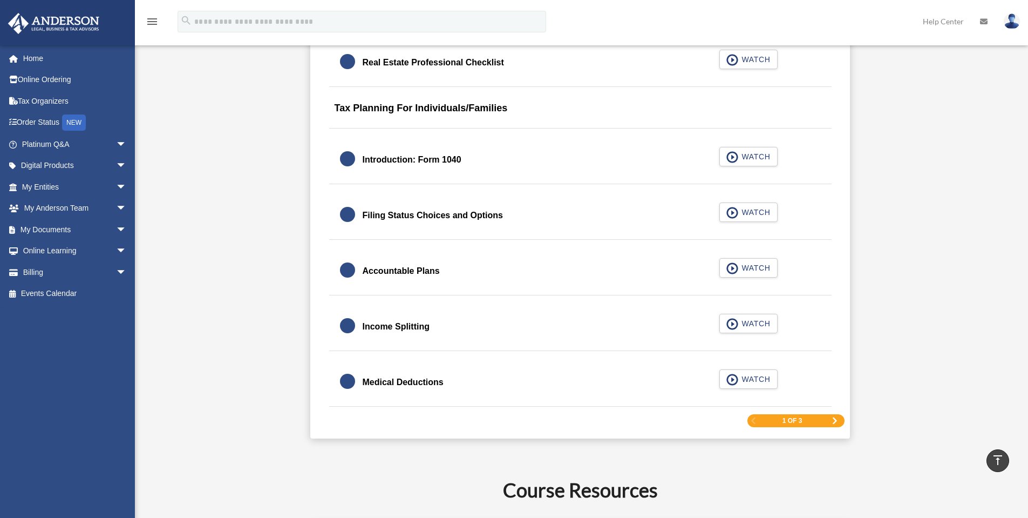
click at [833, 418] on span "Next Page" at bounding box center [835, 420] width 6 height 6
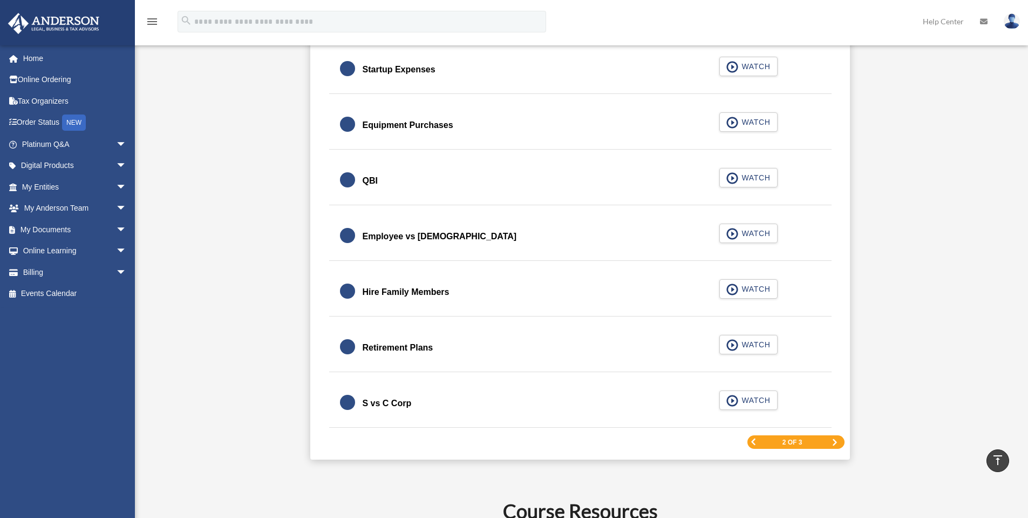
scroll to position [1475, 0]
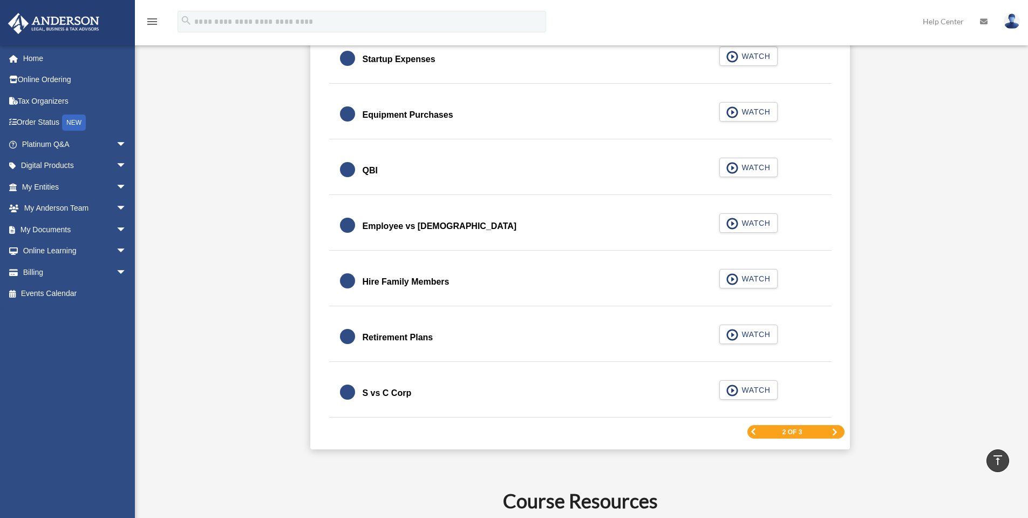
click at [838, 435] on div "2 of 3" at bounding box center [796, 431] width 97 height 13
click at [835, 431] on span "Next Page" at bounding box center [835, 432] width 6 height 6
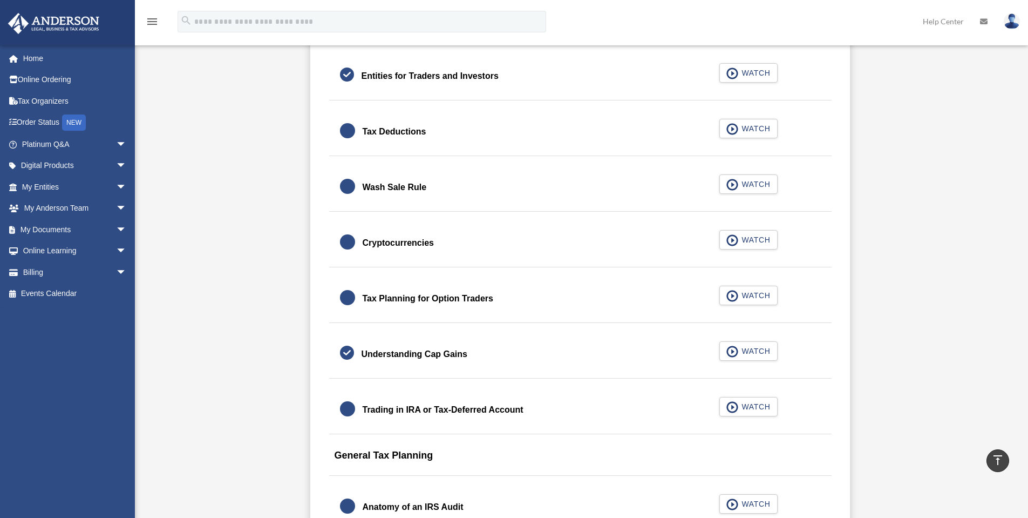
scroll to position [864, 0]
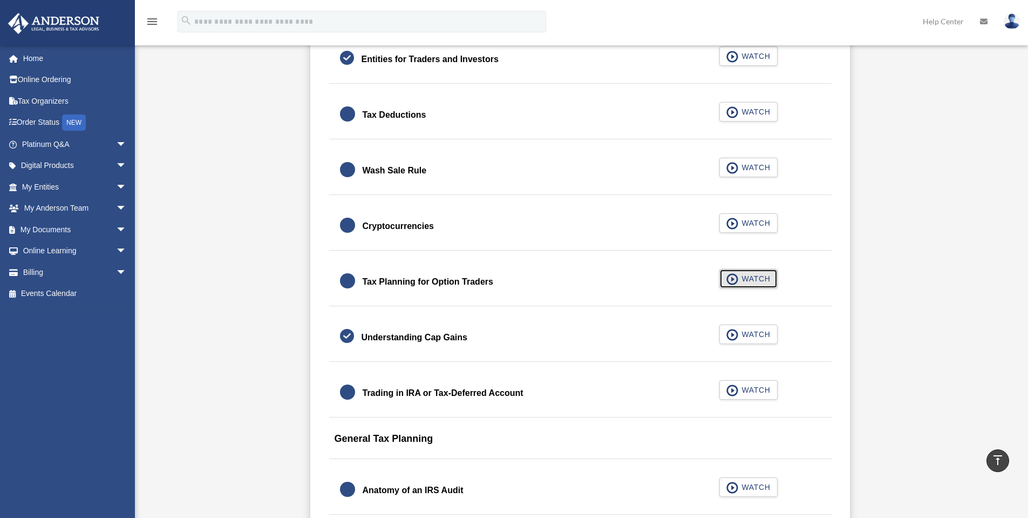
click at [731, 279] on span "button" at bounding box center [733, 279] width 12 height 12
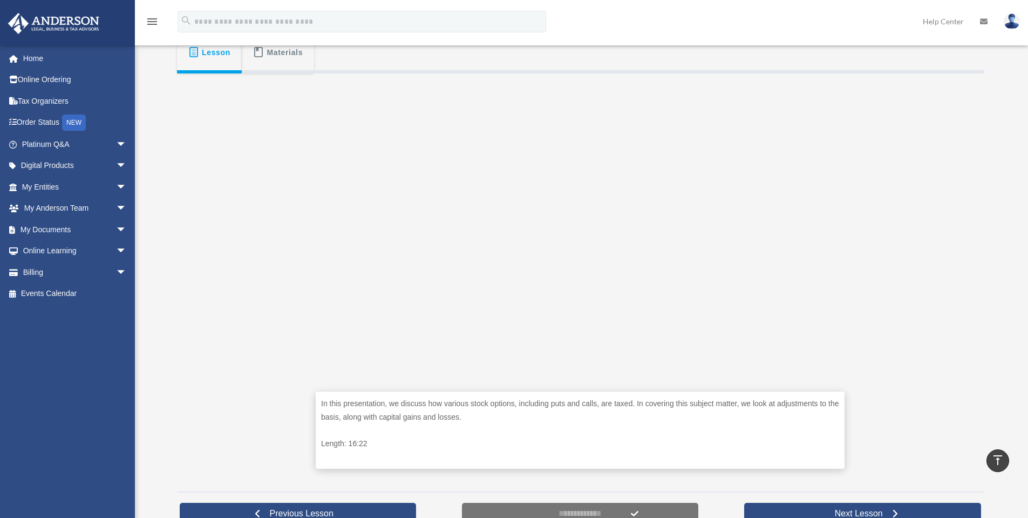
scroll to position [198, 0]
click at [601, 511] on input "**********" at bounding box center [580, 513] width 237 height 22
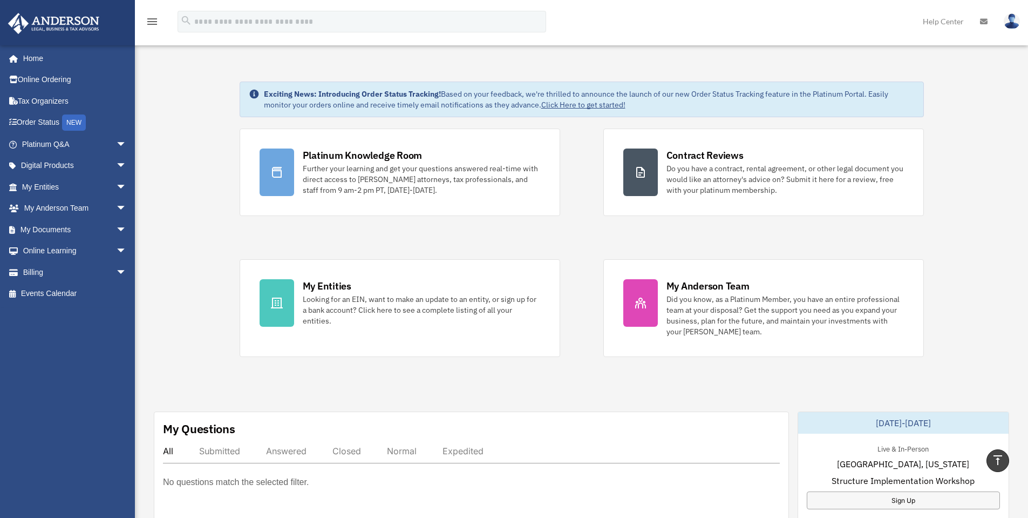
scroll to position [345, 0]
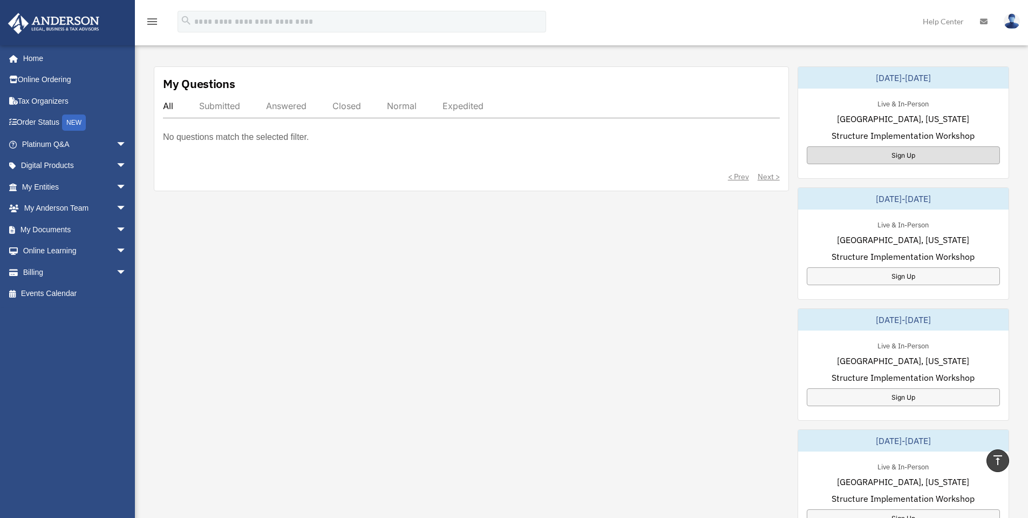
click at [902, 158] on div "Sign Up" at bounding box center [903, 155] width 193 height 18
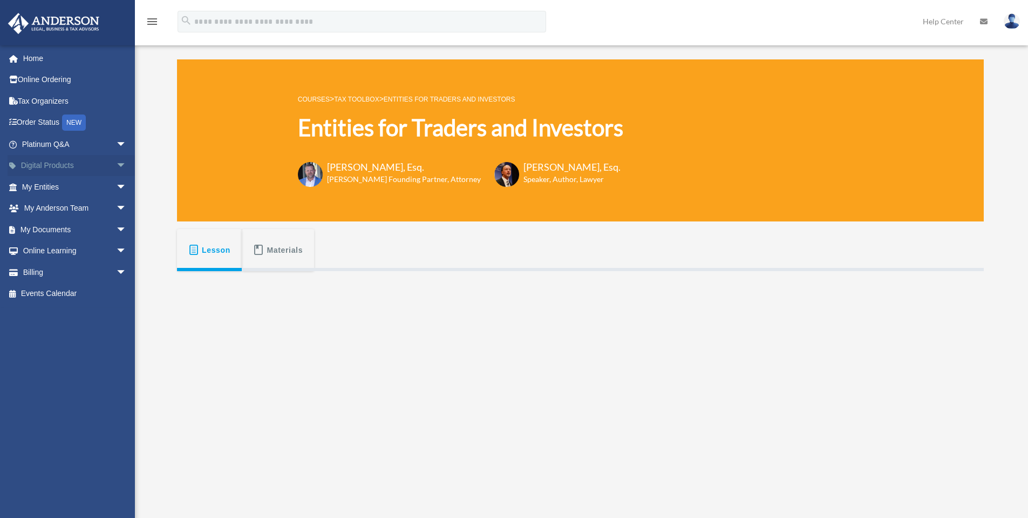
click at [116, 167] on span "arrow_drop_down" at bounding box center [127, 166] width 22 height 22
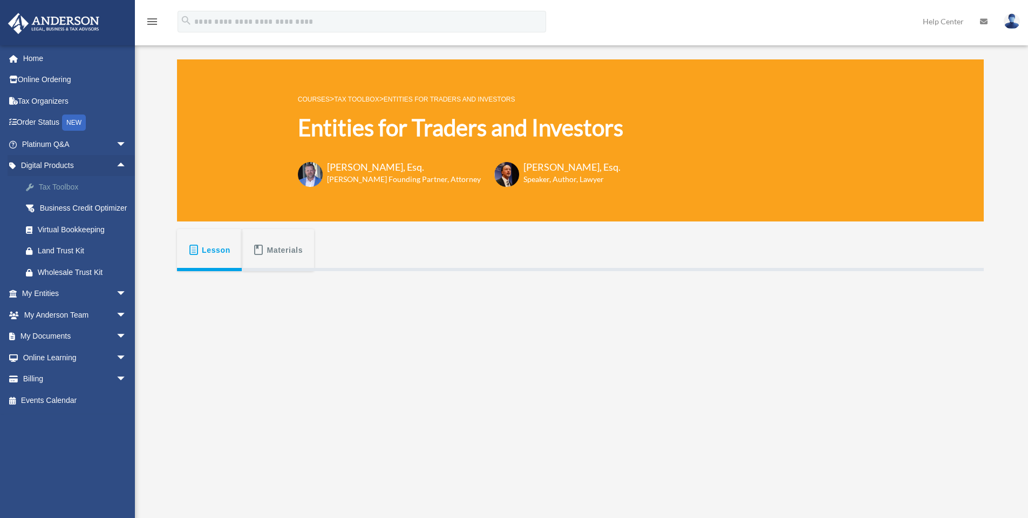
click at [68, 186] on div "Tax Toolbox" at bounding box center [84, 186] width 92 height 13
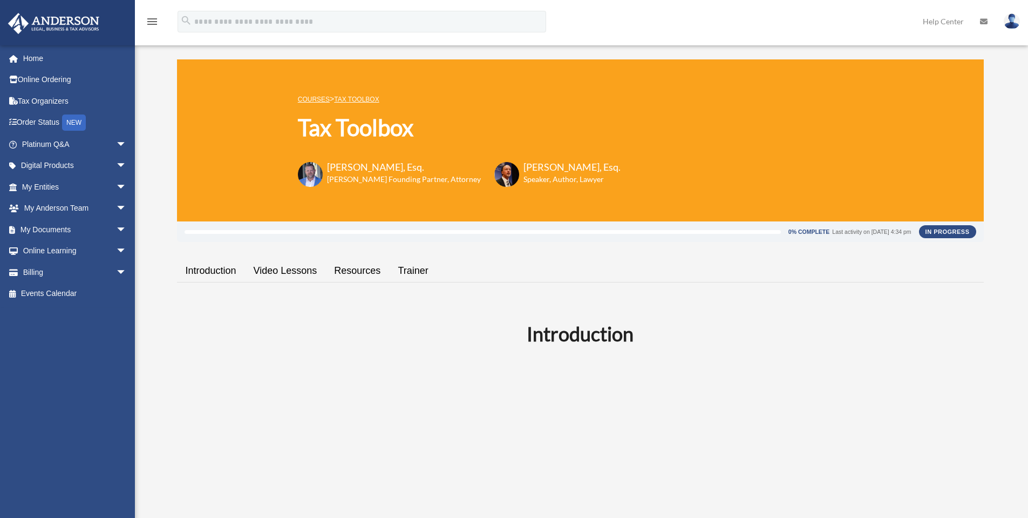
click at [399, 267] on link "Trainer" at bounding box center [413, 270] width 48 height 31
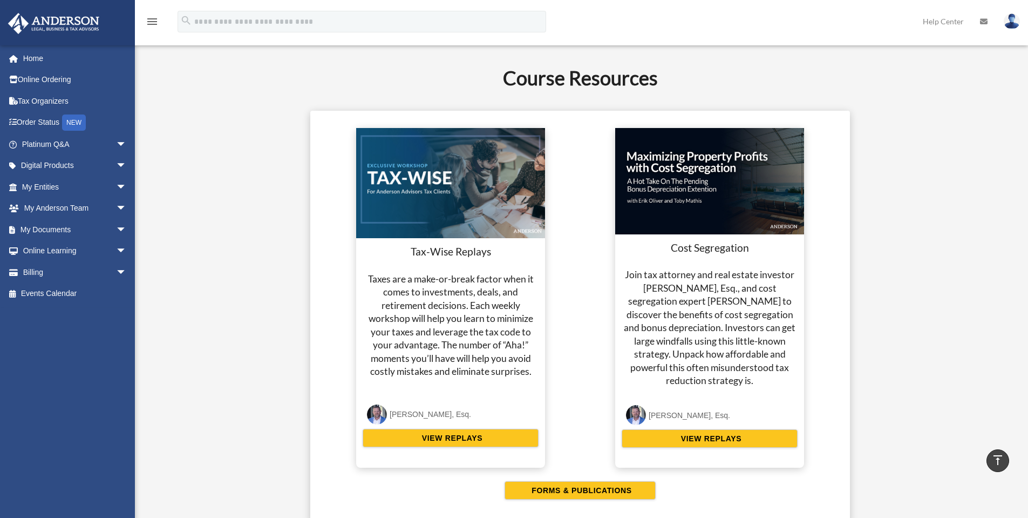
scroll to position [1961, 0]
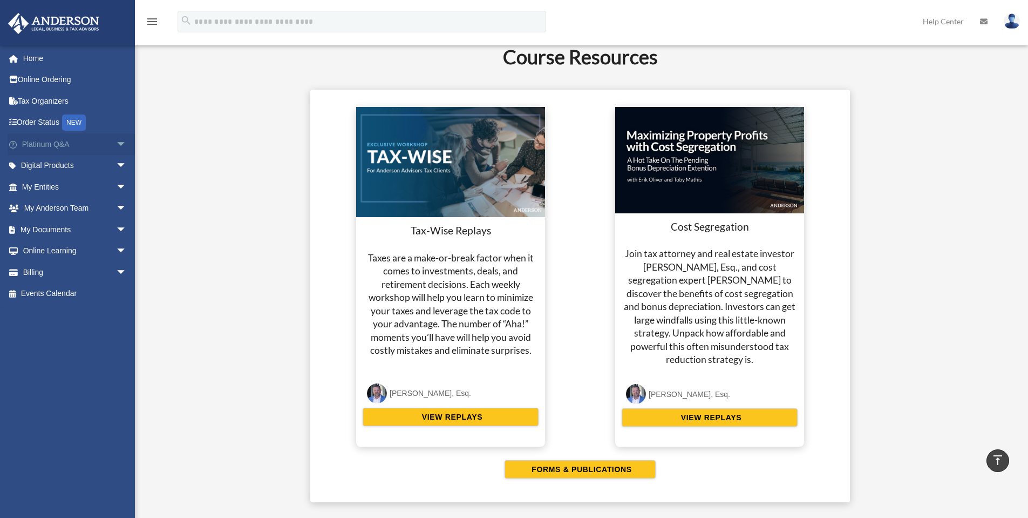
click at [116, 144] on span "arrow_drop_down" at bounding box center [127, 144] width 22 height 22
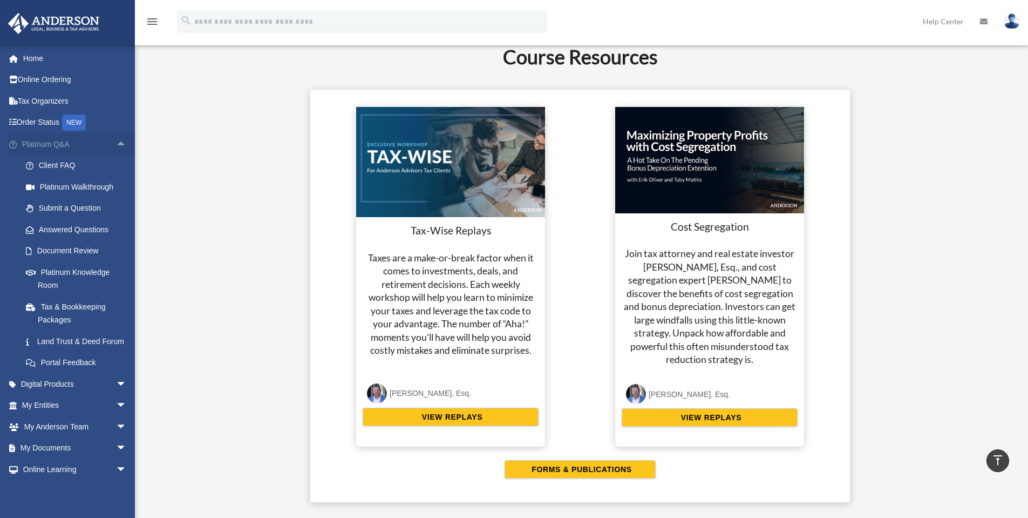
click at [116, 144] on span "arrow_drop_up" at bounding box center [127, 144] width 22 height 22
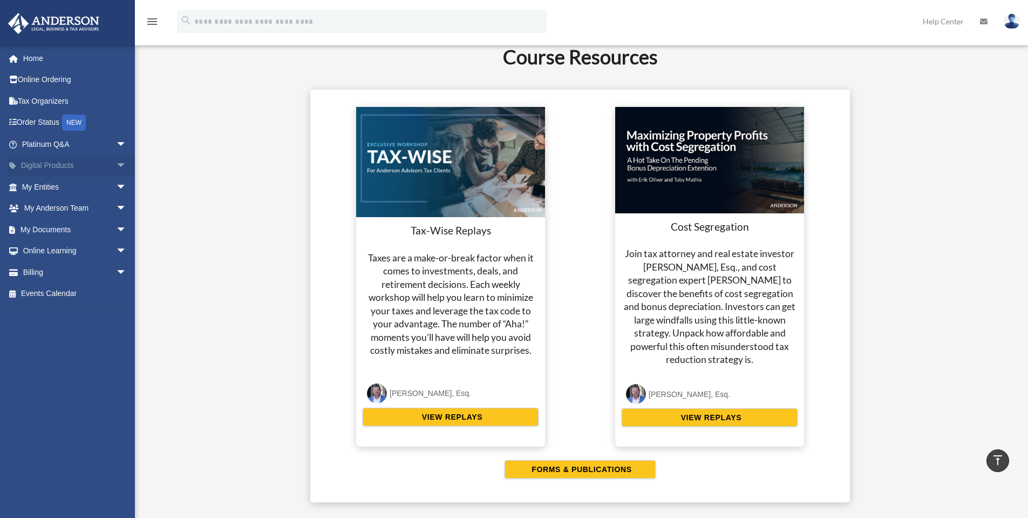
click at [116, 164] on span "arrow_drop_down" at bounding box center [127, 166] width 22 height 22
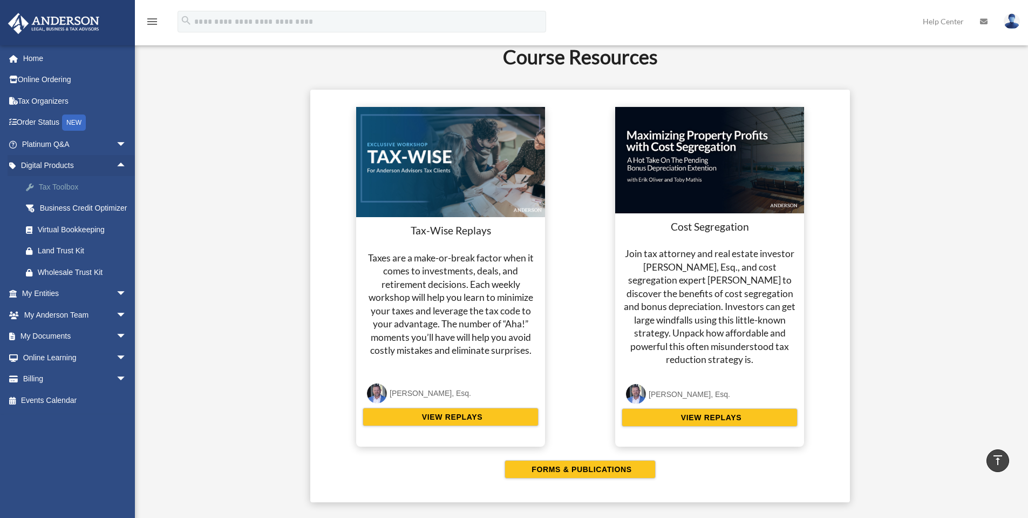
click at [72, 182] on div "Tax Toolbox" at bounding box center [84, 186] width 92 height 13
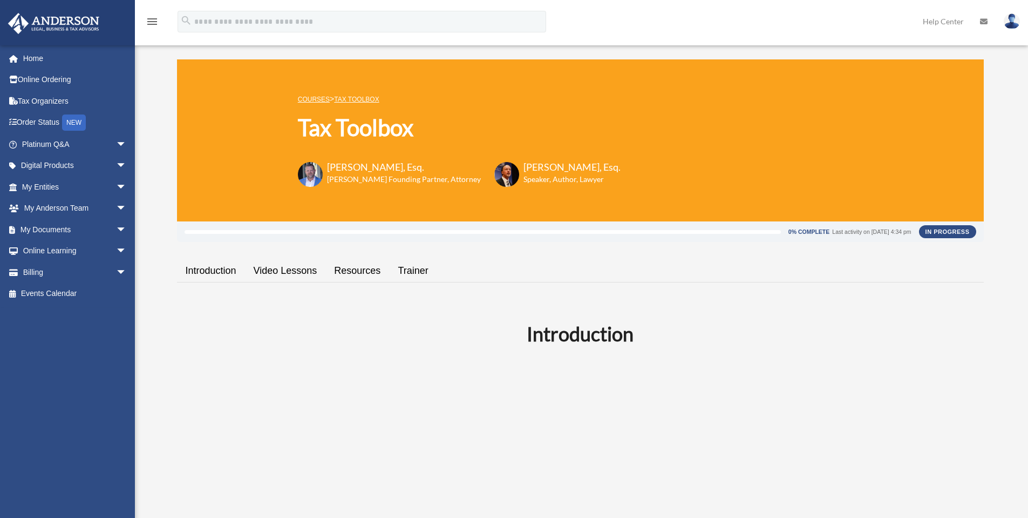
click at [267, 269] on link "Video Lessons" at bounding box center [285, 270] width 81 height 31
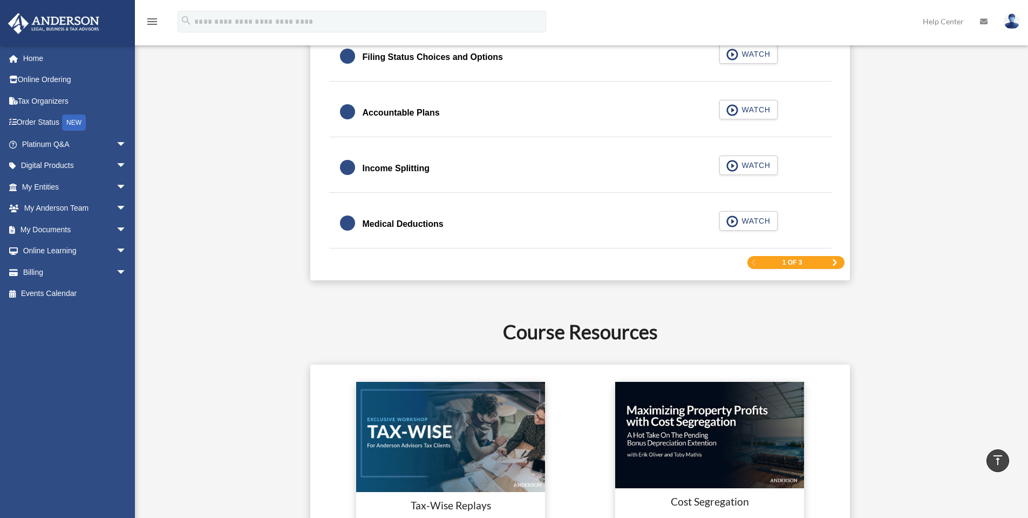
scroll to position [1690, 0]
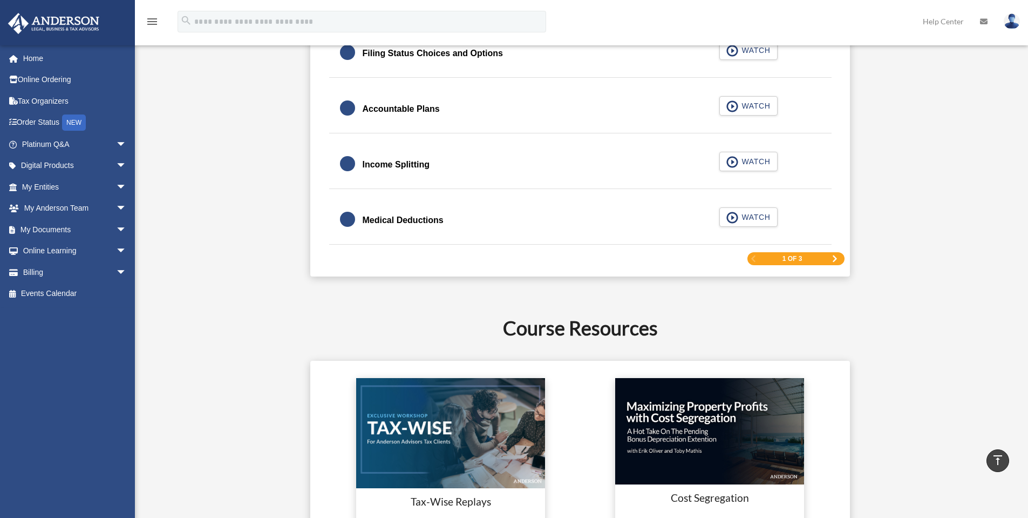
click at [833, 258] on span "Next Page" at bounding box center [835, 258] width 6 height 6
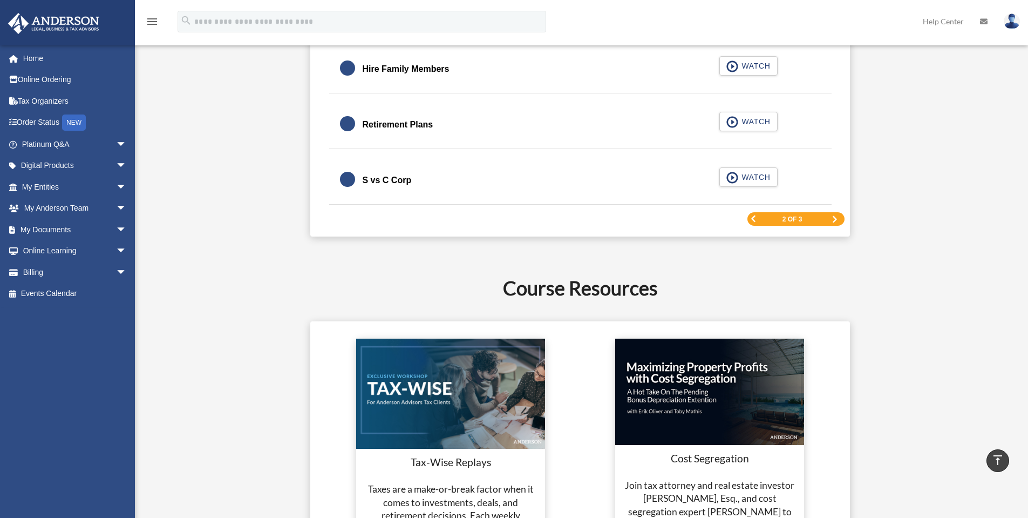
scroll to position [1691, 0]
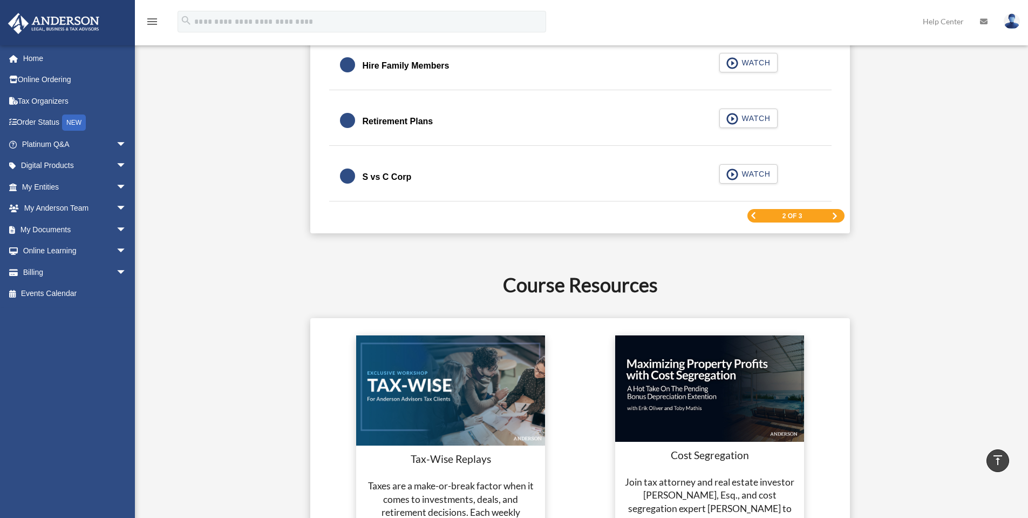
click at [832, 217] on span "Next Page" at bounding box center [835, 216] width 6 height 6
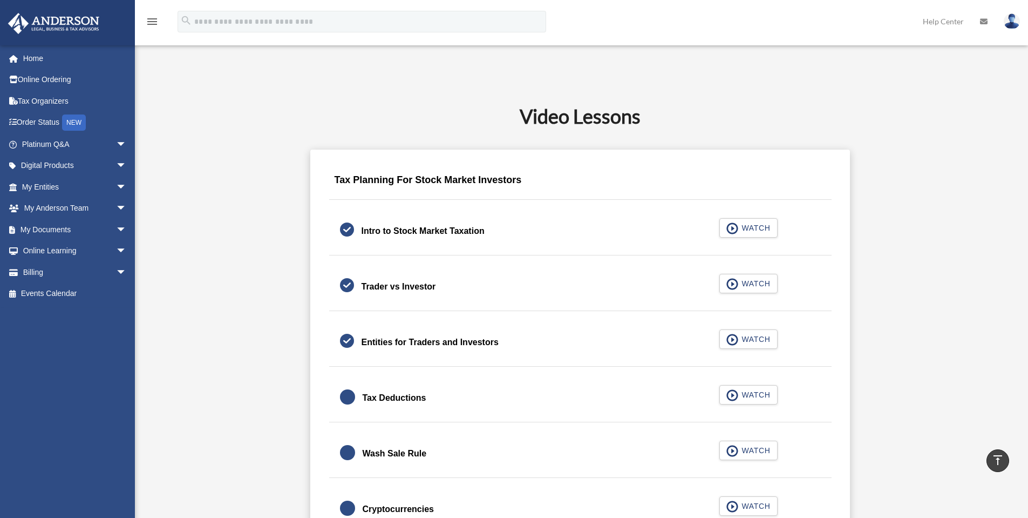
scroll to position [575, 0]
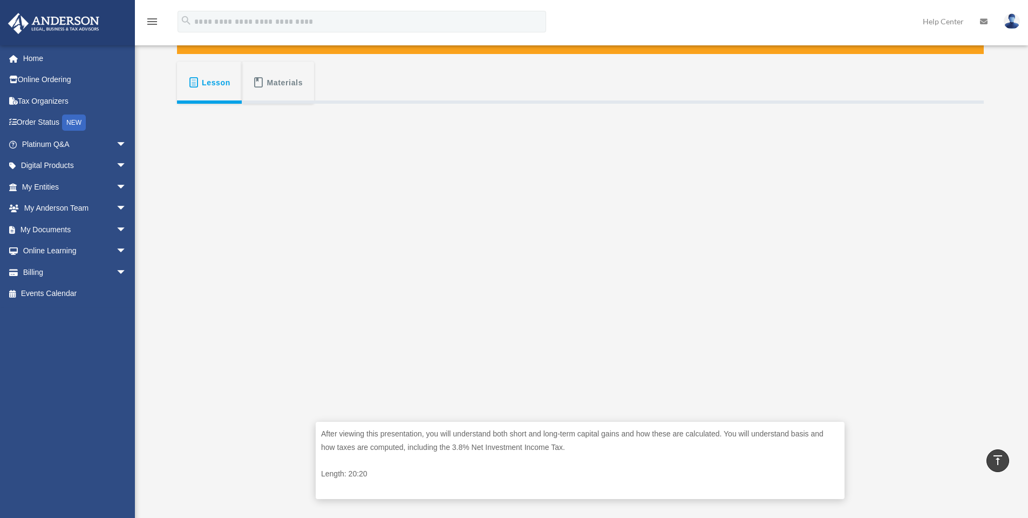
scroll to position [162, 0]
